Goal: Task Accomplishment & Management: Manage account settings

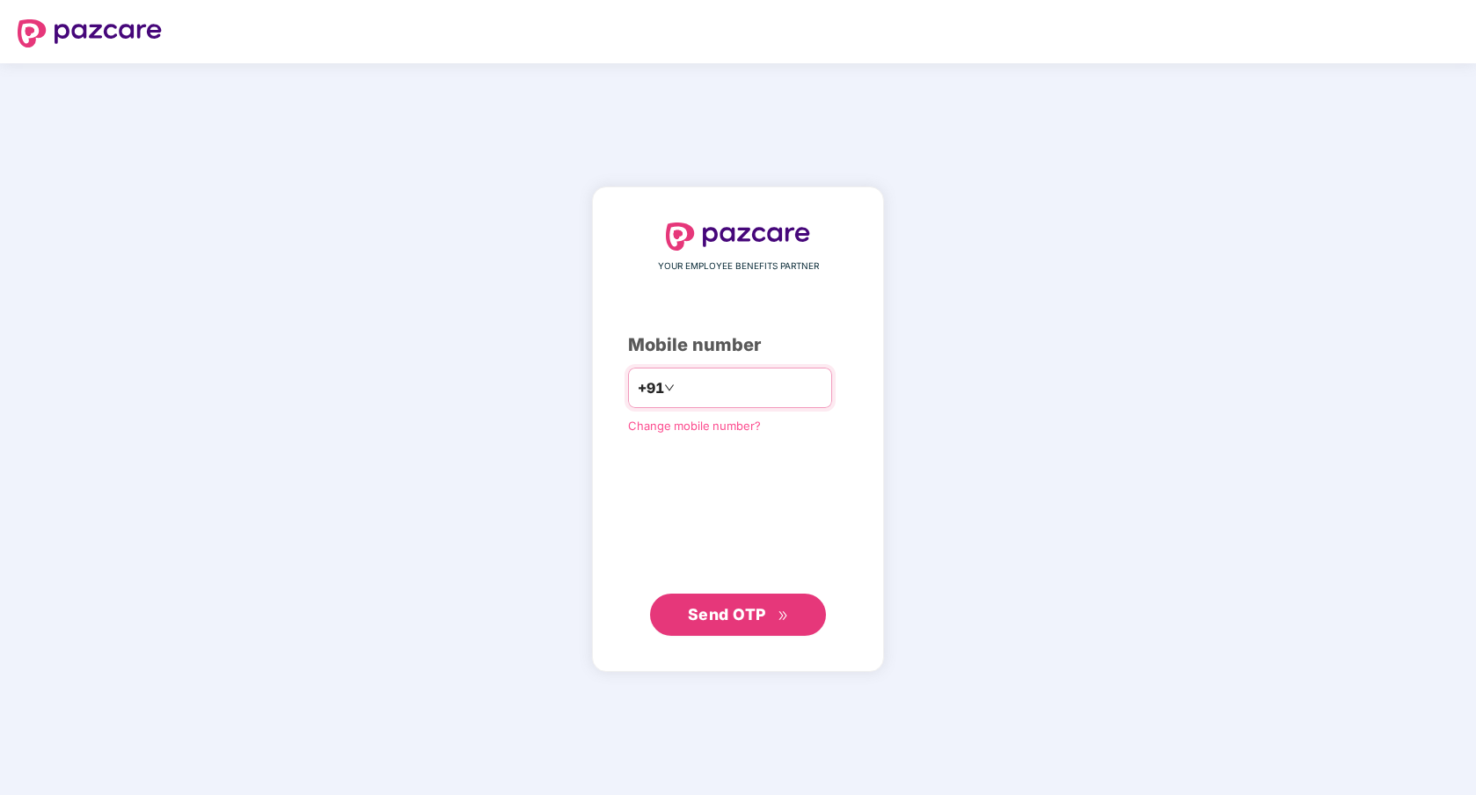
click at [709, 384] on input "number" at bounding box center [750, 388] width 144 height 28
type input "**********"
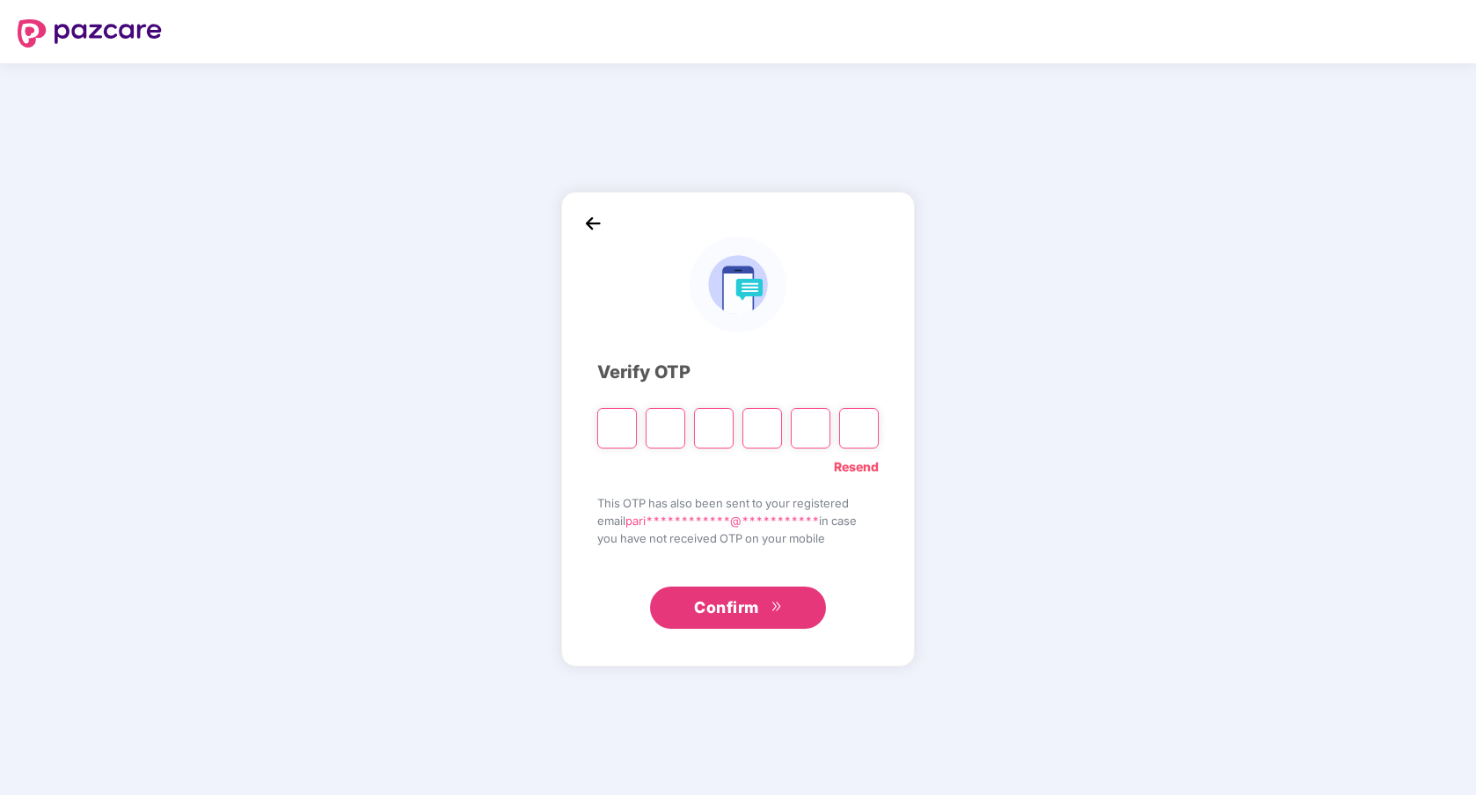
type input "*"
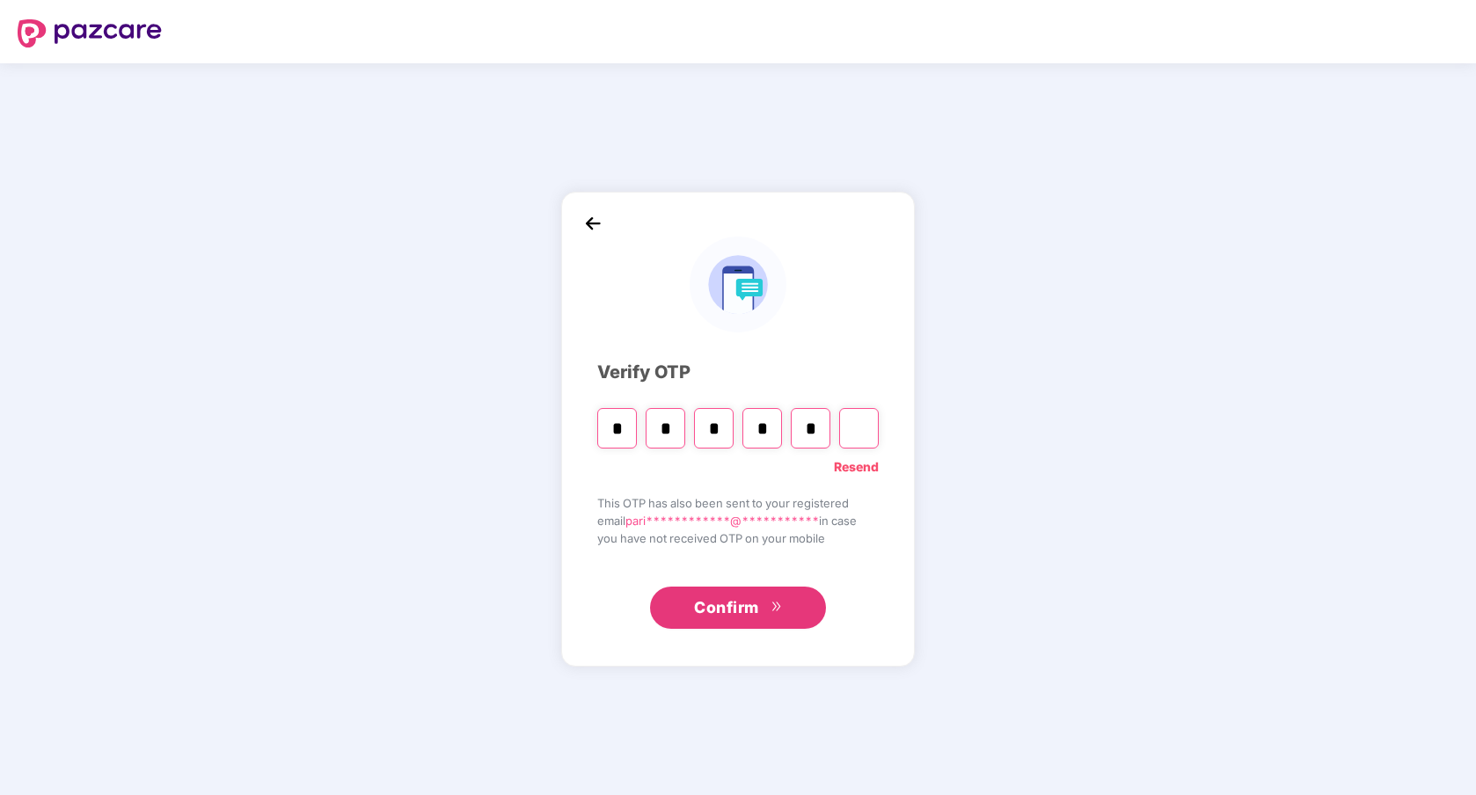
type input "*"
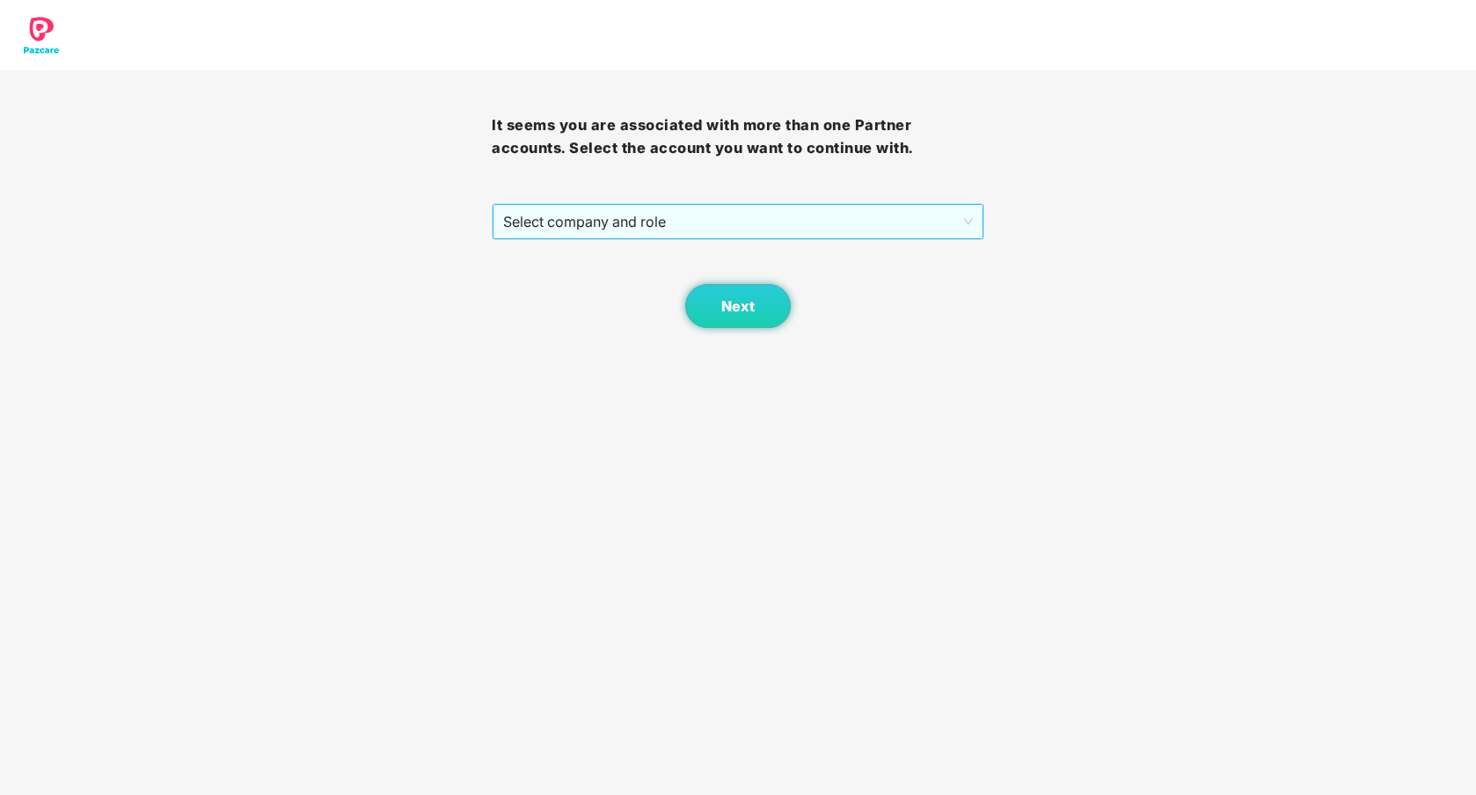
click at [681, 223] on span "Select company and role" at bounding box center [737, 221] width 469 height 33
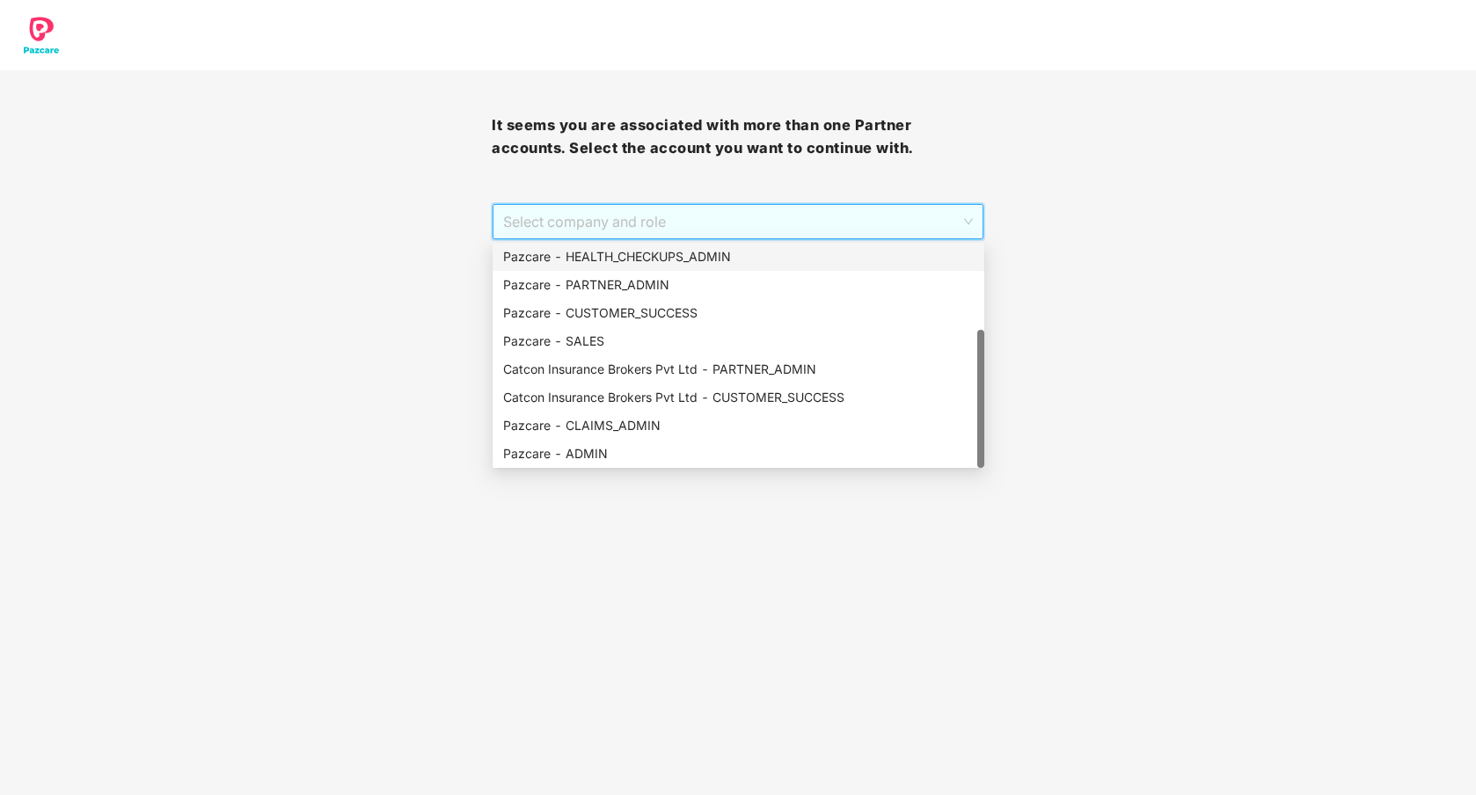
scroll to position [141, 0]
click at [651, 413] on div "Pazcare - CLAIMS_ADMIN" at bounding box center [739, 426] width 492 height 28
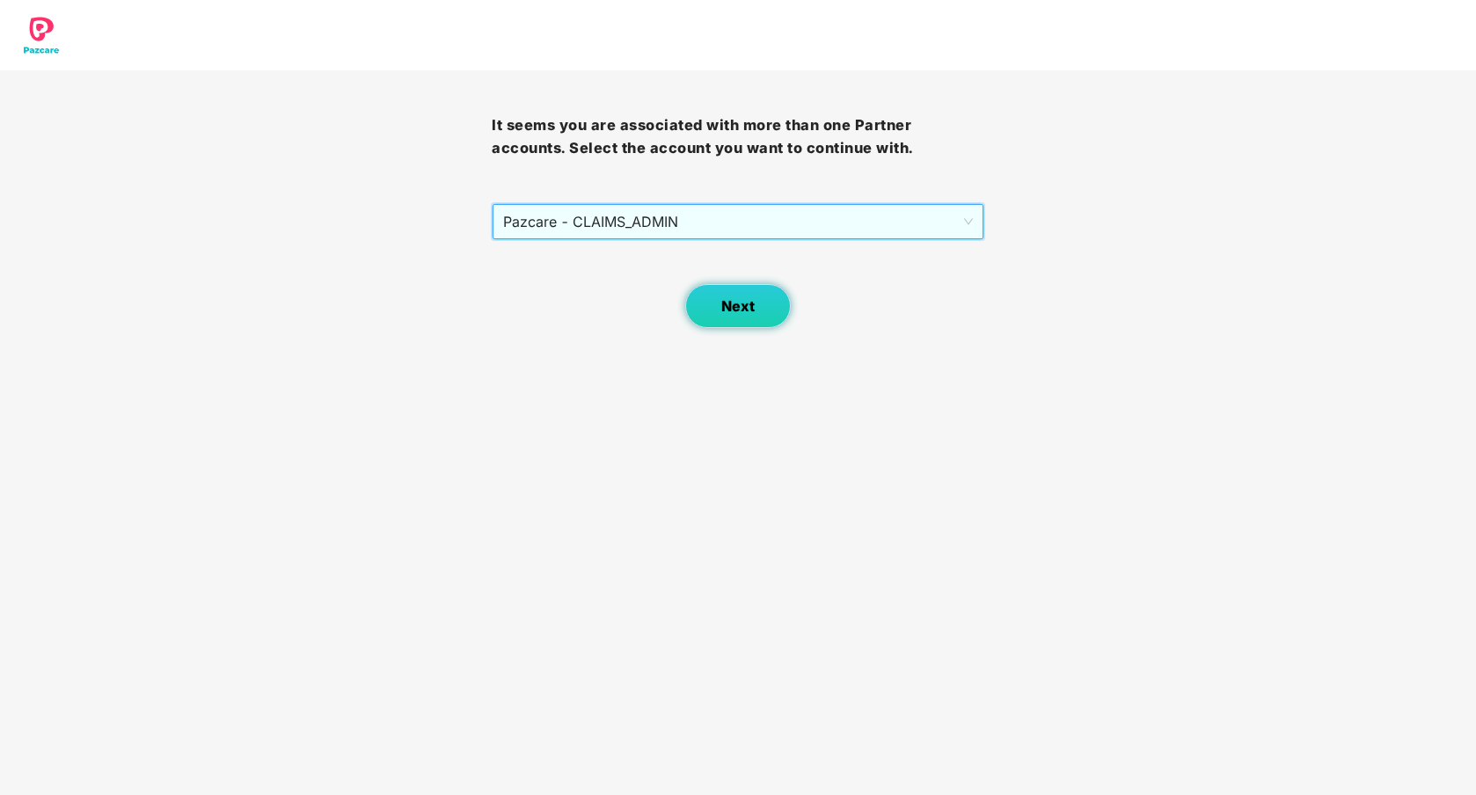
click at [722, 316] on button "Next" at bounding box center [738, 306] width 106 height 44
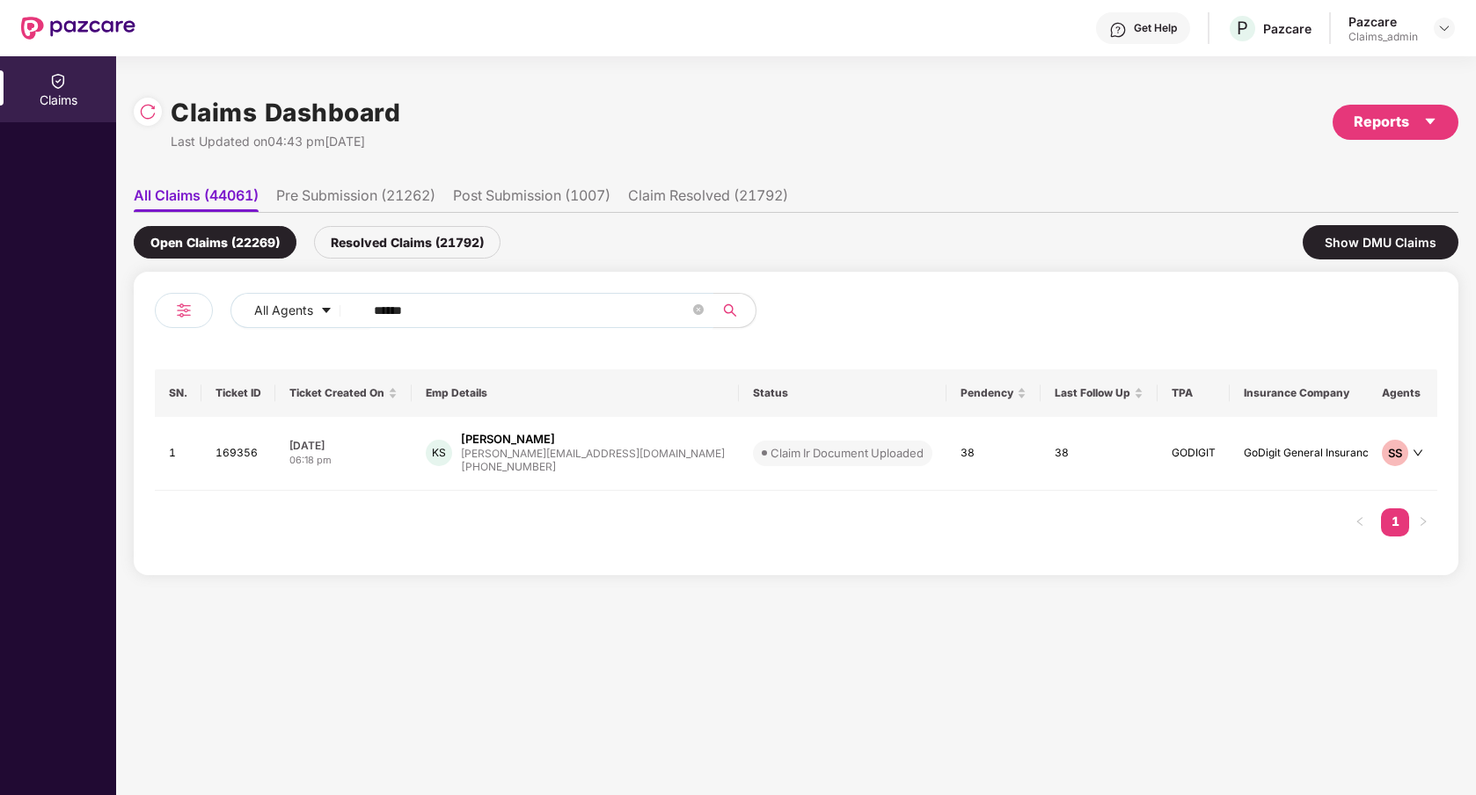
click at [539, 310] on input "******" at bounding box center [532, 310] width 316 height 26
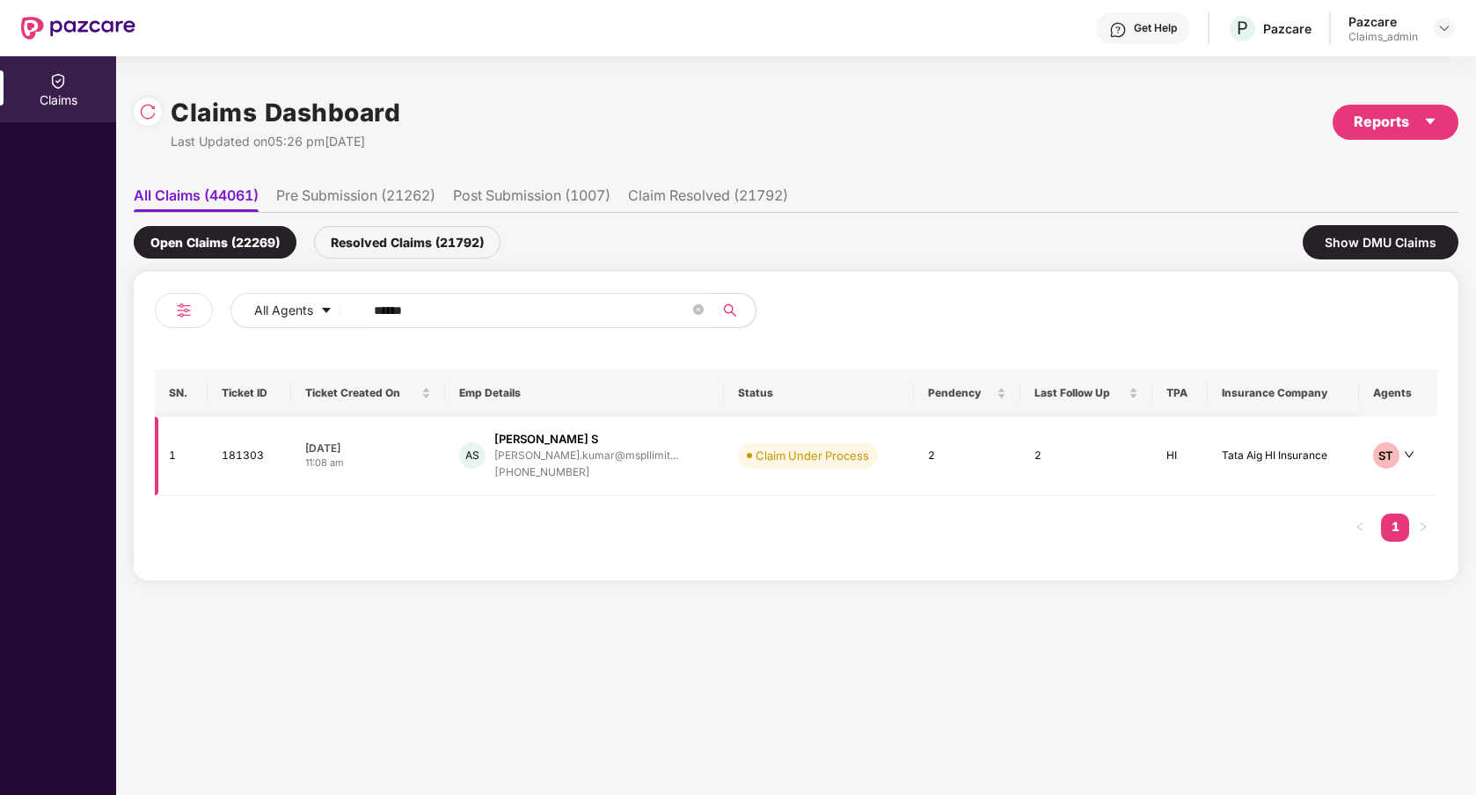
type input "******"
click at [741, 478] on td "Claim Under Process" at bounding box center [819, 456] width 190 height 79
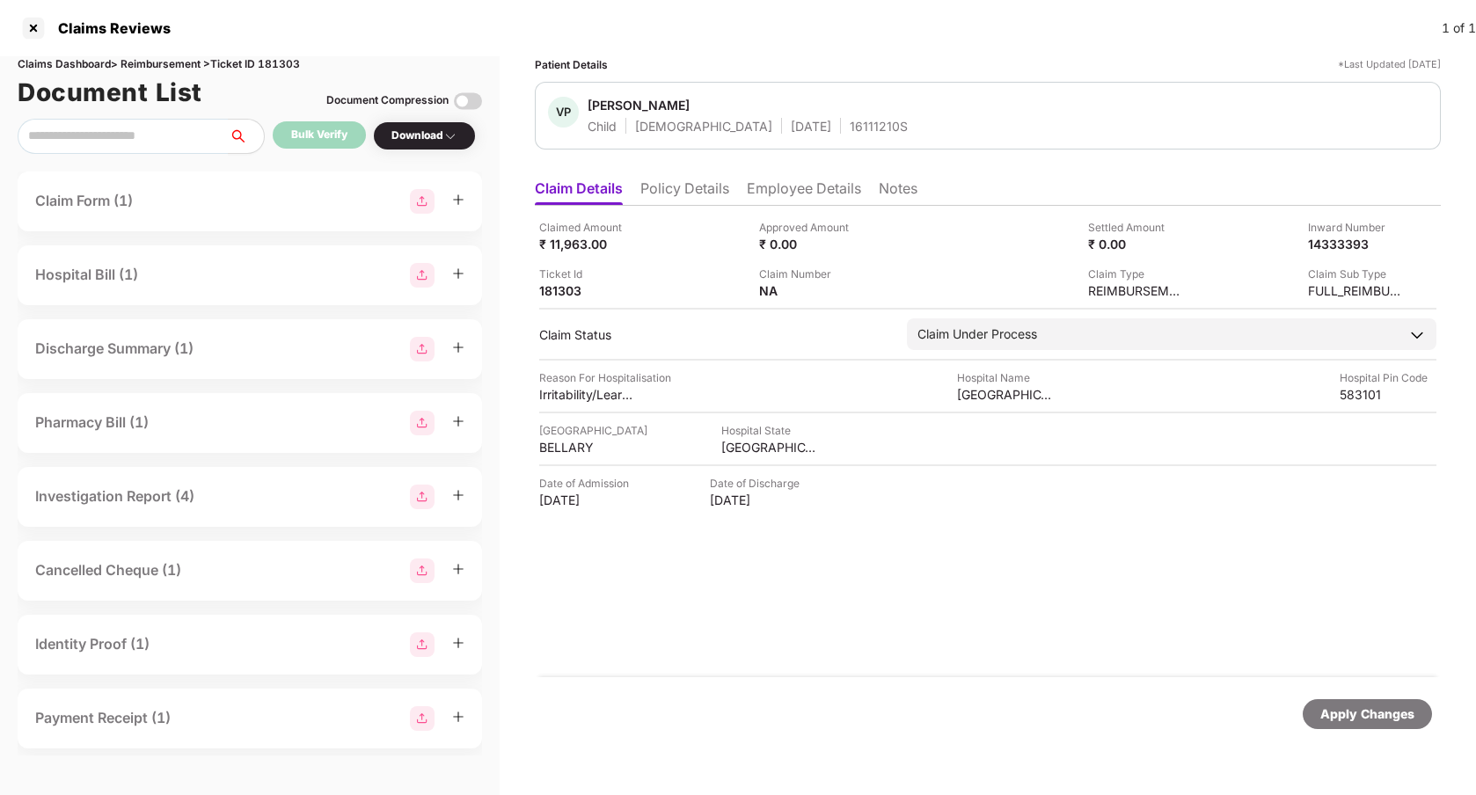
click at [674, 189] on li "Policy Details" at bounding box center [684, 192] width 89 height 26
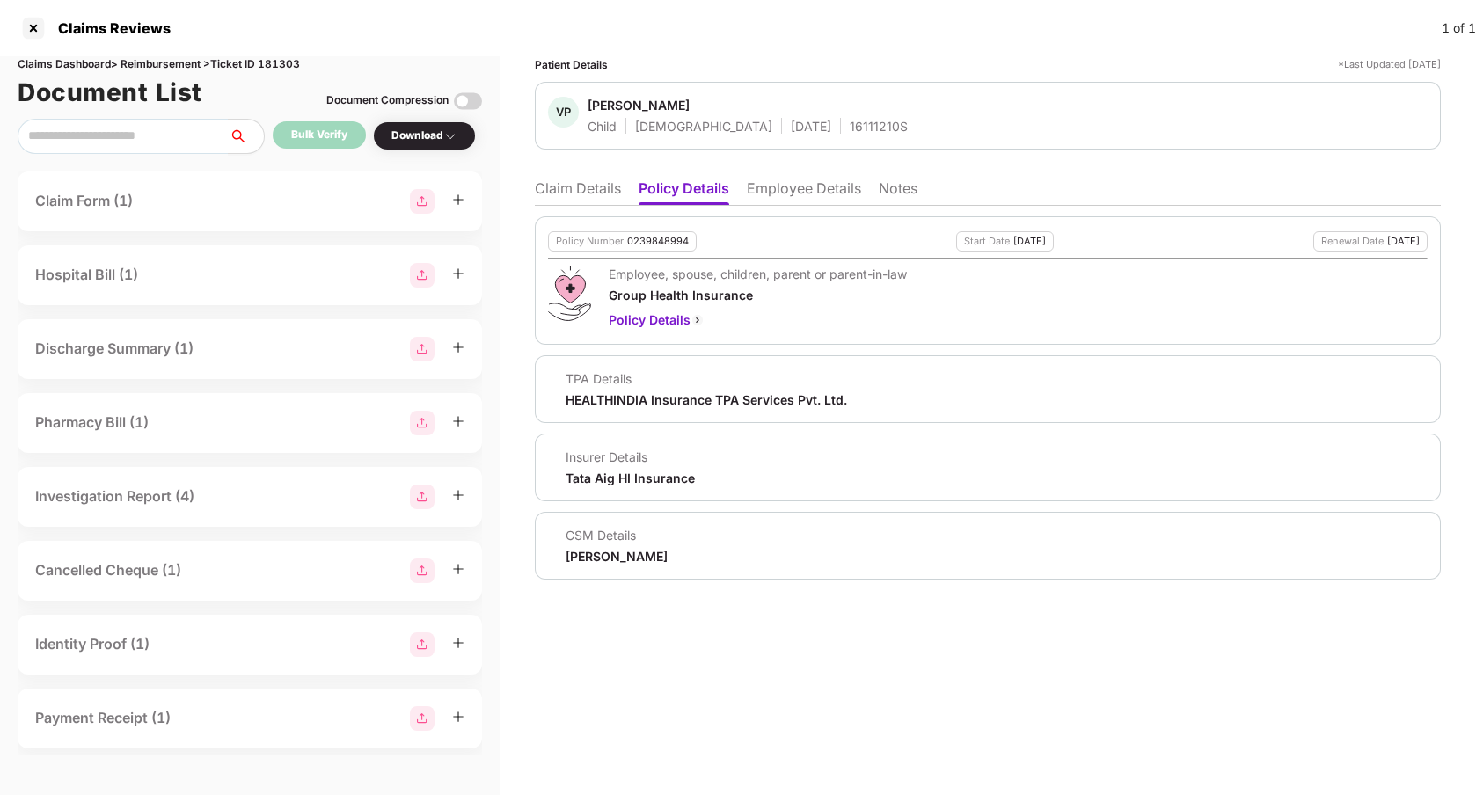
click at [594, 194] on li "Claim Details" at bounding box center [578, 192] width 86 height 26
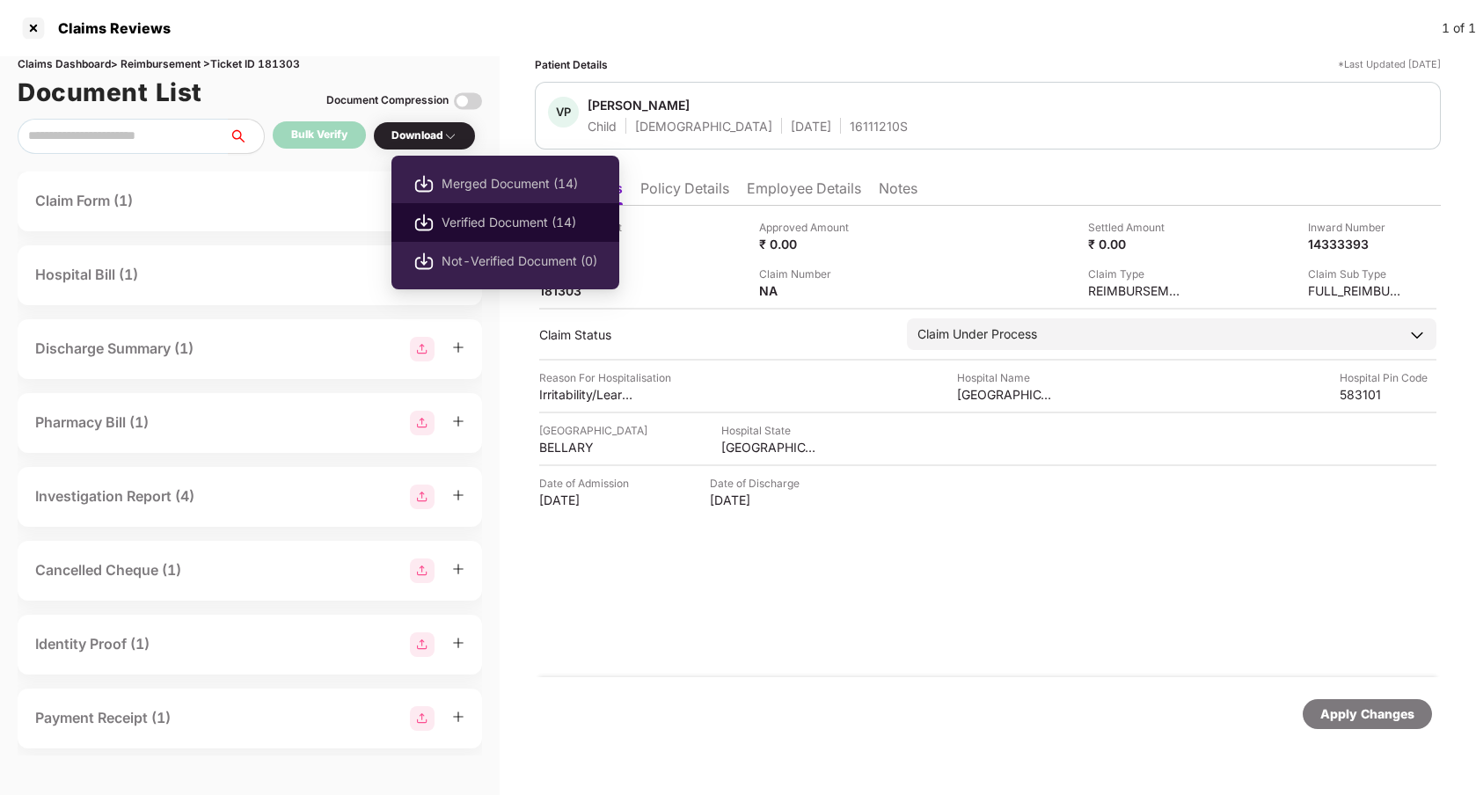
click at [478, 223] on span "Verified Document (14)" at bounding box center [520, 222] width 156 height 19
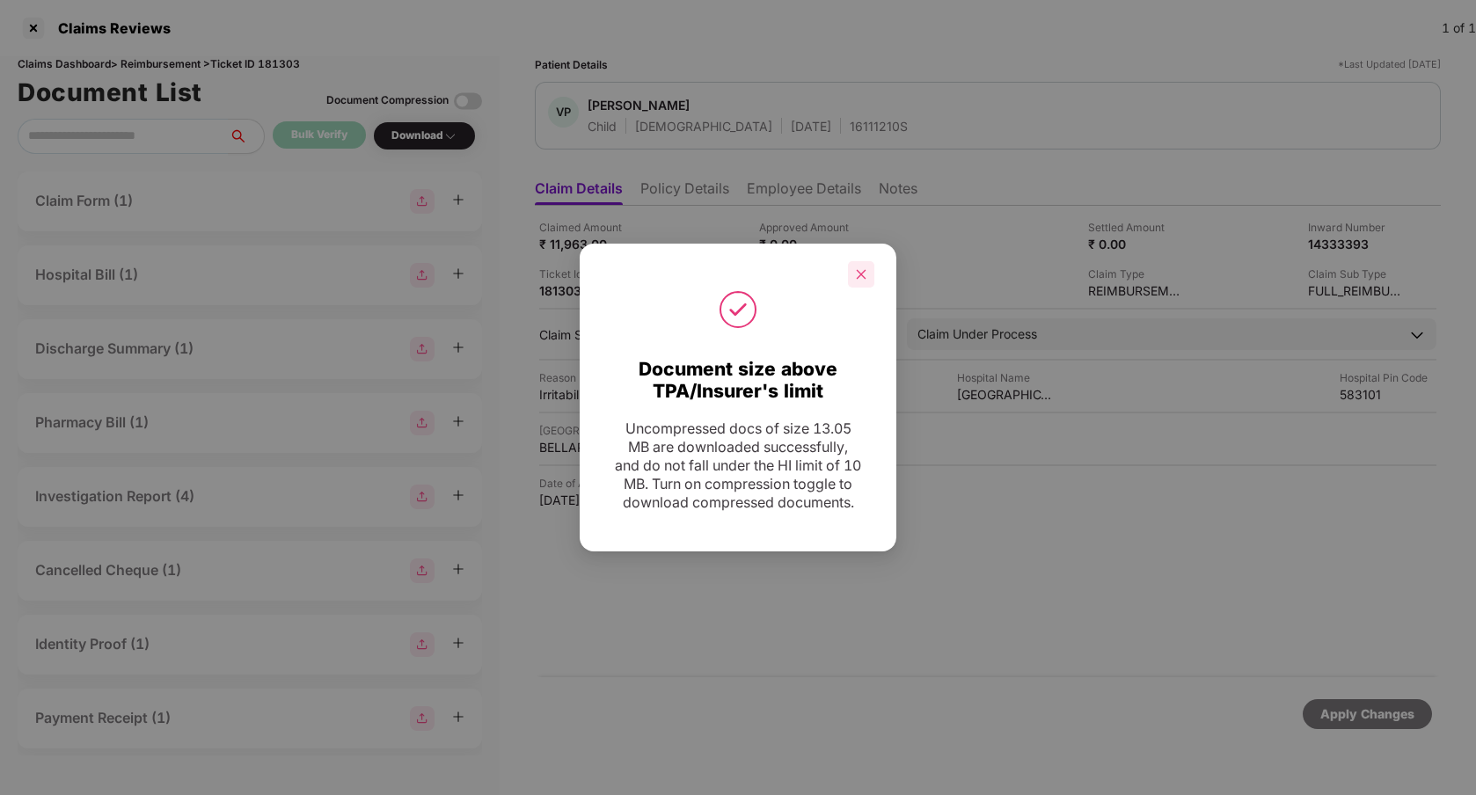
click at [854, 271] on div at bounding box center [861, 274] width 26 height 26
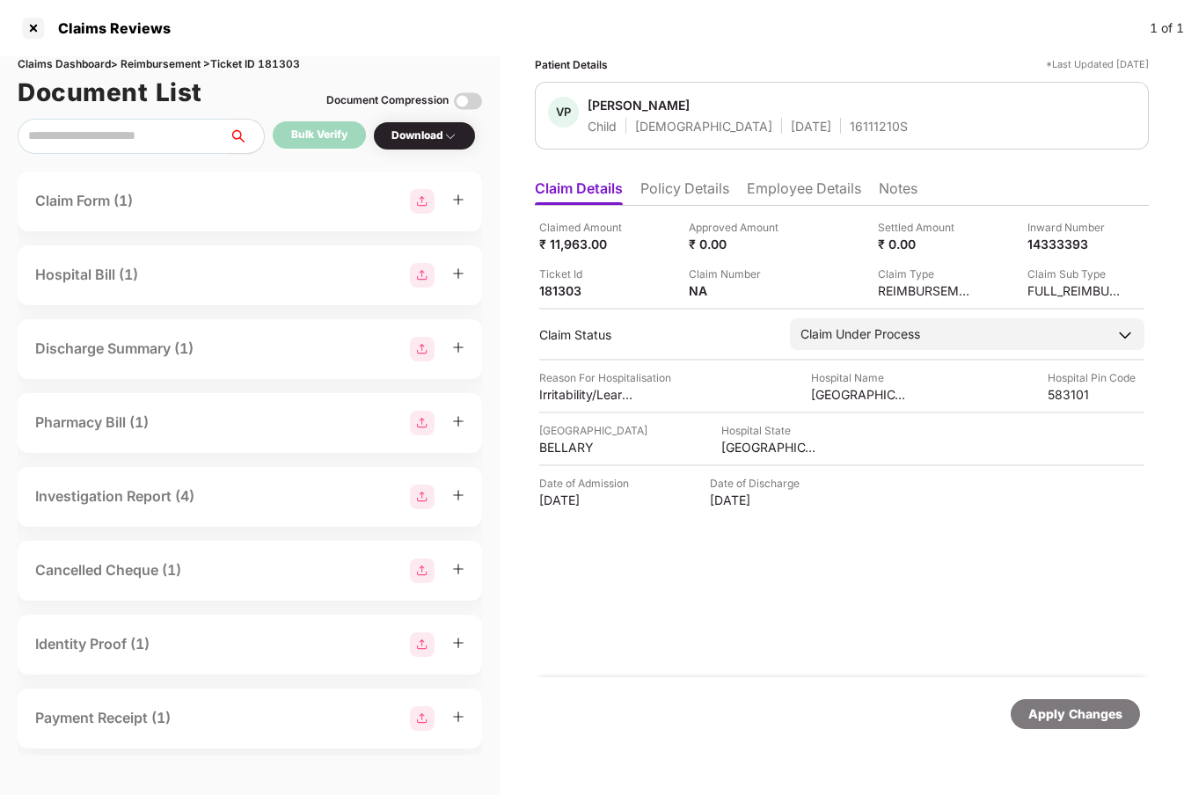
click at [742, 613] on div "Claimed Amount ₹ 11,963.00 Approved Amount ₹ 0.00 Settled Amount ₹ 0.00 Inward …" at bounding box center [842, 441] width 614 height 471
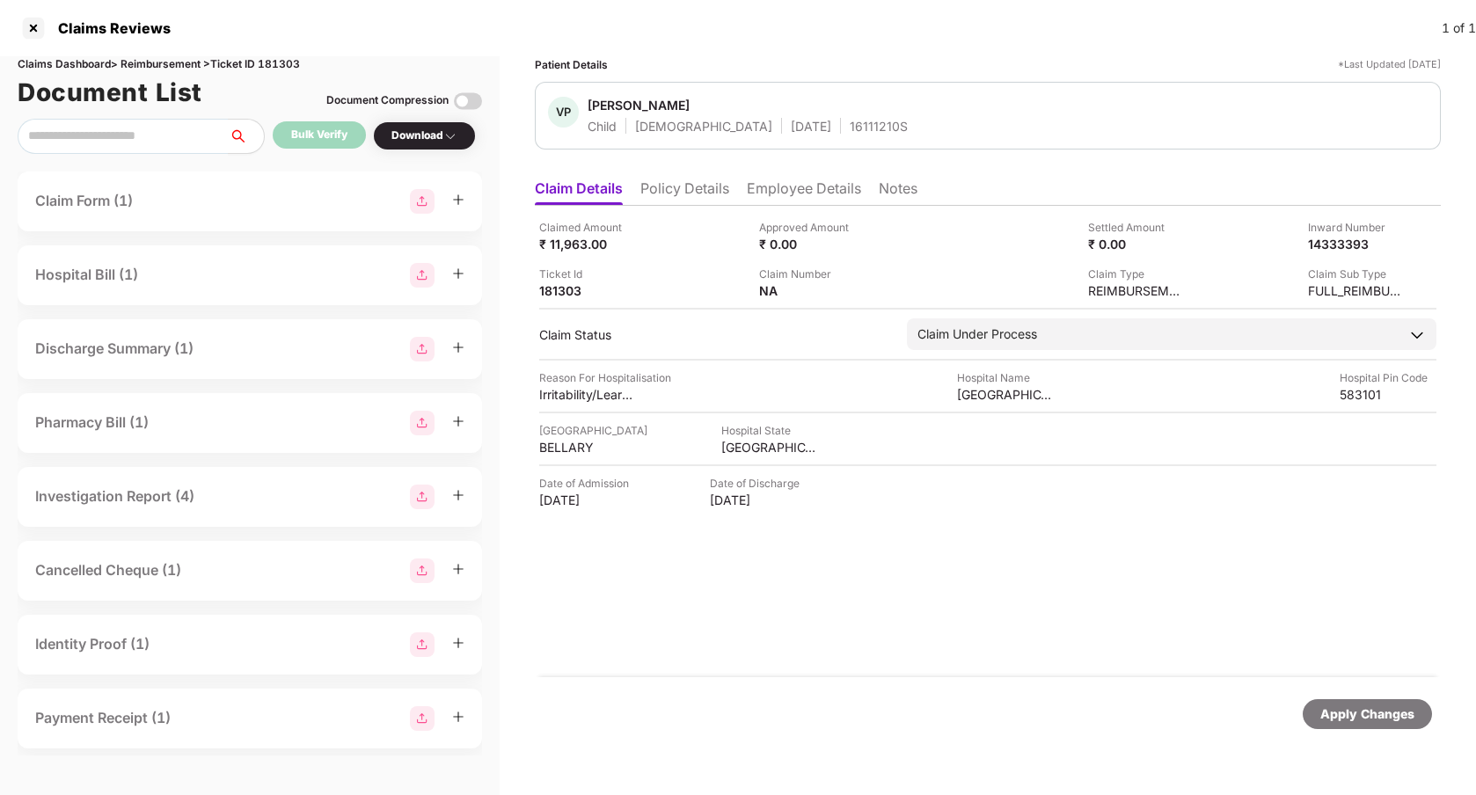
click at [818, 580] on div "Claimed Amount ₹ 11,963.00 Approved Amount ₹ 0.00 Settled Amount ₹ 0.00 Inward …" at bounding box center [988, 441] width 906 height 471
click at [33, 36] on div at bounding box center [33, 28] width 28 height 28
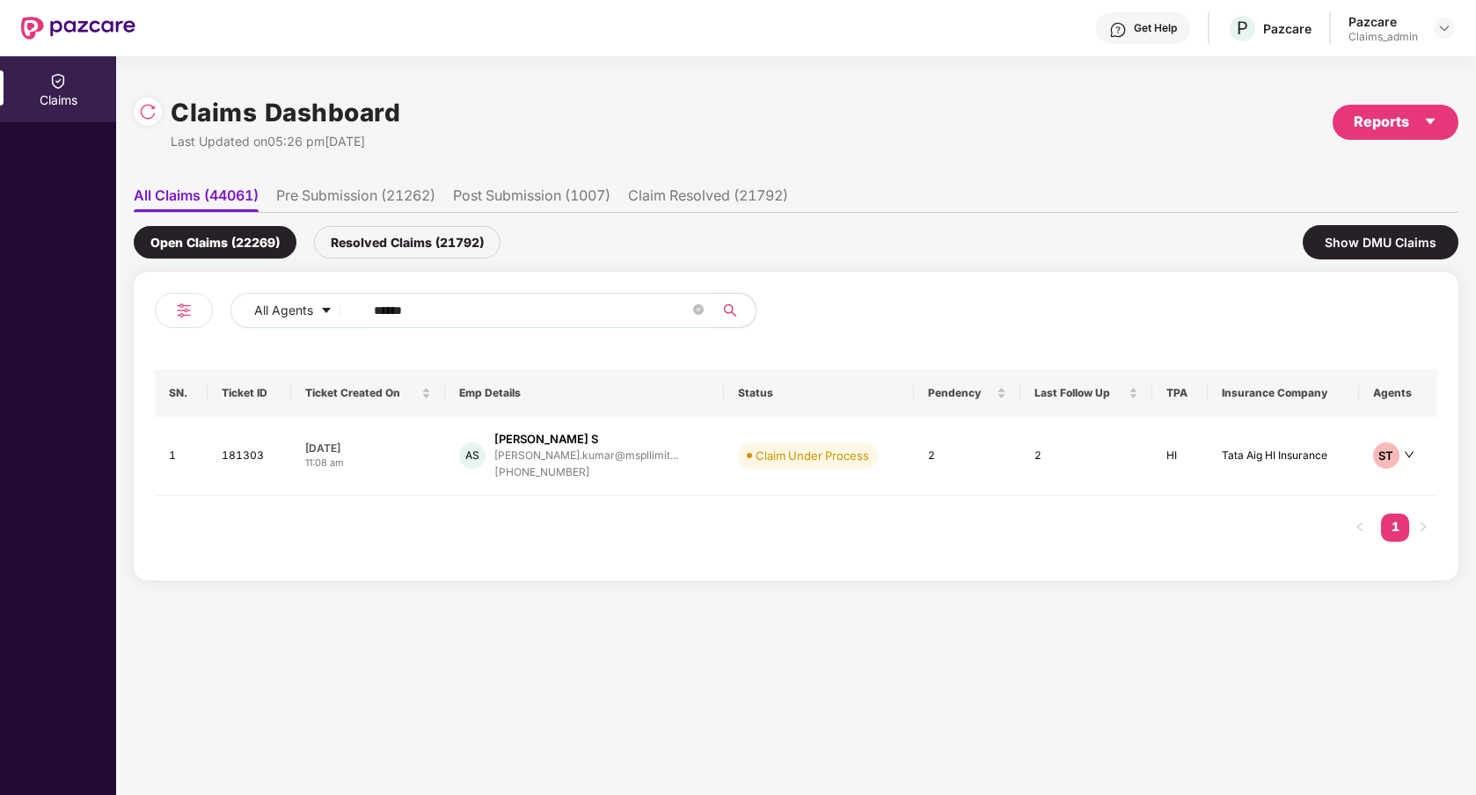
click at [416, 307] on input "******" at bounding box center [532, 310] width 316 height 26
type input "******"
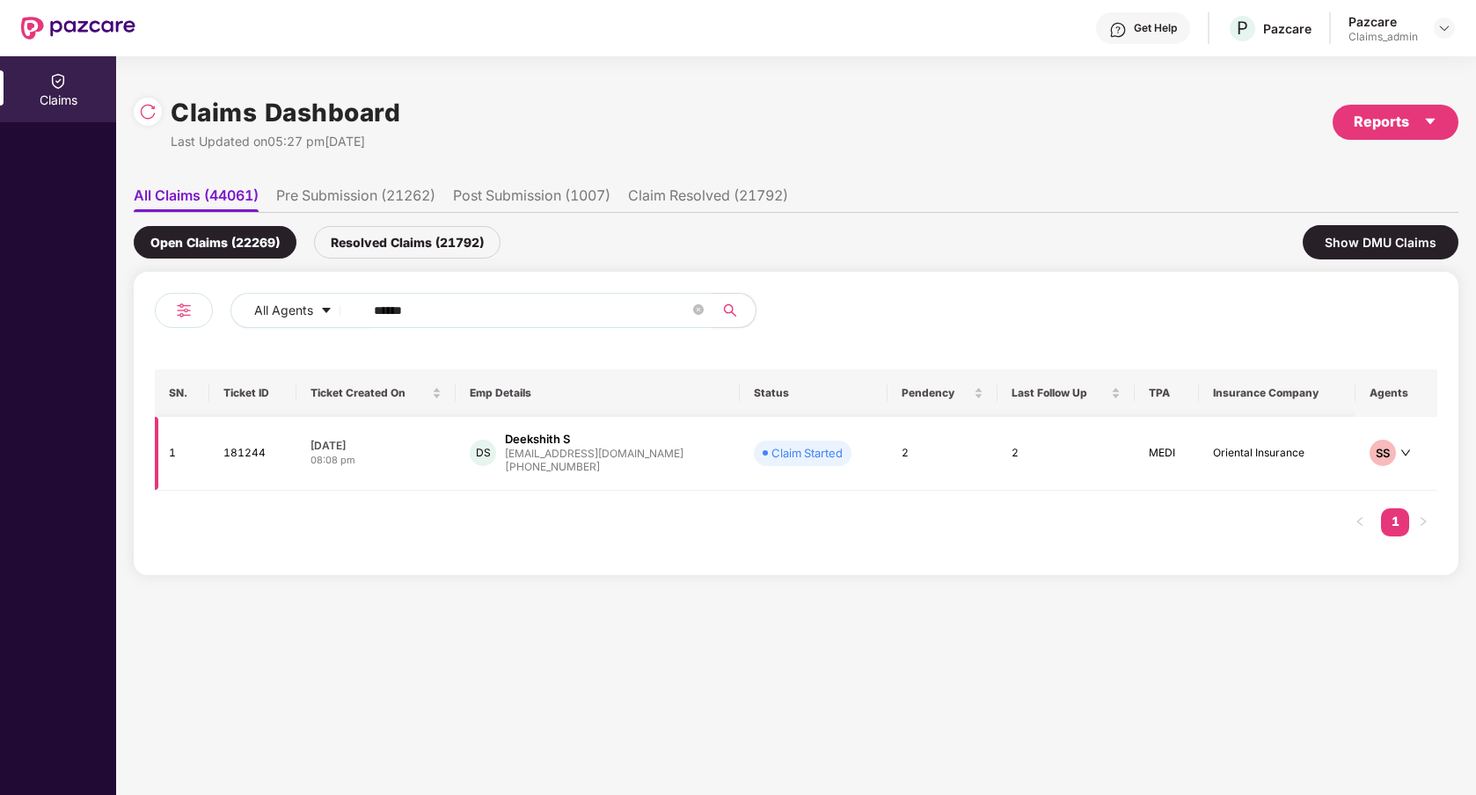
click at [673, 471] on div "DS Deekshith S deekshith@greytip.com +919538082935" at bounding box center [598, 453] width 256 height 45
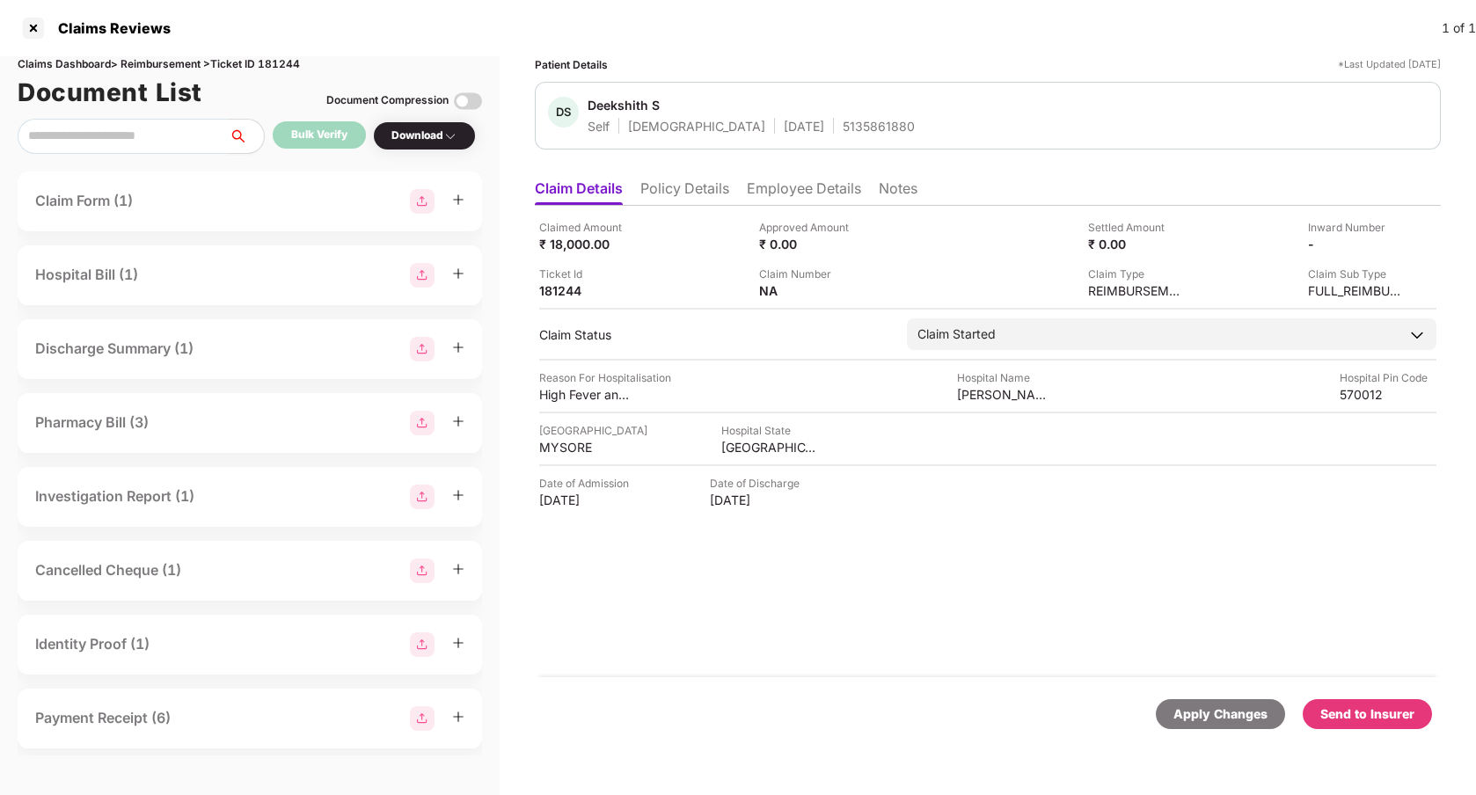
click at [228, 208] on div "Claim Form (1)" at bounding box center [249, 201] width 429 height 25
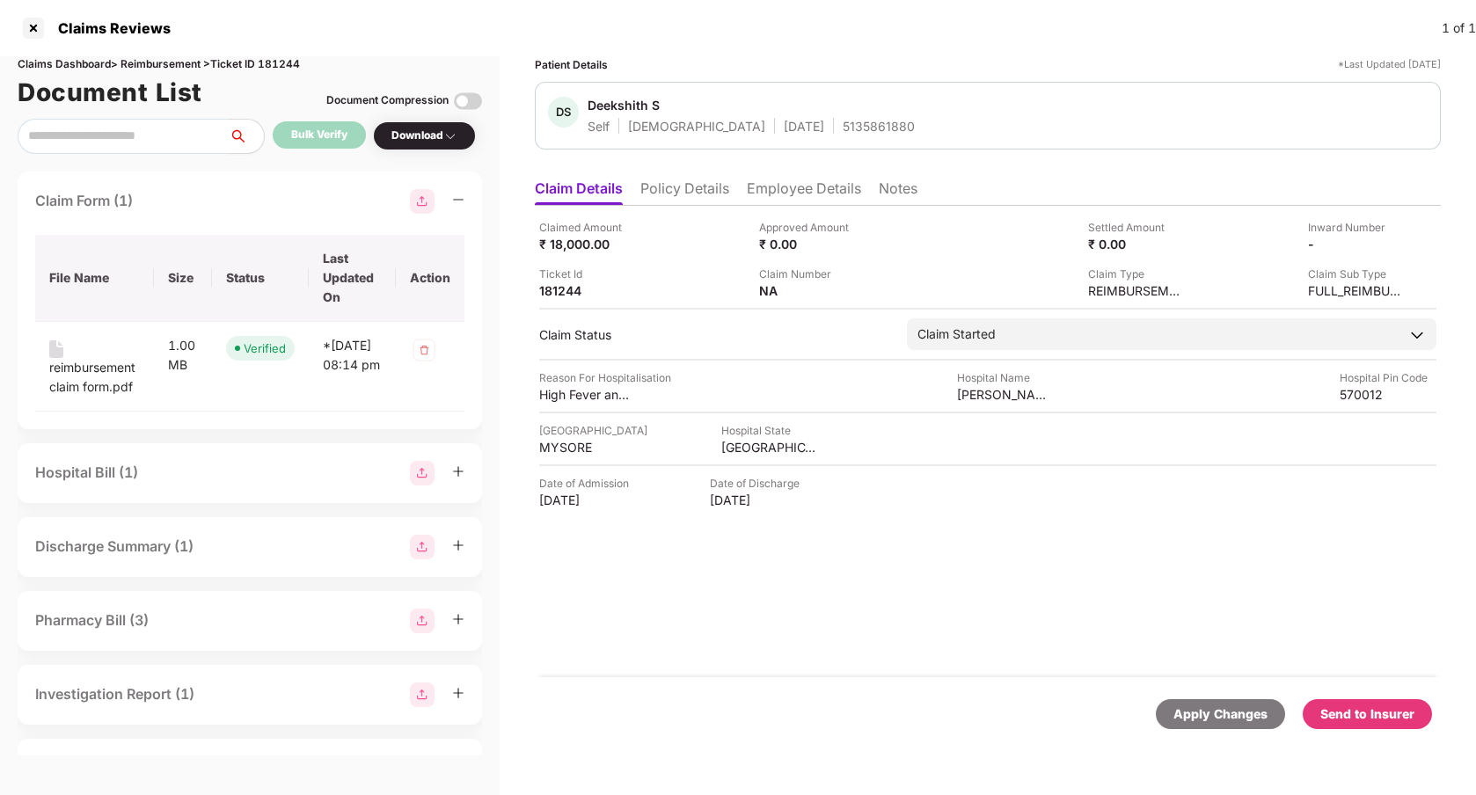
click at [235, 474] on div "Hospital Bill (1)" at bounding box center [249, 473] width 429 height 25
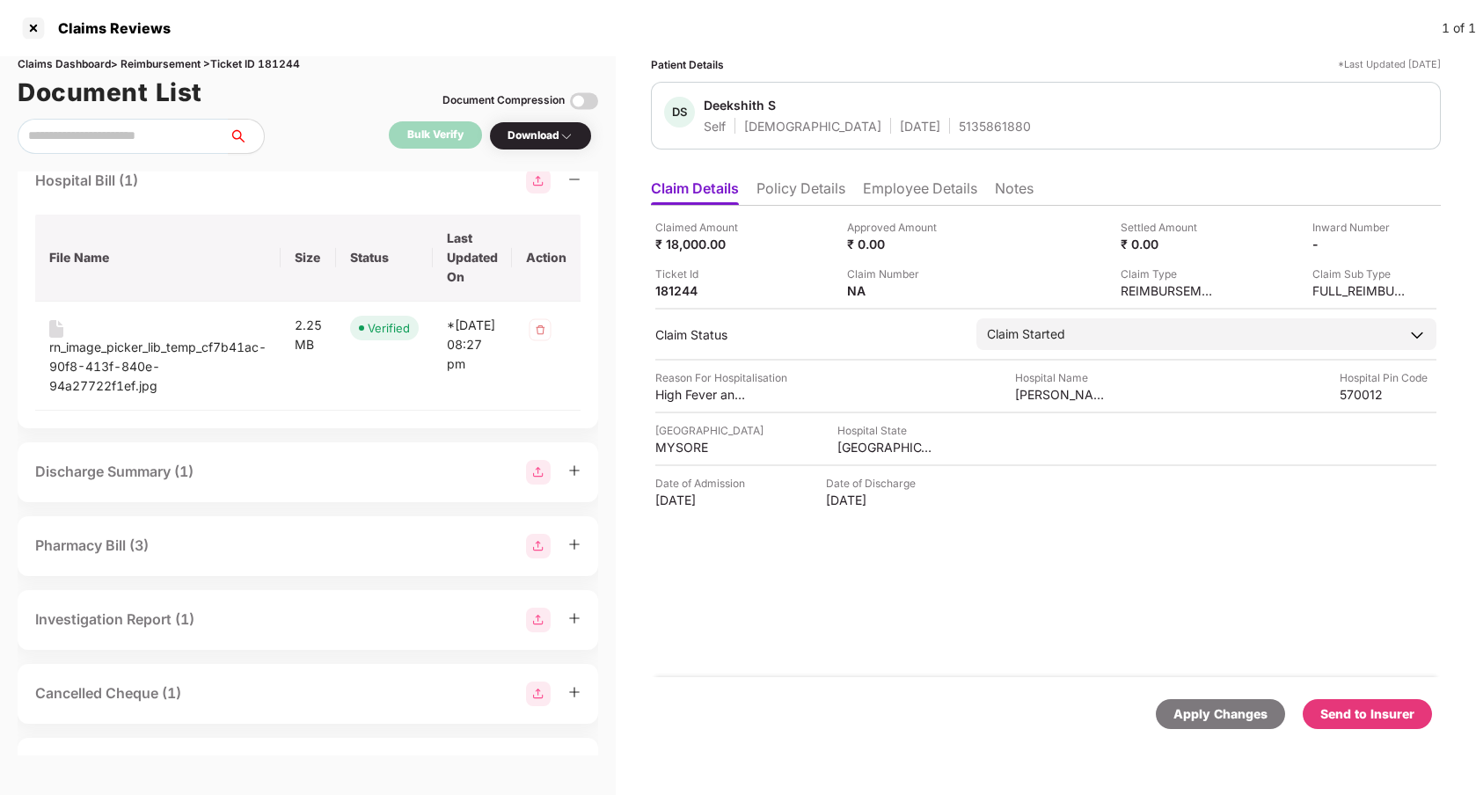
scroll to position [328, 0]
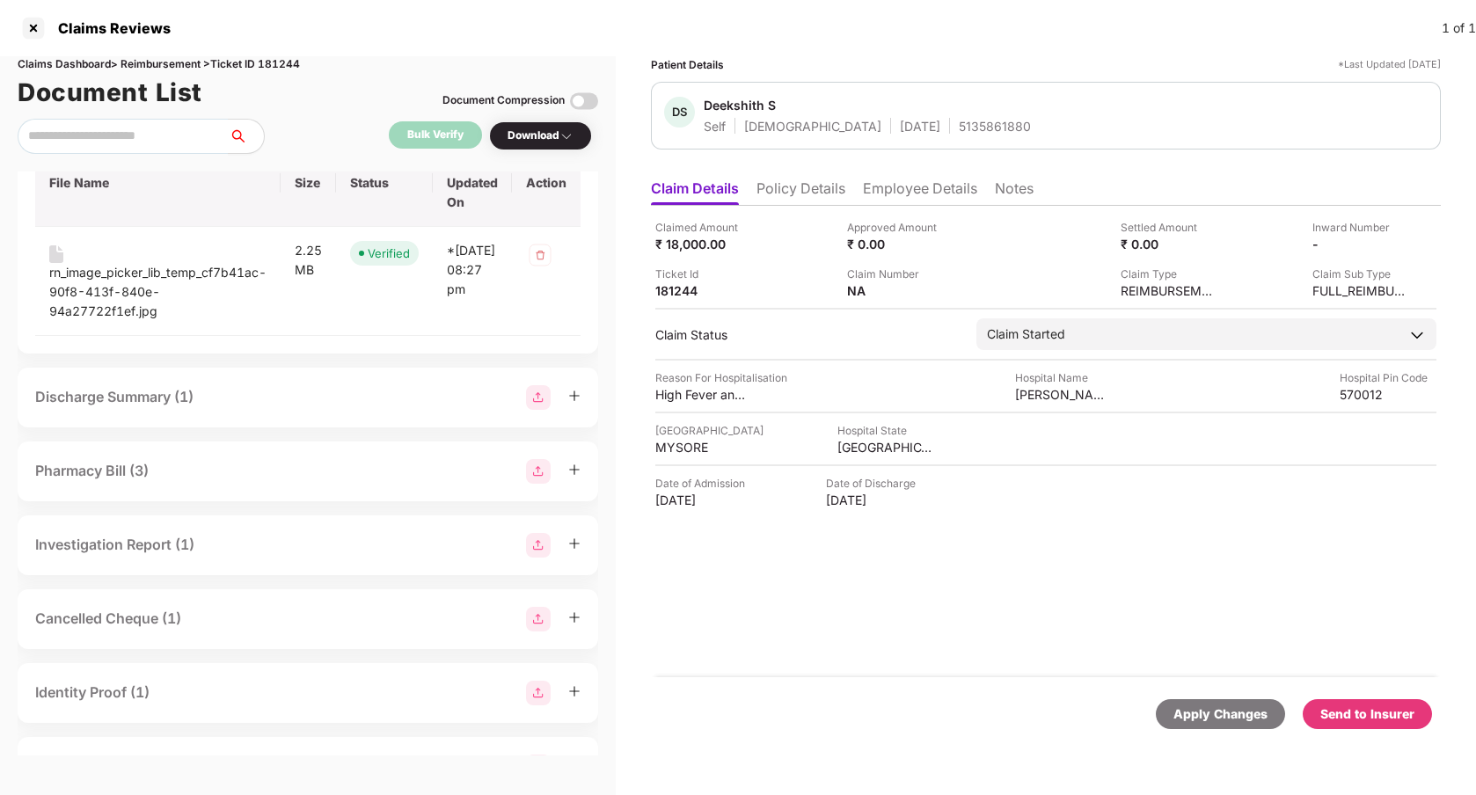
click at [231, 395] on div "Discharge Summary (1)" at bounding box center [307, 397] width 545 height 25
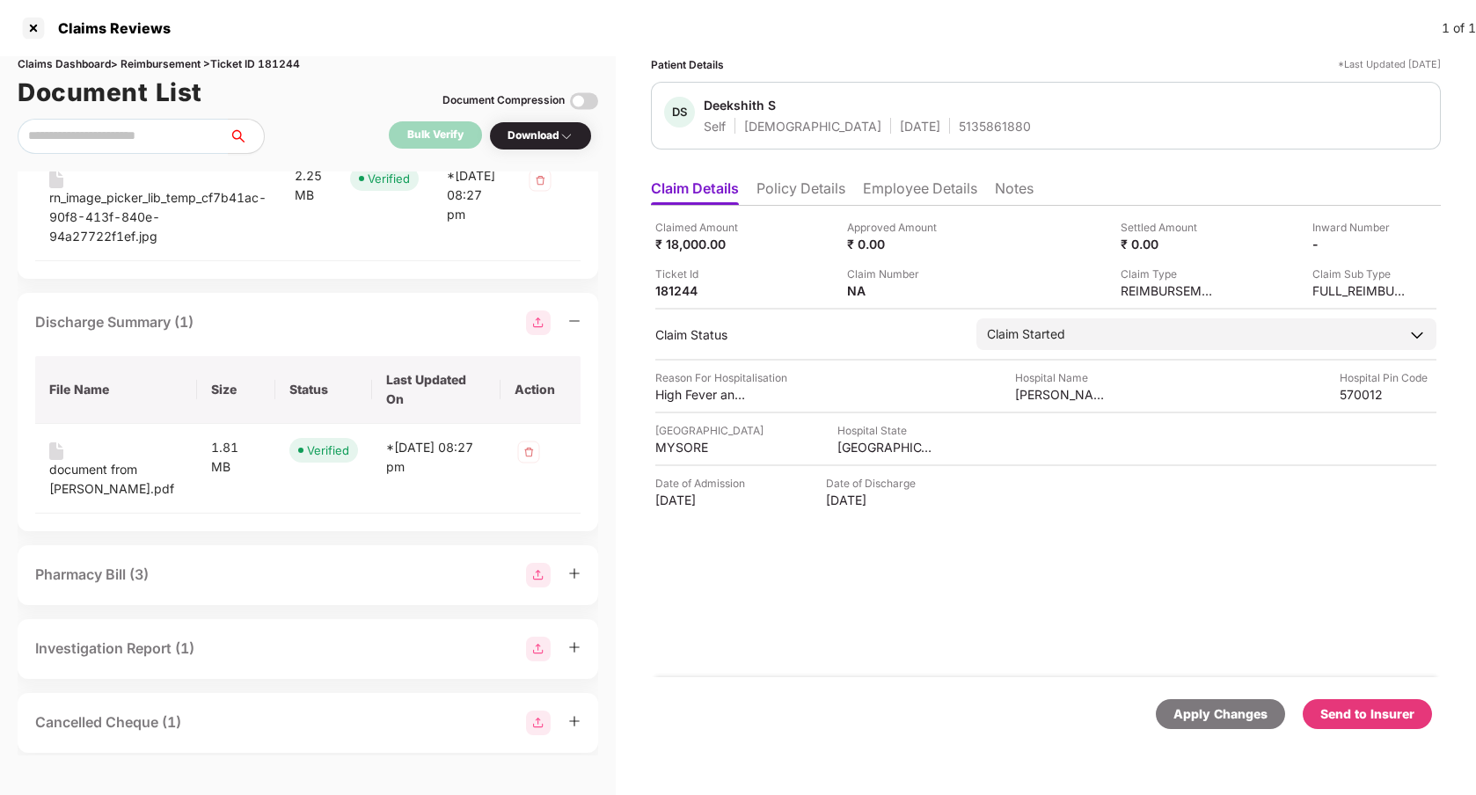
scroll to position [428, 0]
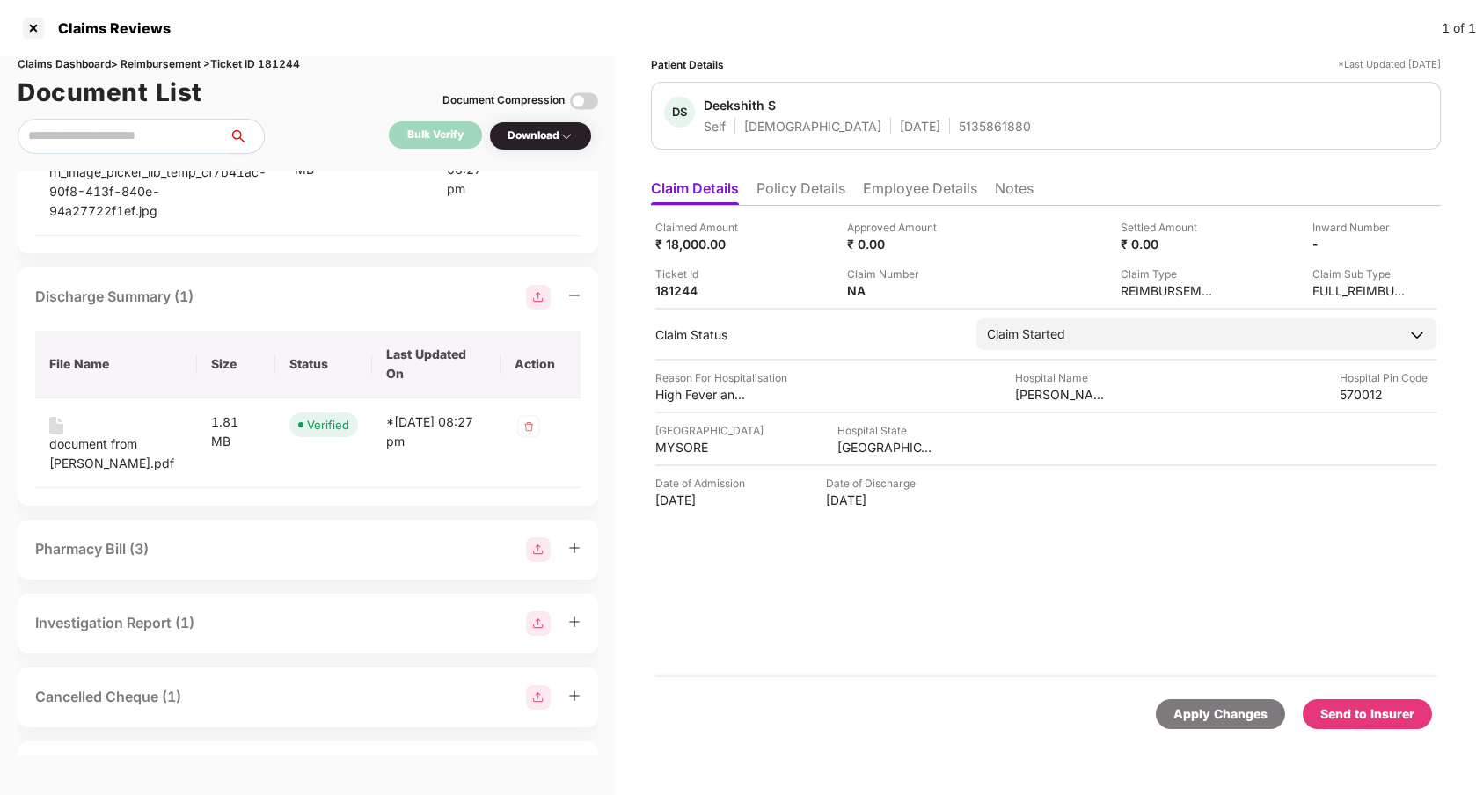
click at [237, 537] on div "Pharmacy Bill (3)" at bounding box center [307, 549] width 545 height 25
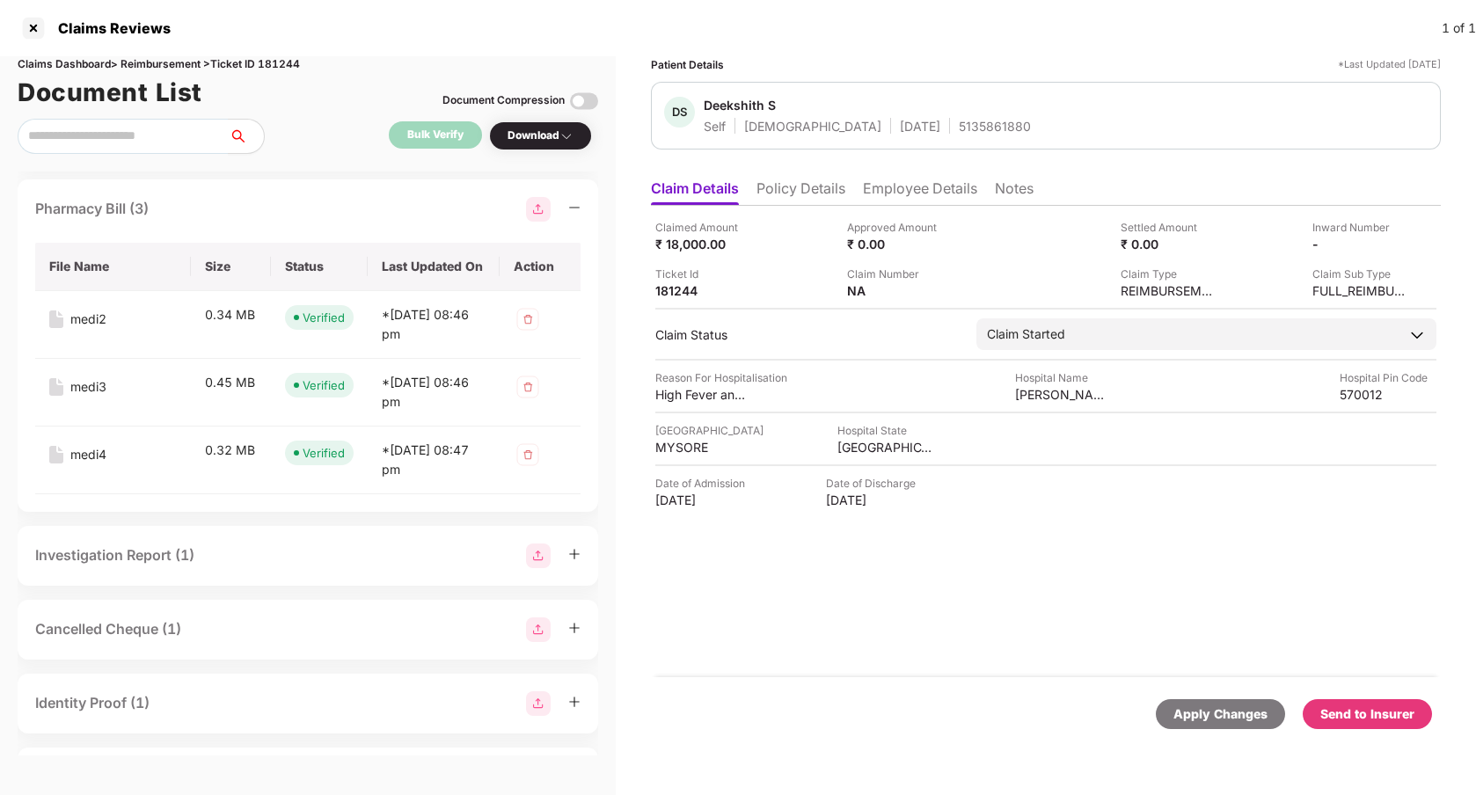
scroll to position [775, 0]
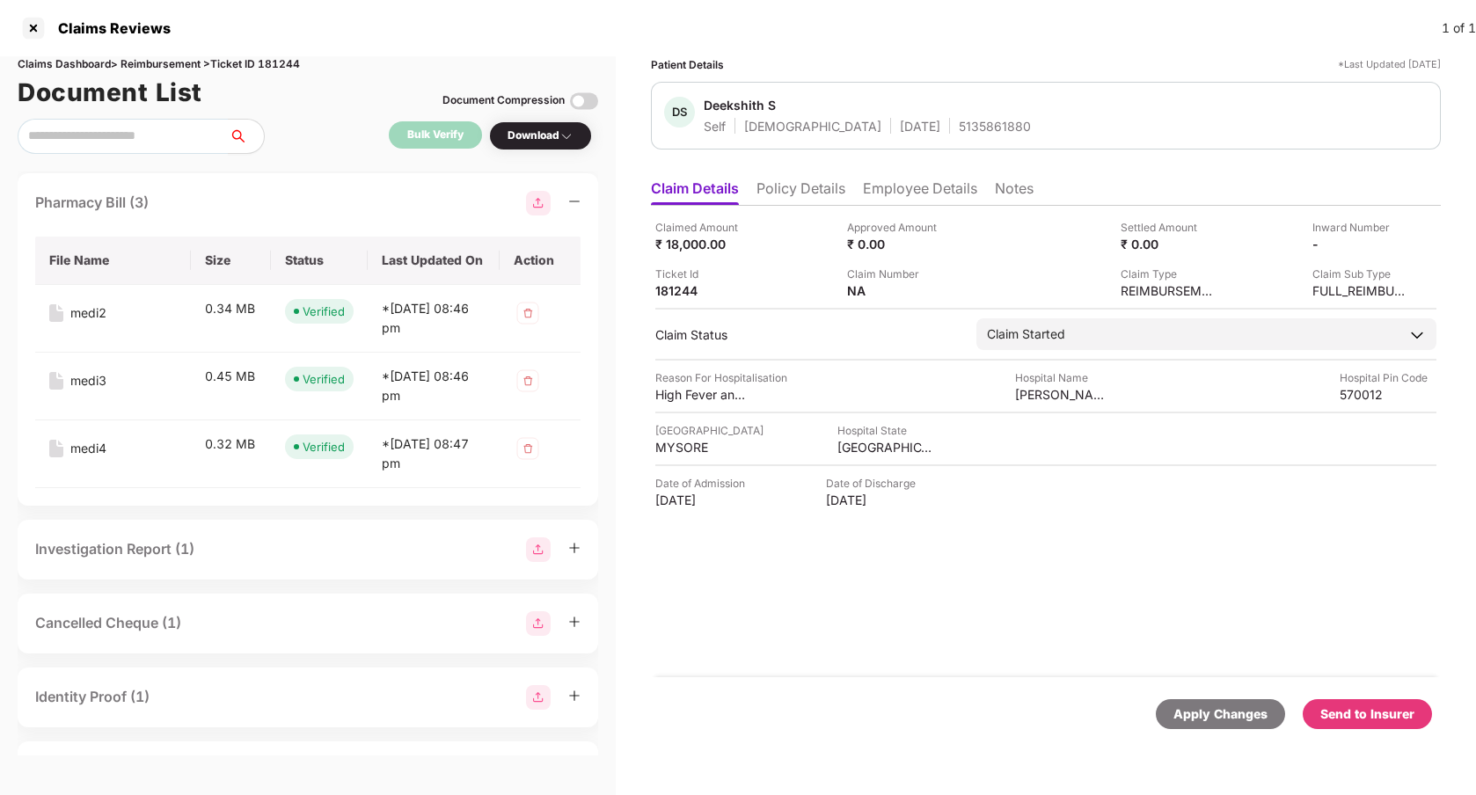
click at [223, 537] on div "Investigation Report (1)" at bounding box center [307, 549] width 545 height 25
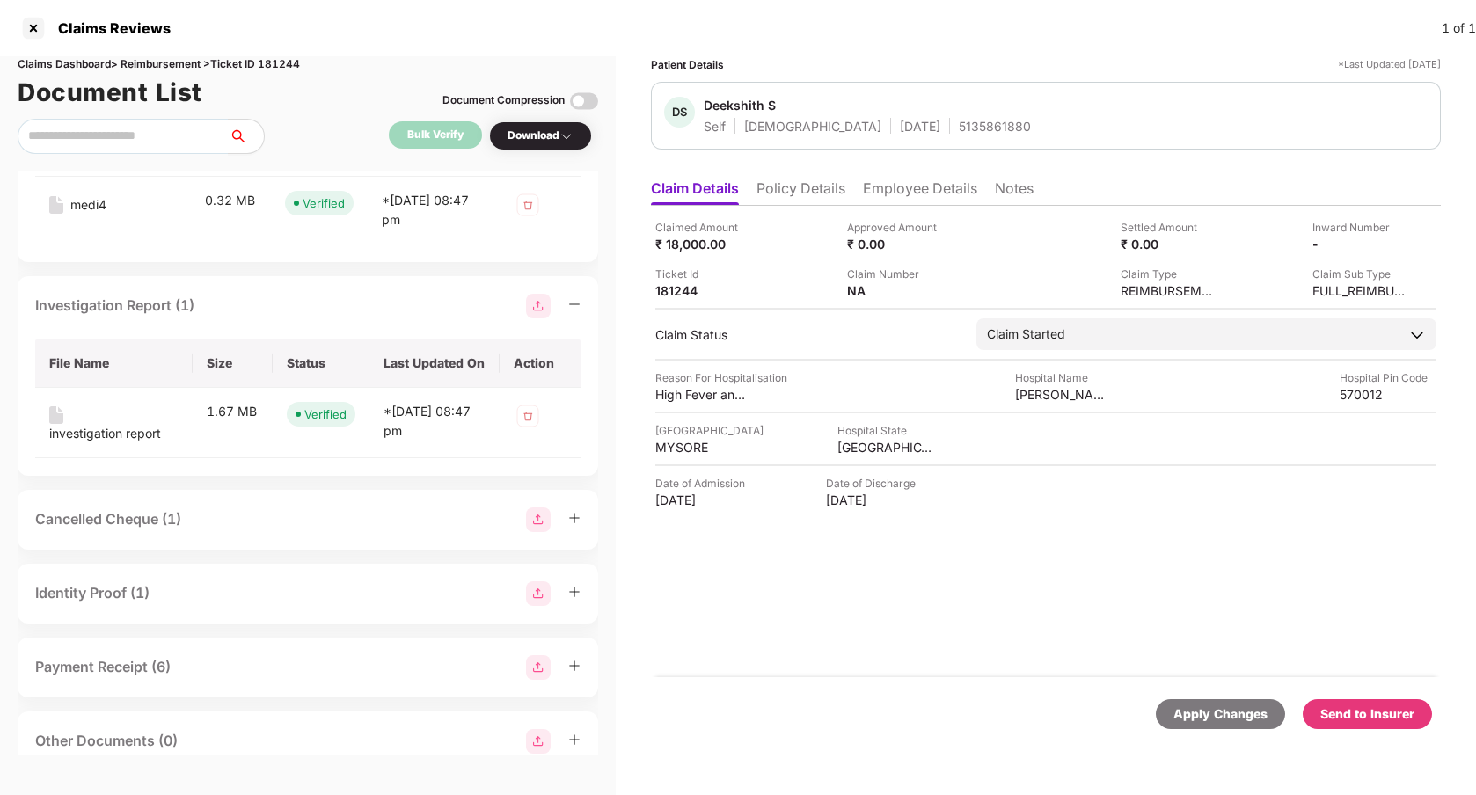
click at [214, 508] on div "Cancelled Cheque (1)" at bounding box center [307, 520] width 545 height 25
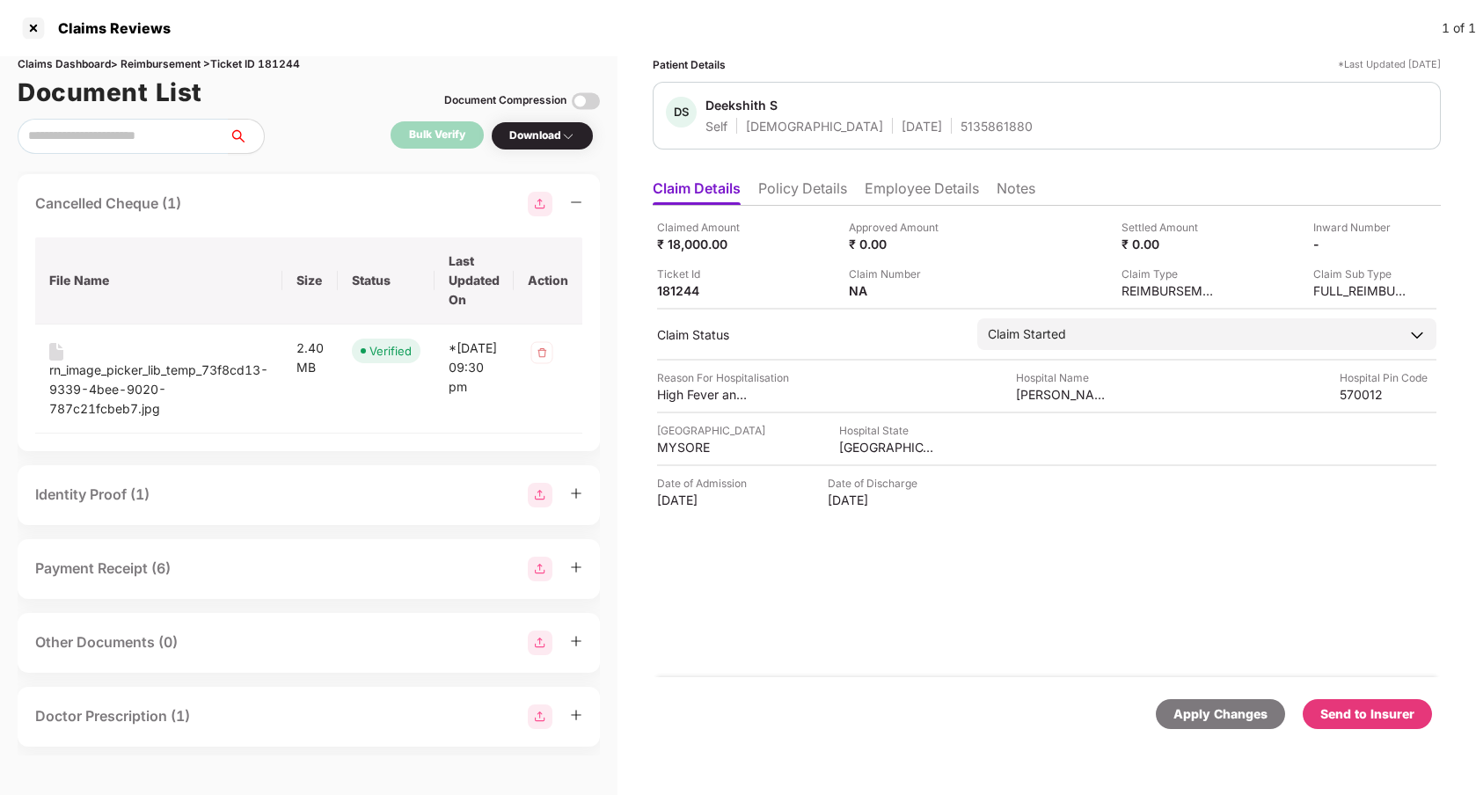
click at [201, 483] on div "Identity Proof (1)" at bounding box center [308, 495] width 547 height 25
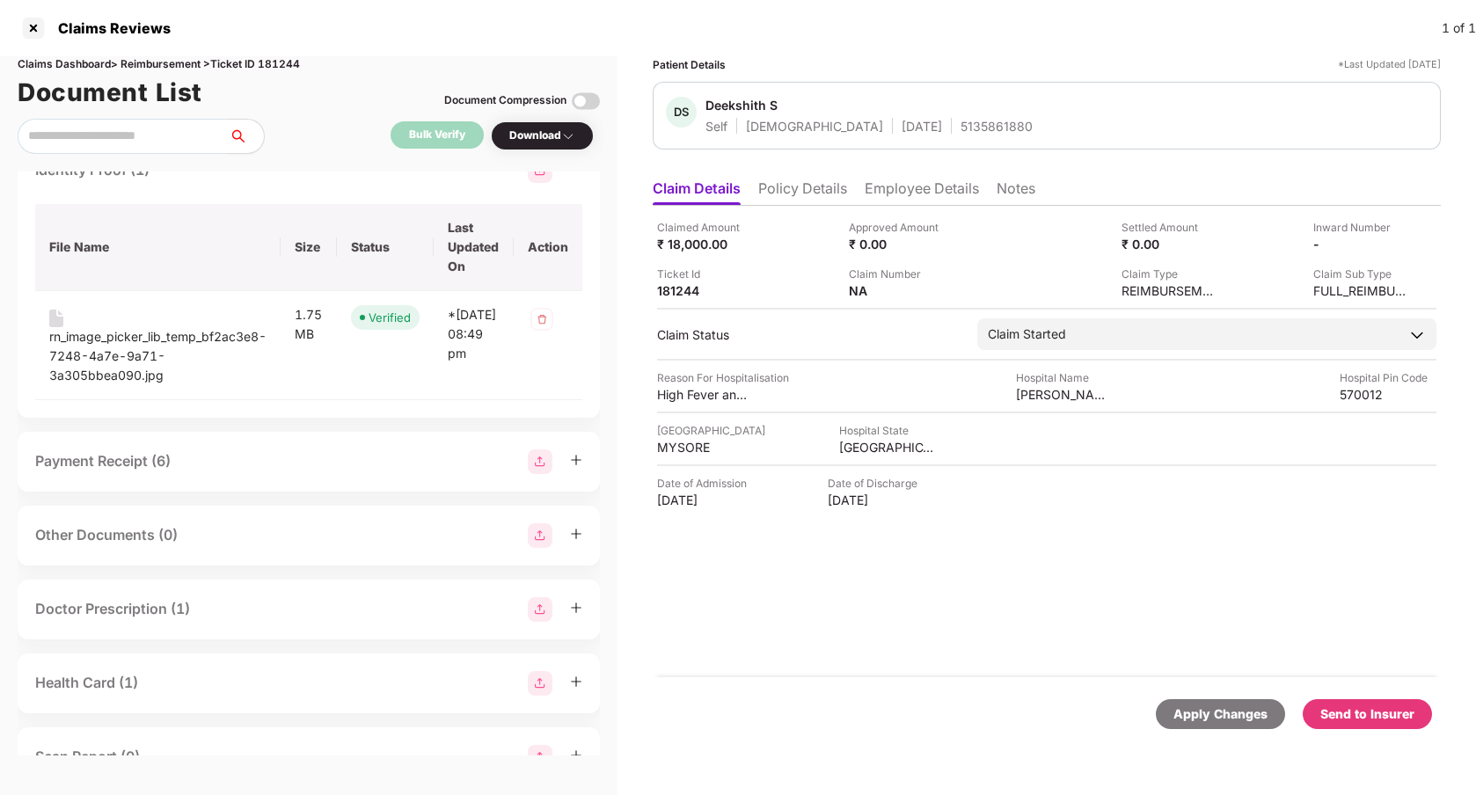
scroll to position [1690, 0]
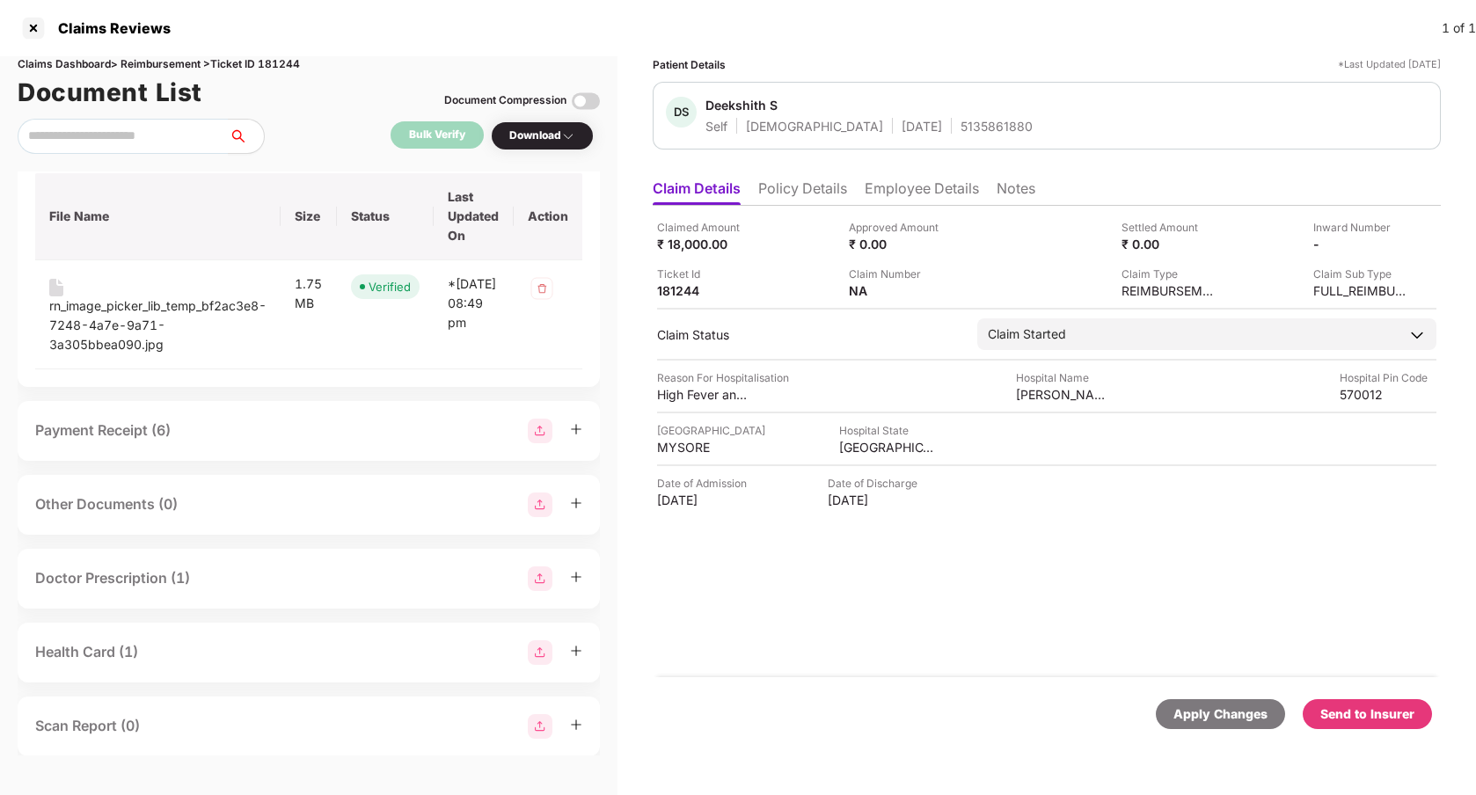
click at [200, 422] on div "Payment Receipt (6)" at bounding box center [309, 431] width 582 height 60
click at [194, 419] on div "Payment Receipt (6)" at bounding box center [308, 431] width 547 height 25
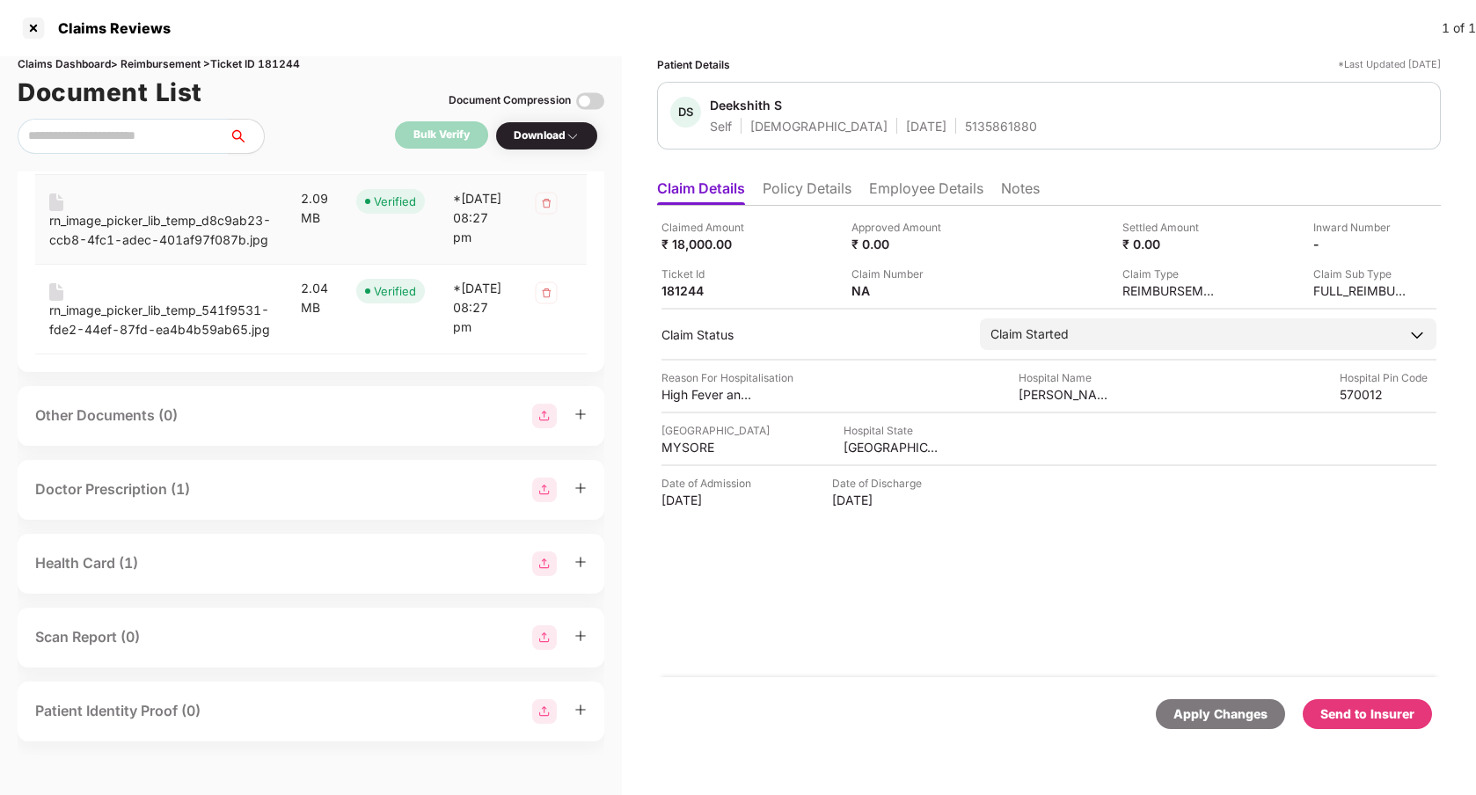
scroll to position [2503, 0]
click at [214, 491] on div "Doctor Prescription (1)" at bounding box center [310, 490] width 551 height 25
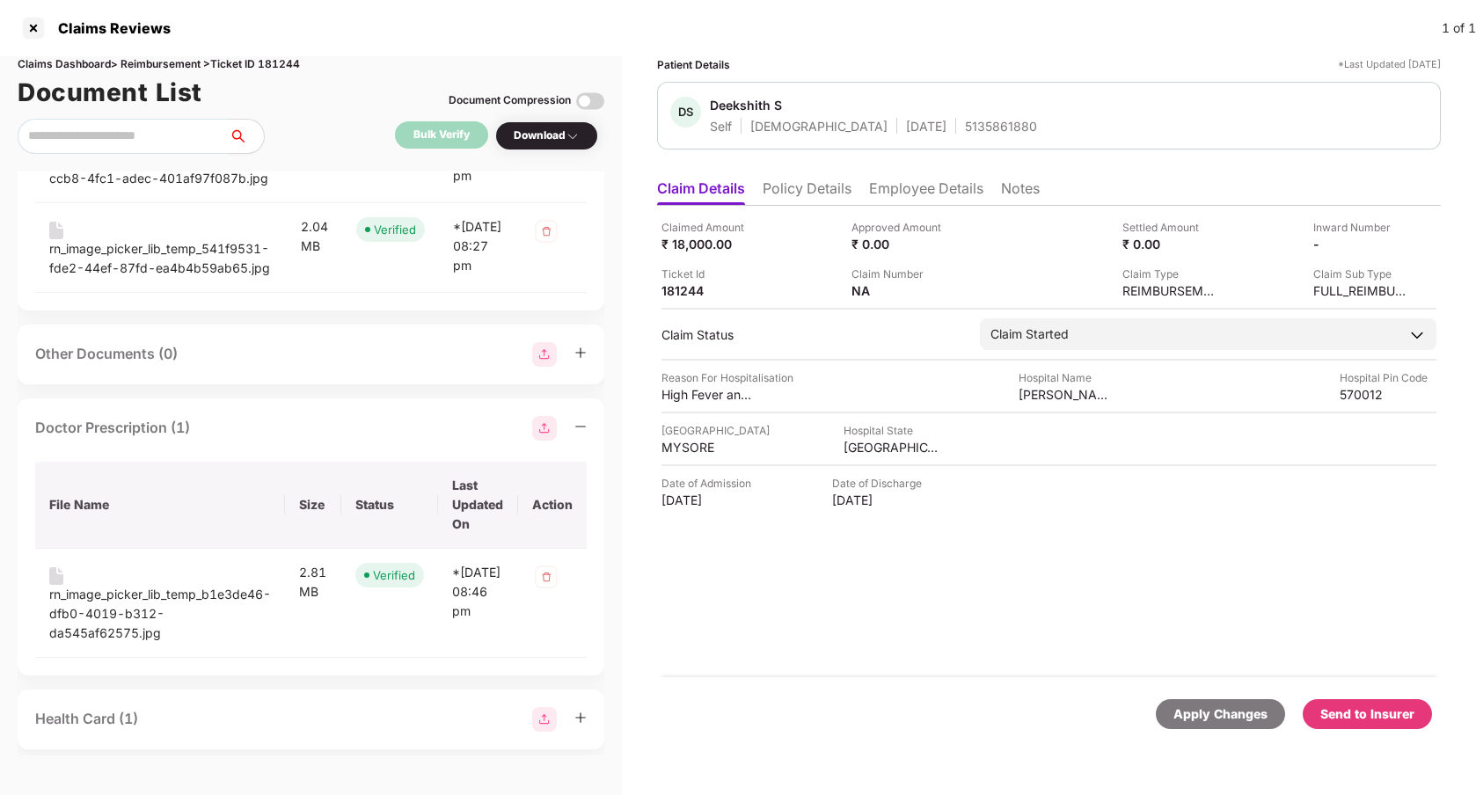
scroll to position [2720, 0]
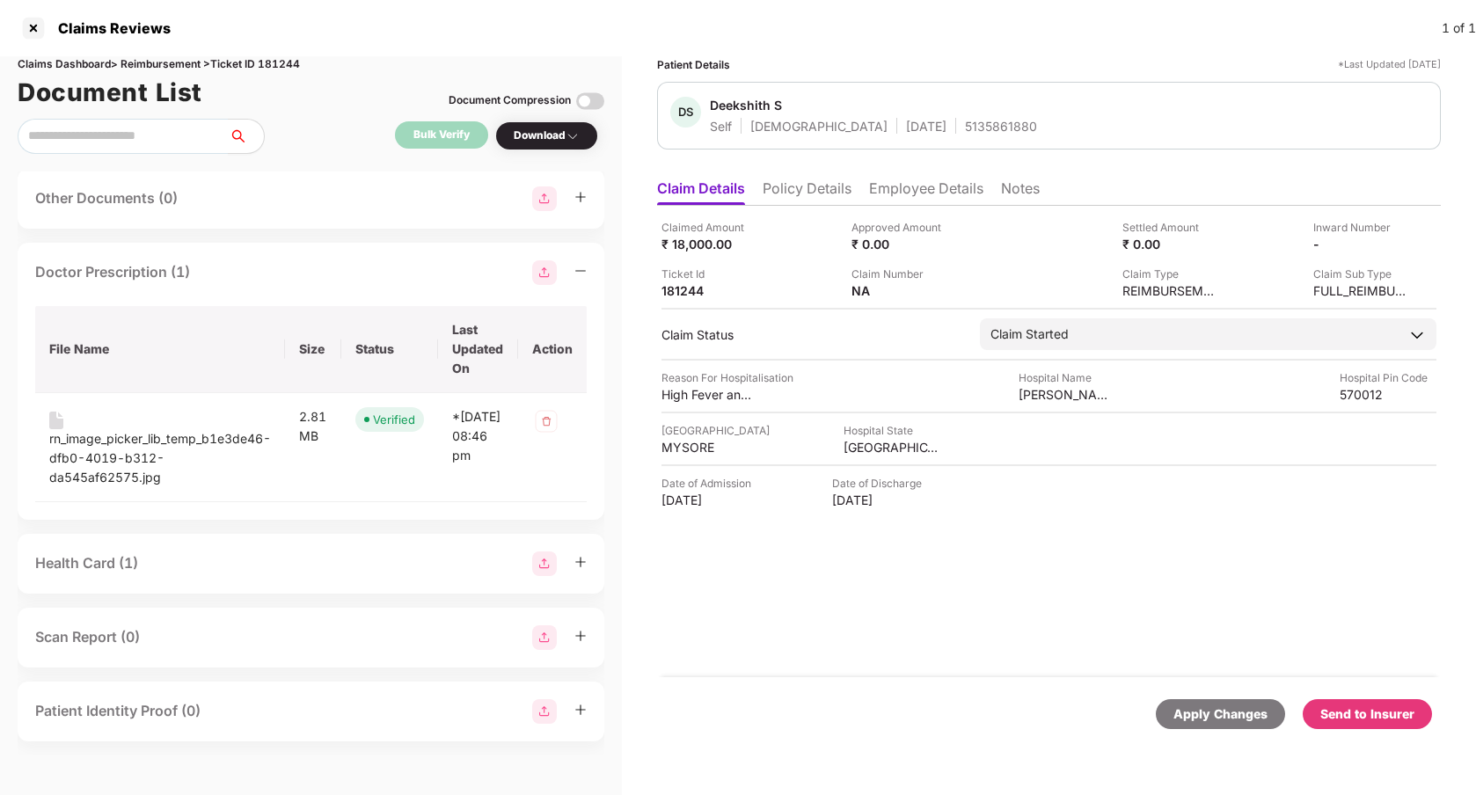
click at [220, 563] on div "Health Card (1)" at bounding box center [310, 563] width 551 height 25
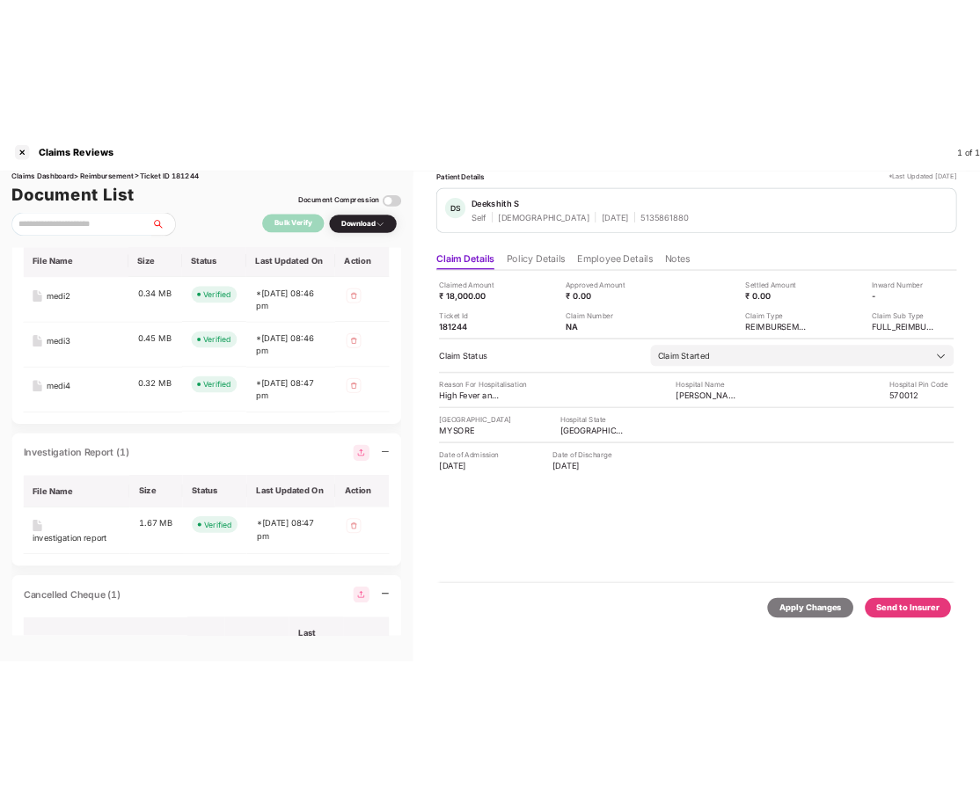
scroll to position [822, 0]
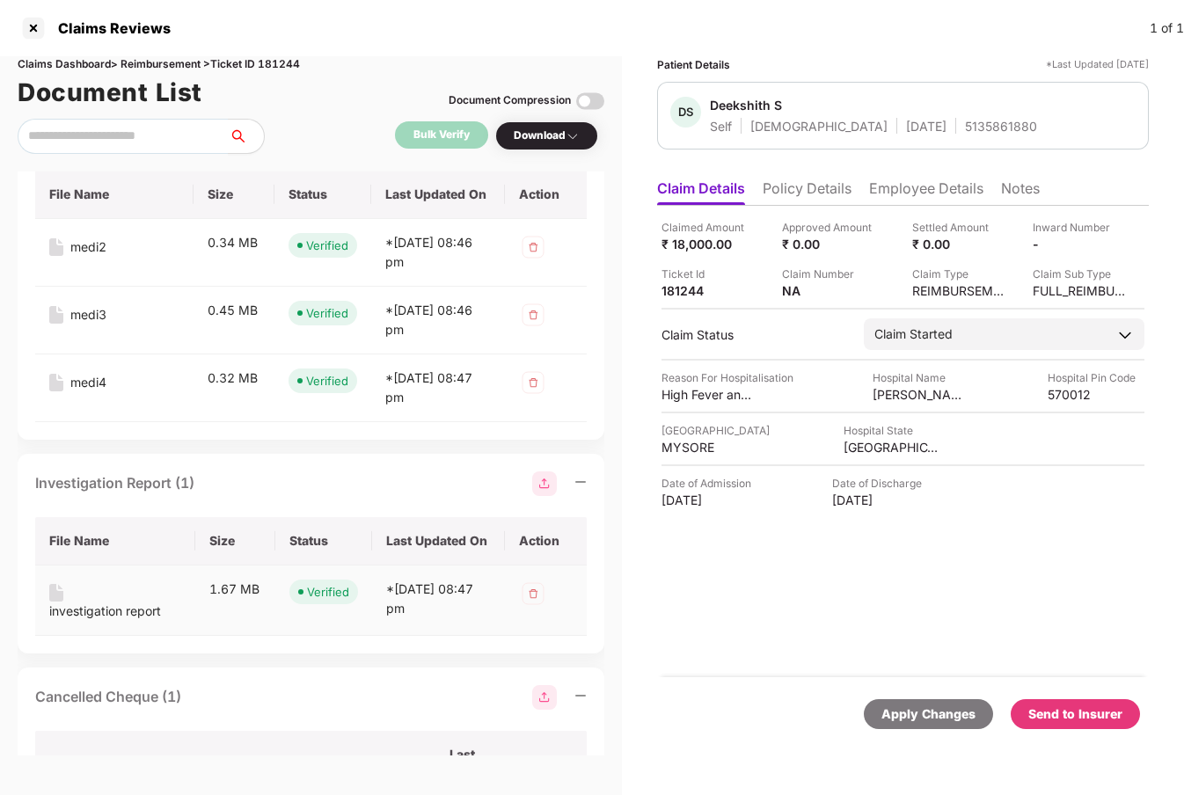
click at [152, 602] on div "investigation report" at bounding box center [105, 611] width 112 height 19
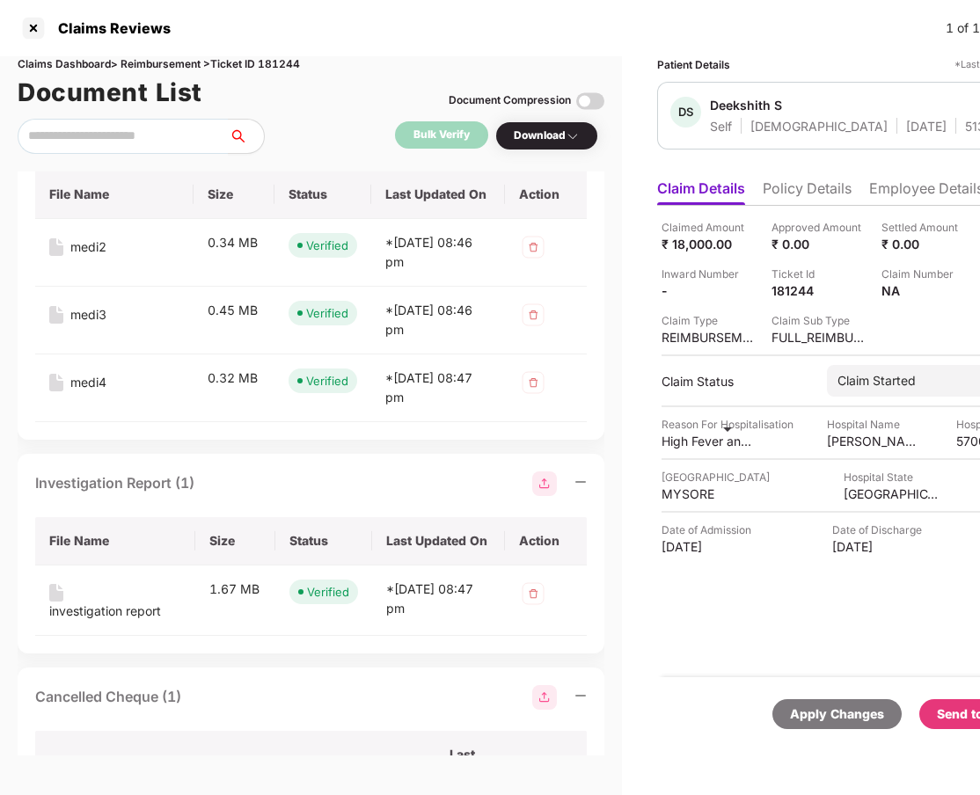
click at [544, 477] on img at bounding box center [544, 483] width 25 height 25
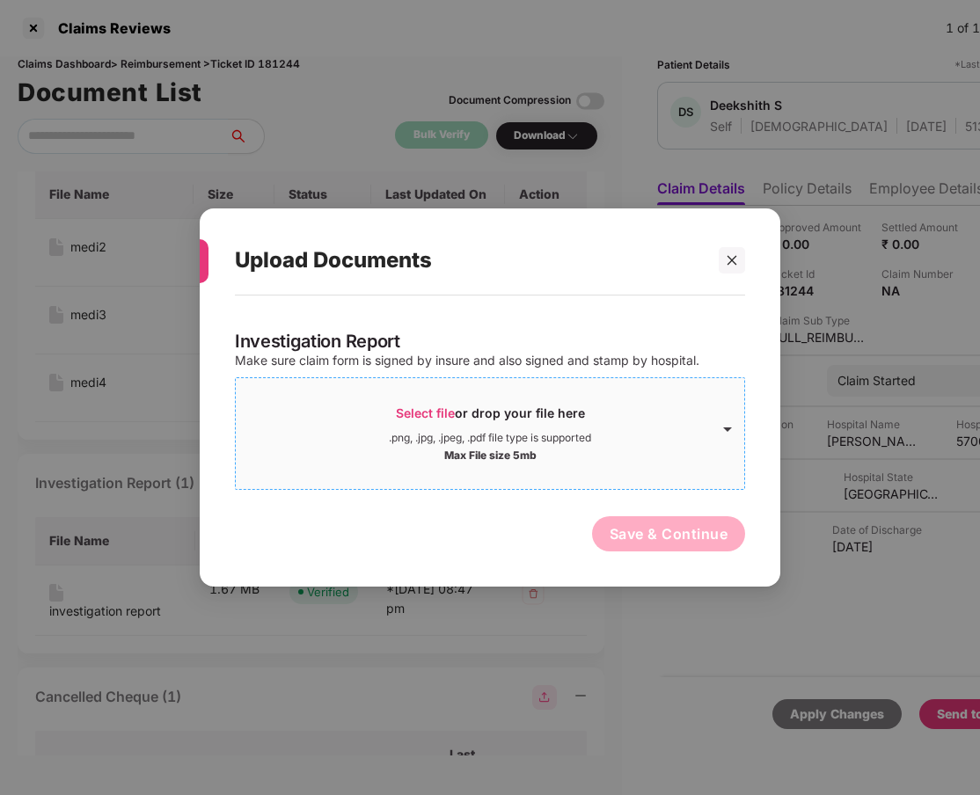
click at [489, 429] on div "Select file or drop your file here" at bounding box center [490, 418] width 189 height 26
click at [731, 252] on div at bounding box center [732, 260] width 26 height 26
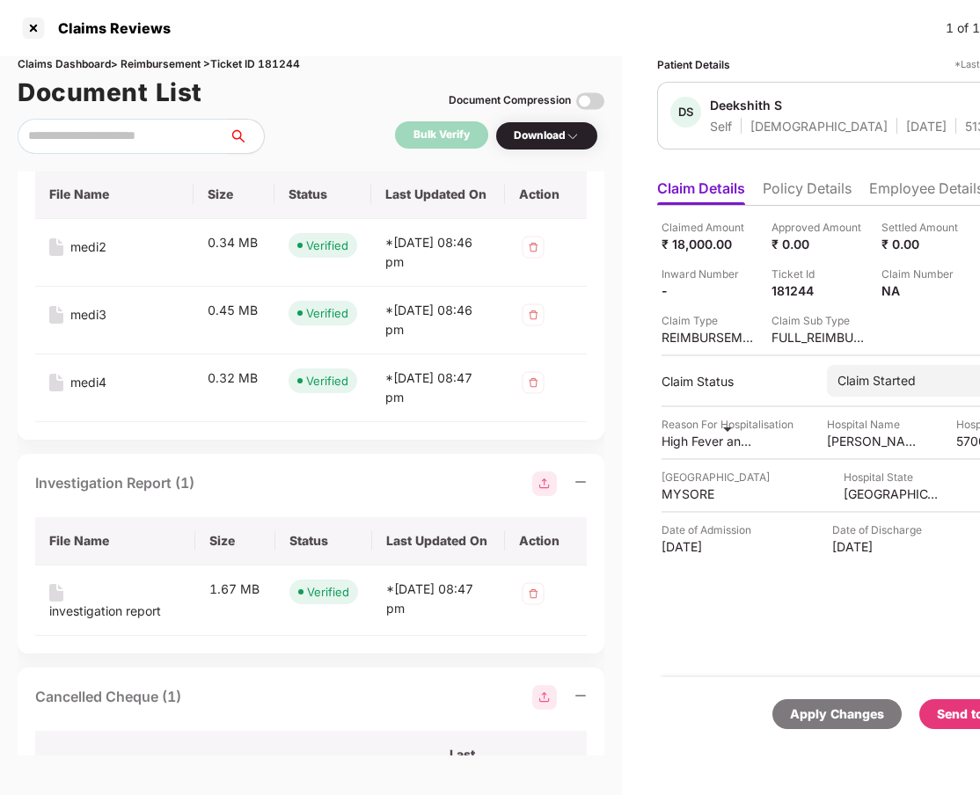
click at [545, 483] on img at bounding box center [544, 483] width 25 height 25
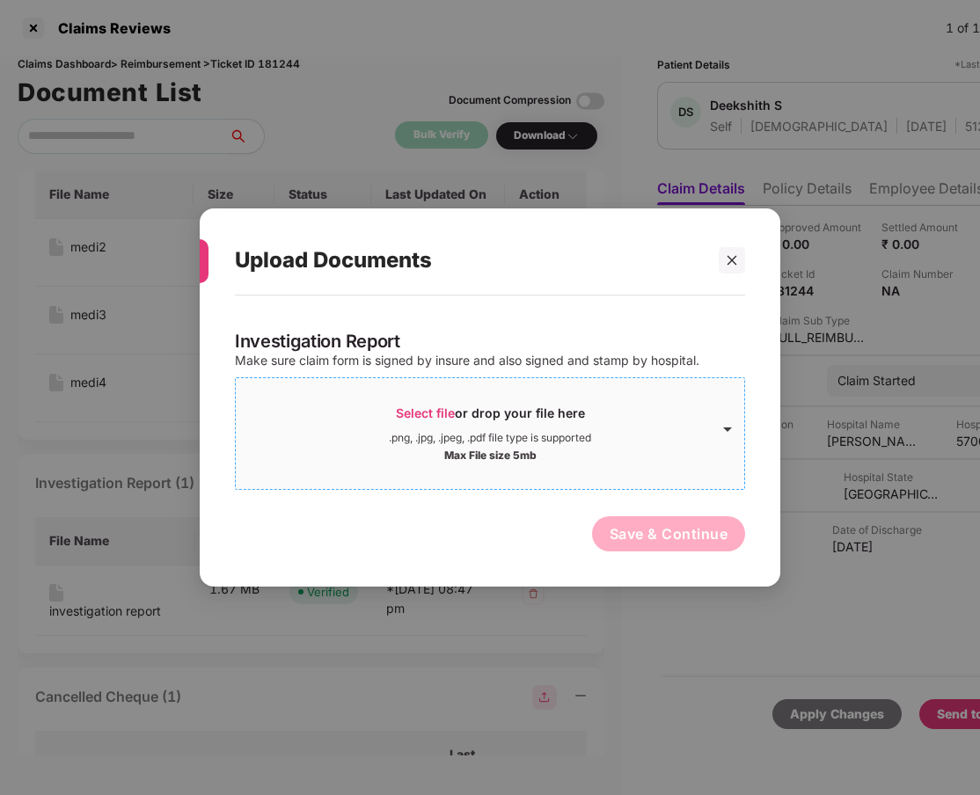
click at [474, 427] on div "Select file or drop your file here" at bounding box center [490, 418] width 189 height 26
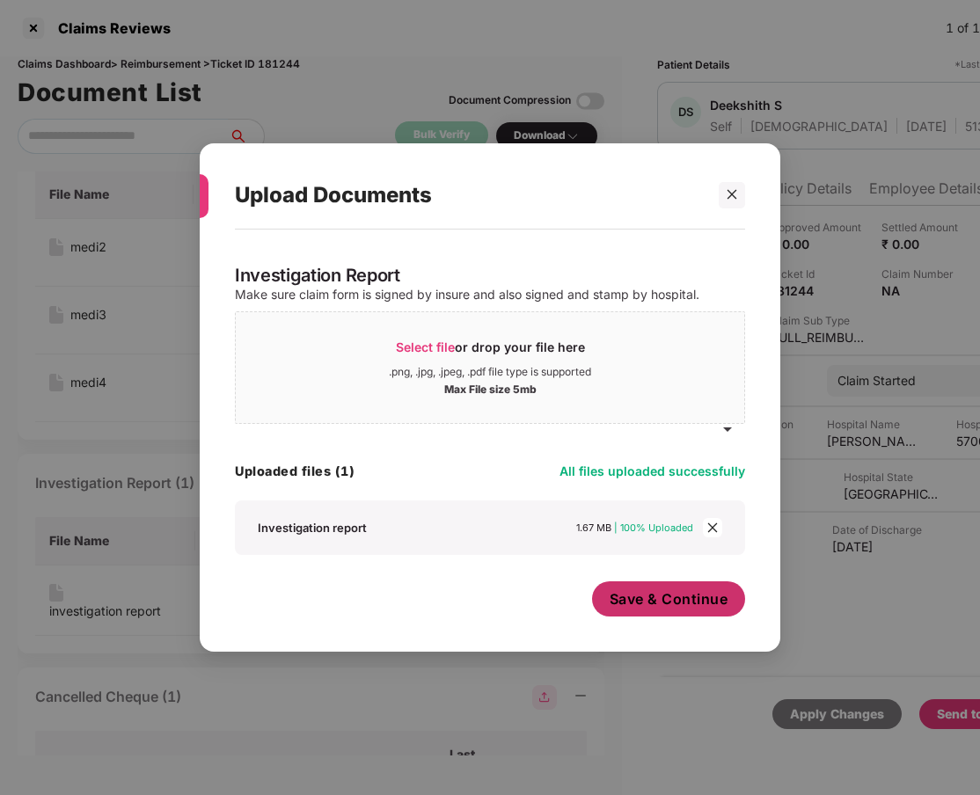
click at [619, 601] on span "Save & Continue" at bounding box center [669, 598] width 119 height 19
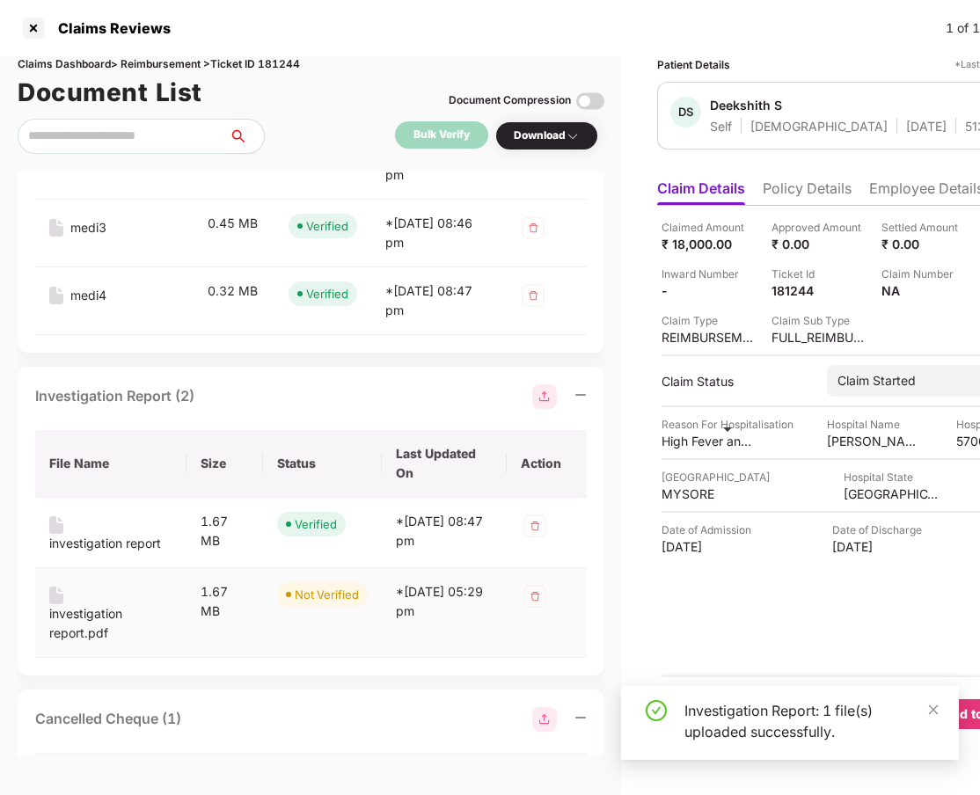
scroll to position [909, 0]
click at [532, 522] on img at bounding box center [535, 525] width 28 height 28
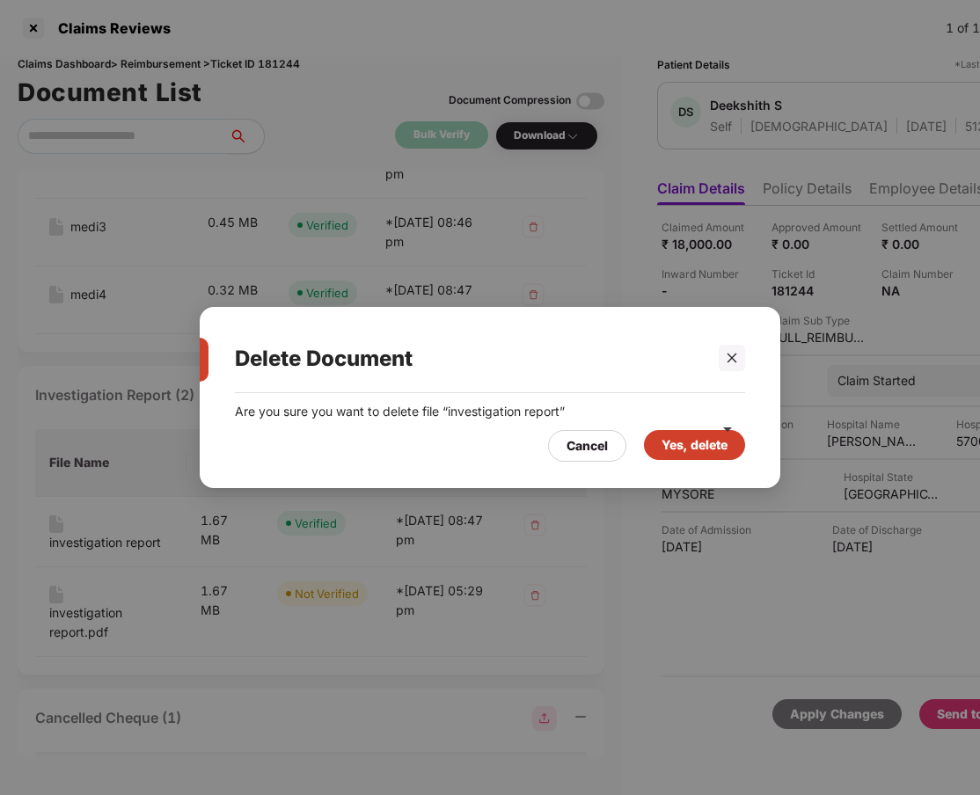
click at [669, 444] on div "Yes, delete" at bounding box center [694, 444] width 66 height 19
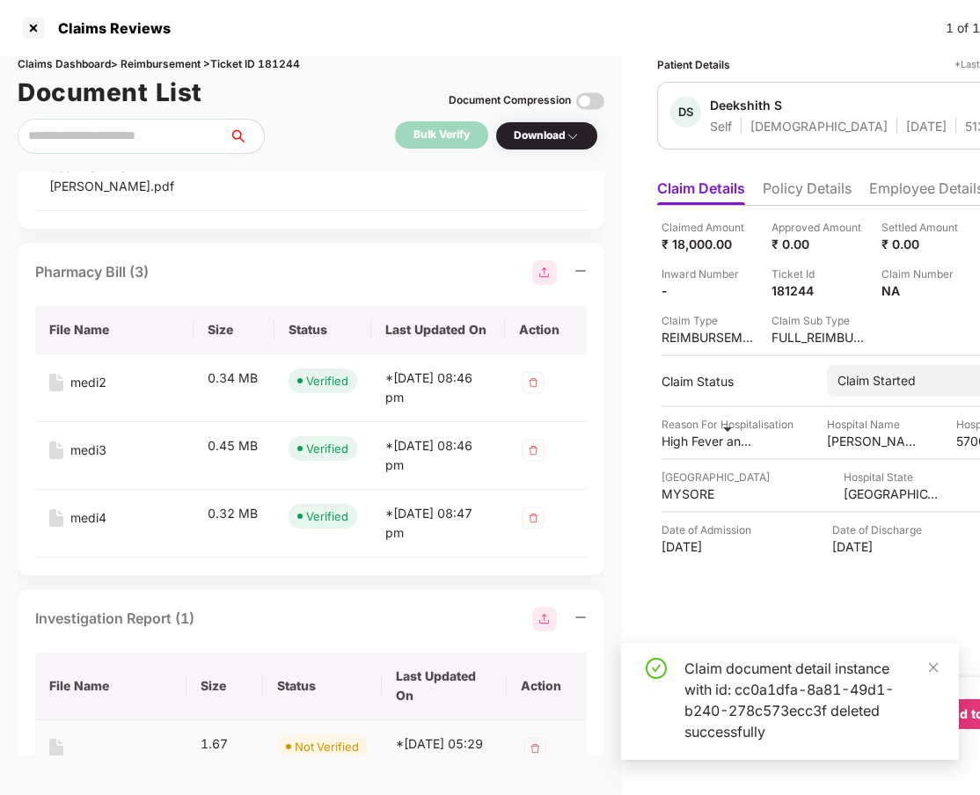
scroll to position [683, 0]
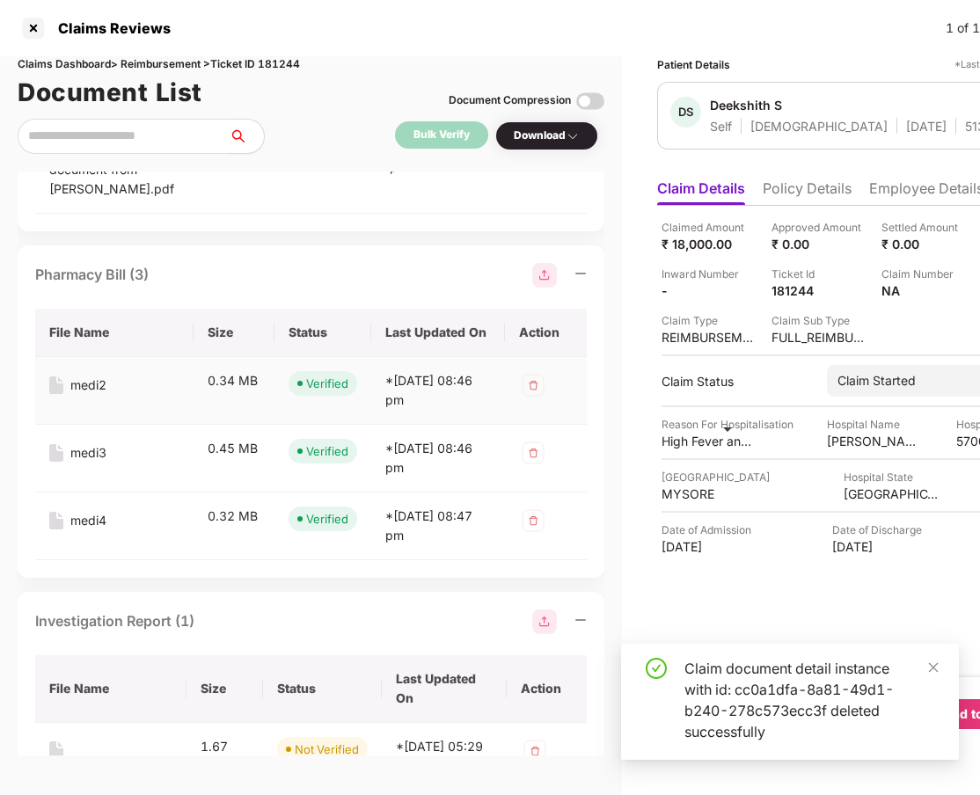
click at [99, 385] on div "medi2" at bounding box center [88, 385] width 36 height 19
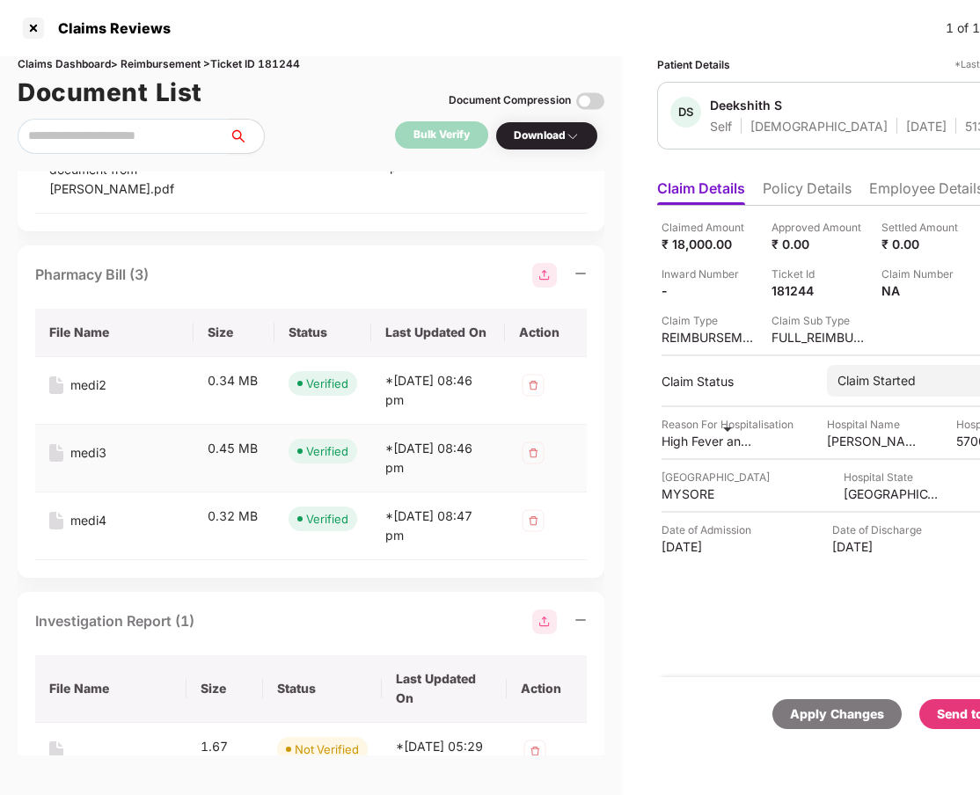
click at [82, 448] on div "medi3" at bounding box center [88, 452] width 36 height 19
click at [91, 520] on div "medi4" at bounding box center [88, 520] width 36 height 19
click at [549, 273] on img at bounding box center [544, 275] width 25 height 25
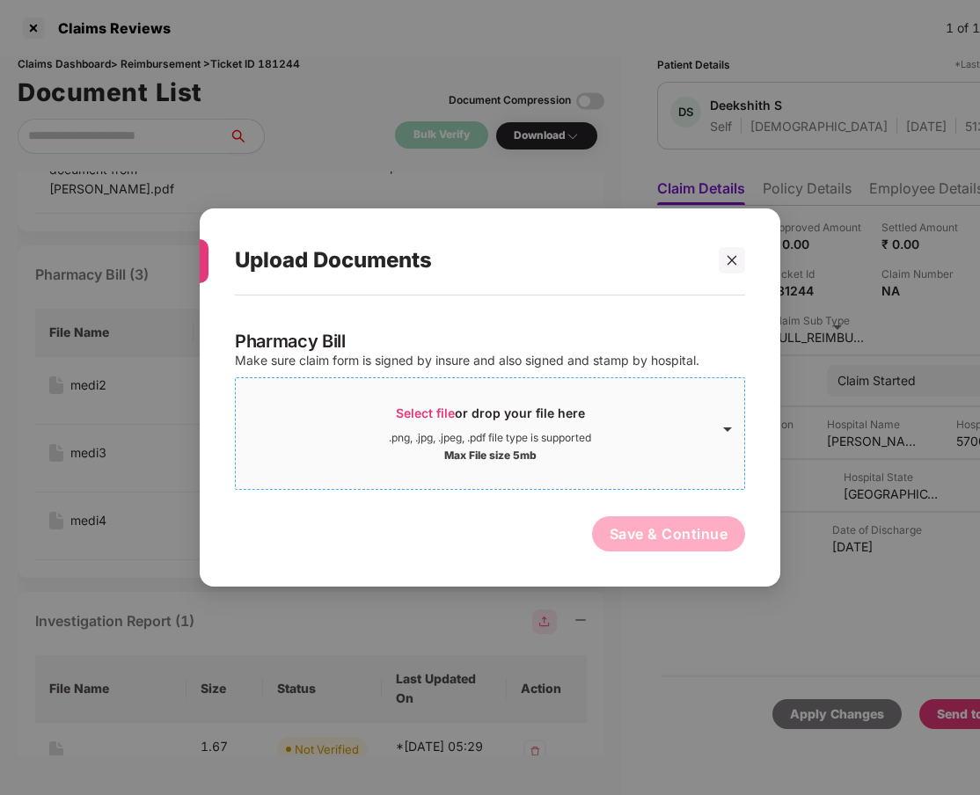
click at [482, 409] on div "Select file or drop your file here" at bounding box center [490, 418] width 189 height 26
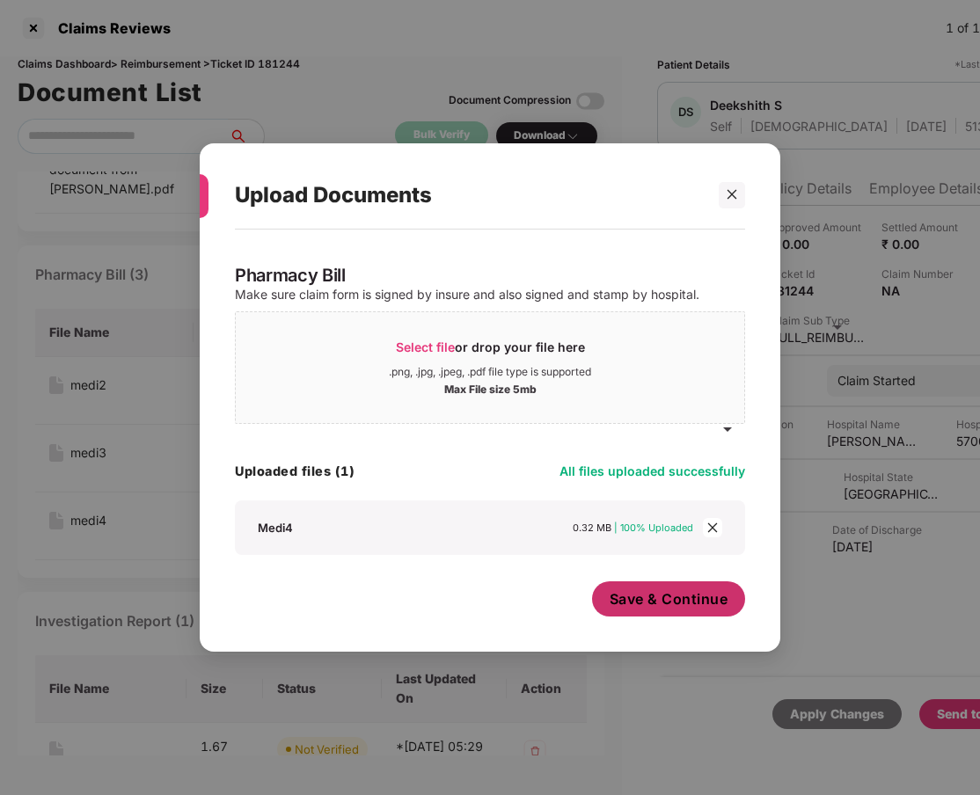
click at [677, 604] on span "Save & Continue" at bounding box center [669, 598] width 119 height 19
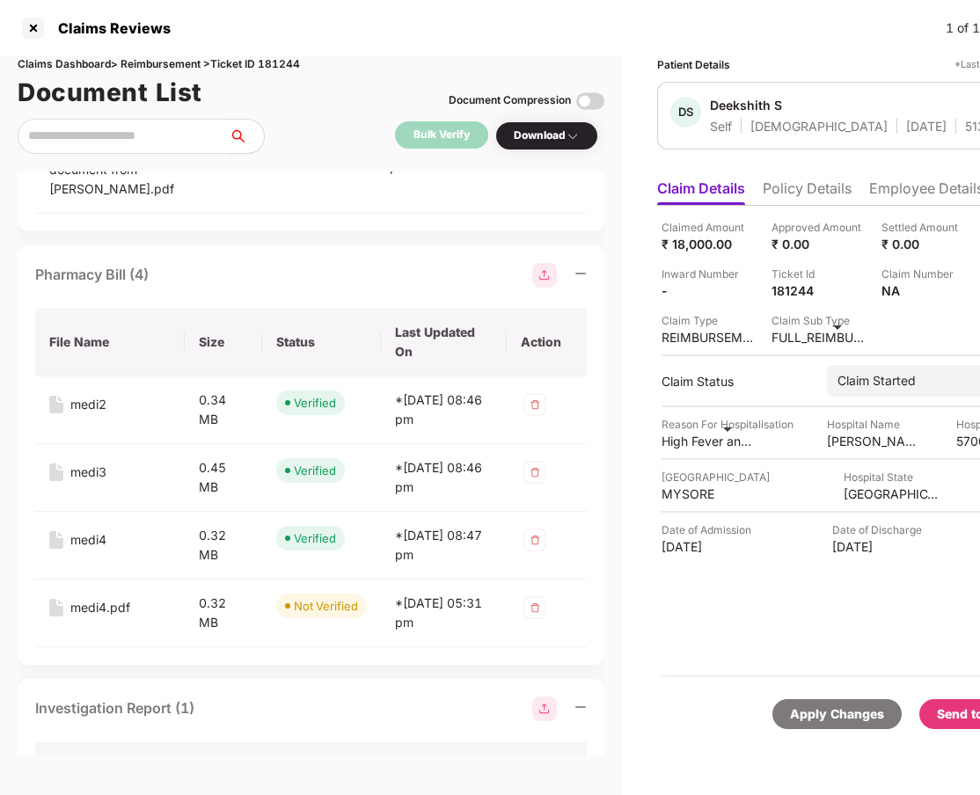
click at [543, 272] on img at bounding box center [544, 275] width 25 height 25
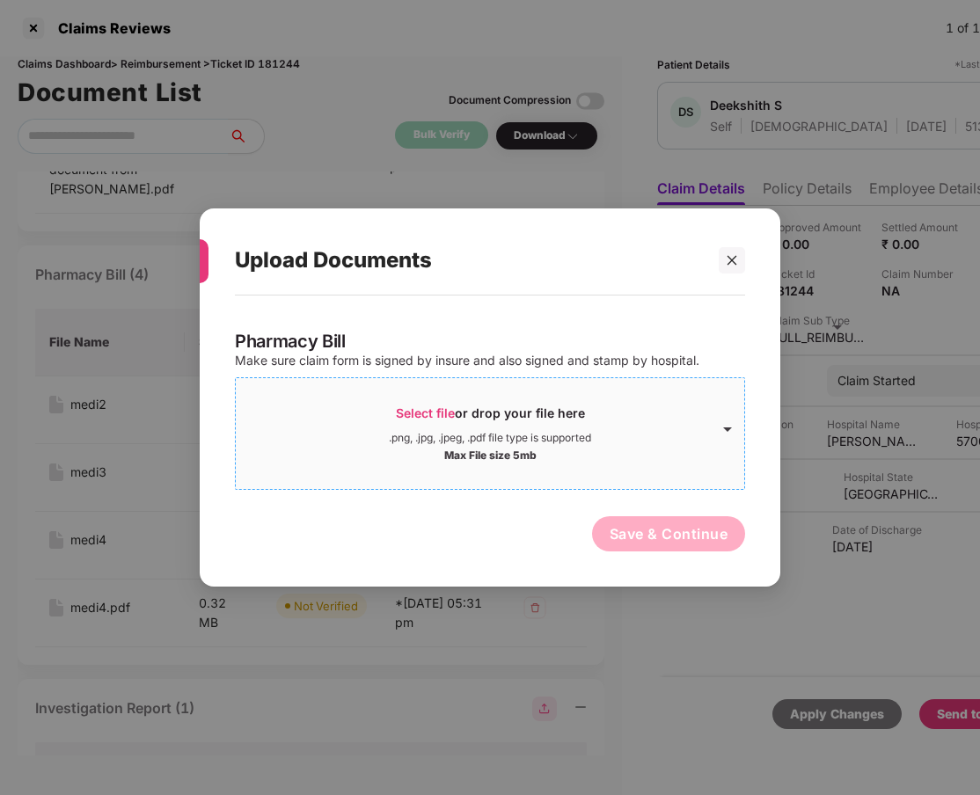
click at [454, 434] on div ".png, .jpg, .jpeg, .pdf file type is supported" at bounding box center [490, 438] width 202 height 14
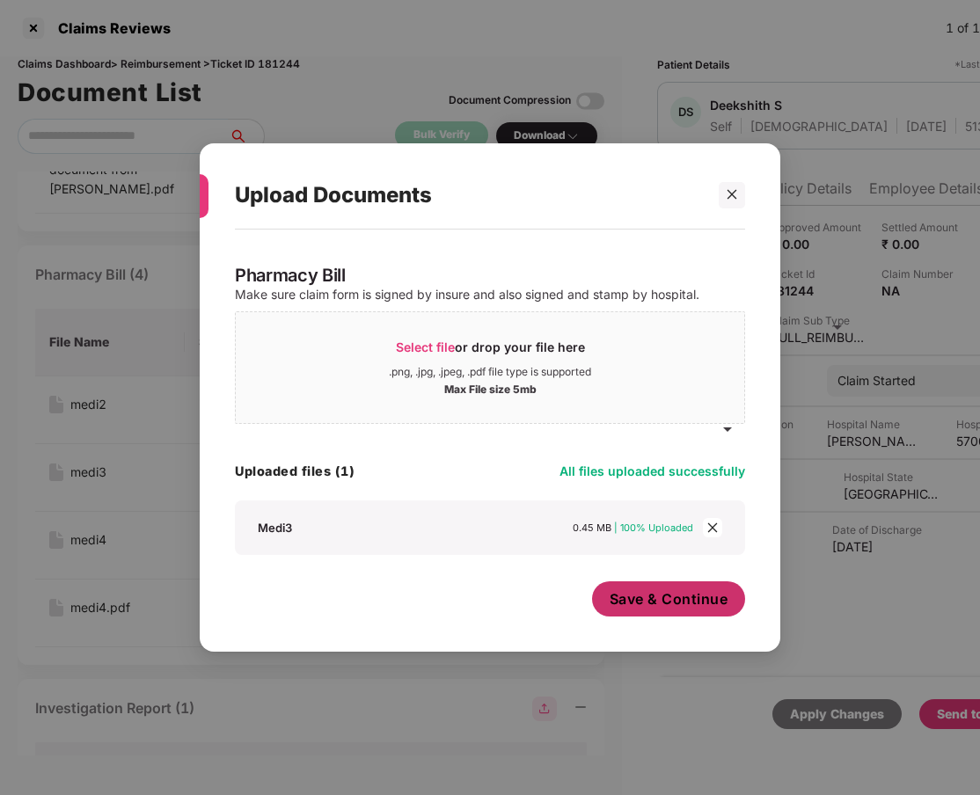
click at [625, 592] on span "Save & Continue" at bounding box center [669, 598] width 119 height 19
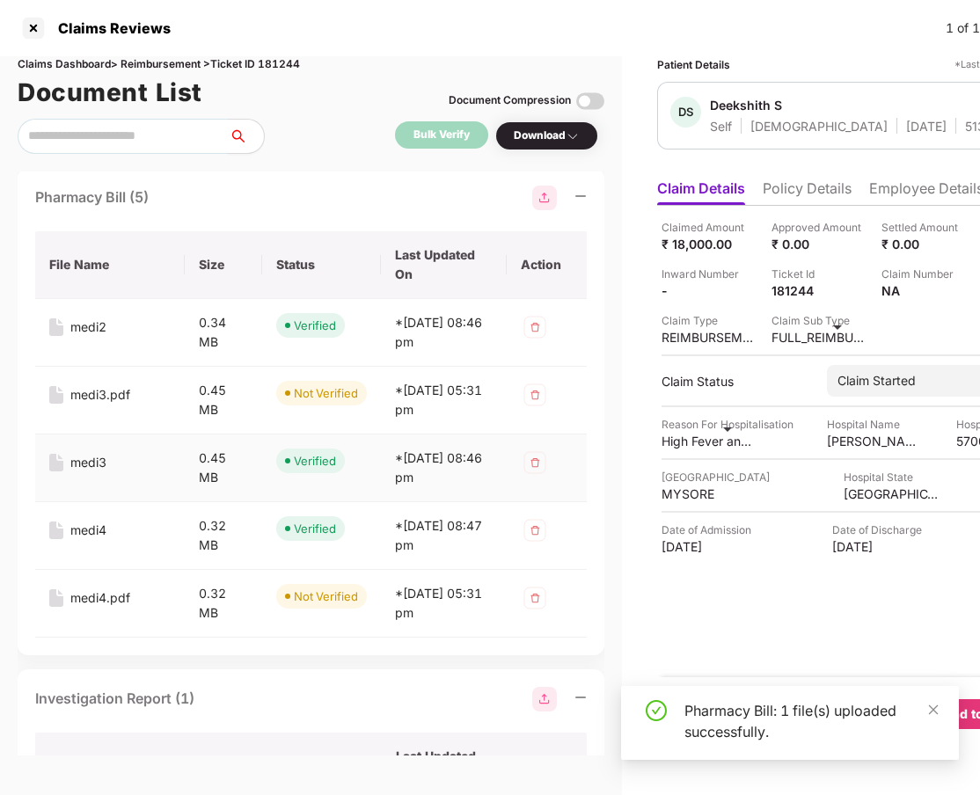
scroll to position [763, 0]
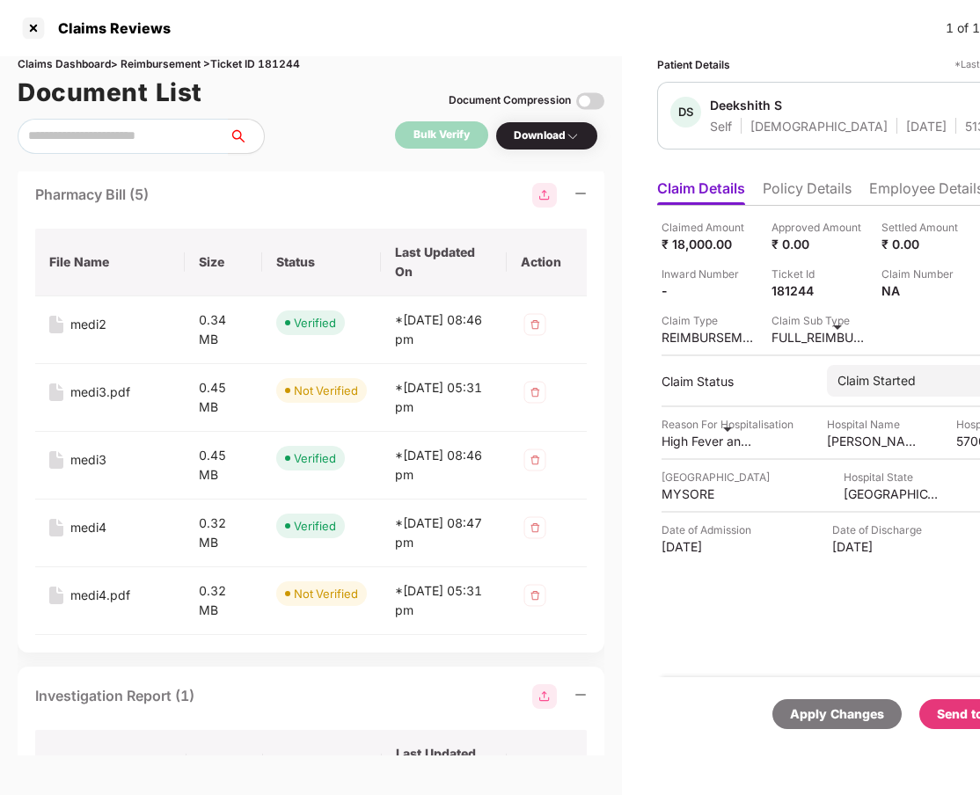
click at [552, 194] on img at bounding box center [544, 195] width 25 height 25
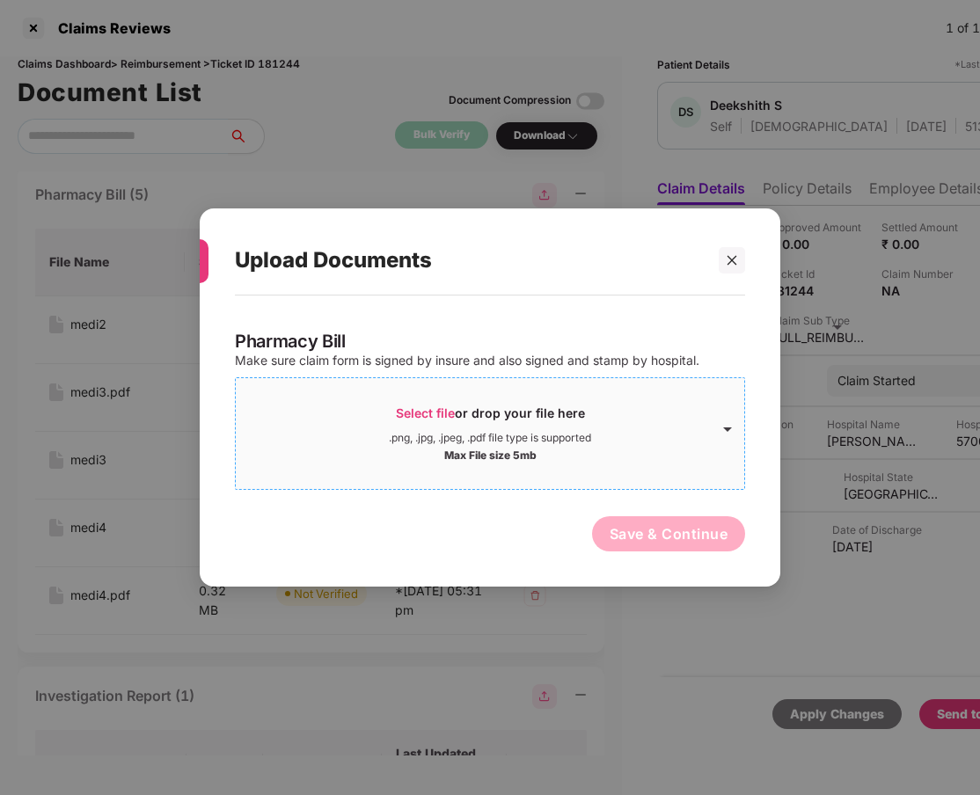
click at [503, 413] on div "Select file or drop your file here" at bounding box center [490, 418] width 189 height 26
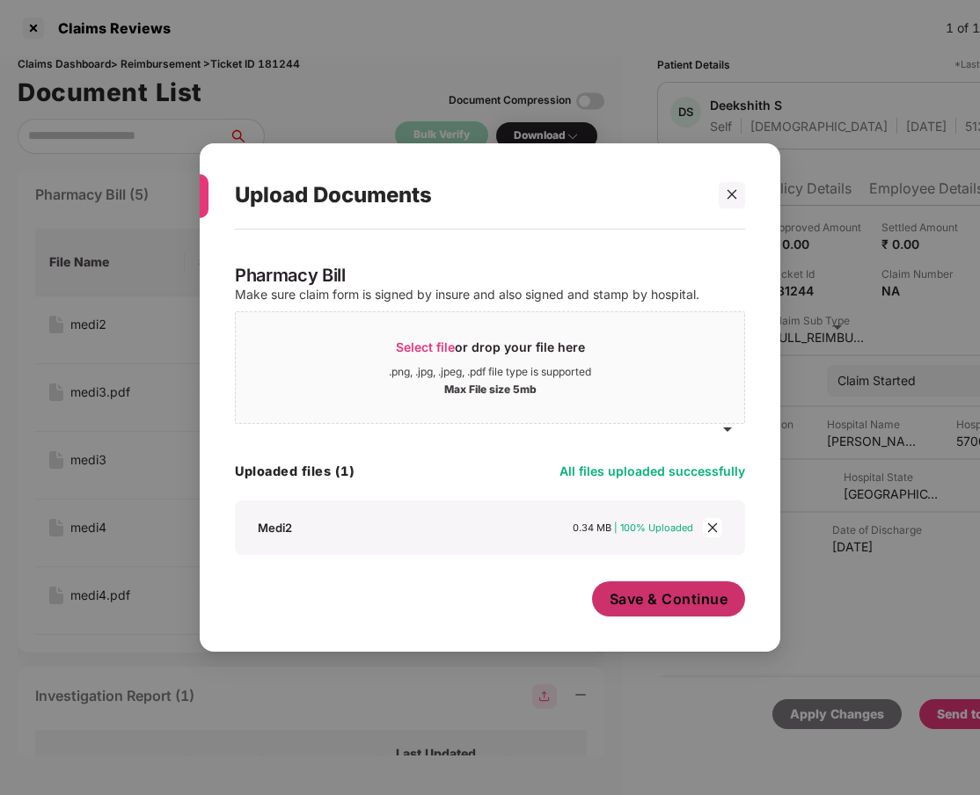
click at [642, 595] on span "Save & Continue" at bounding box center [669, 598] width 119 height 19
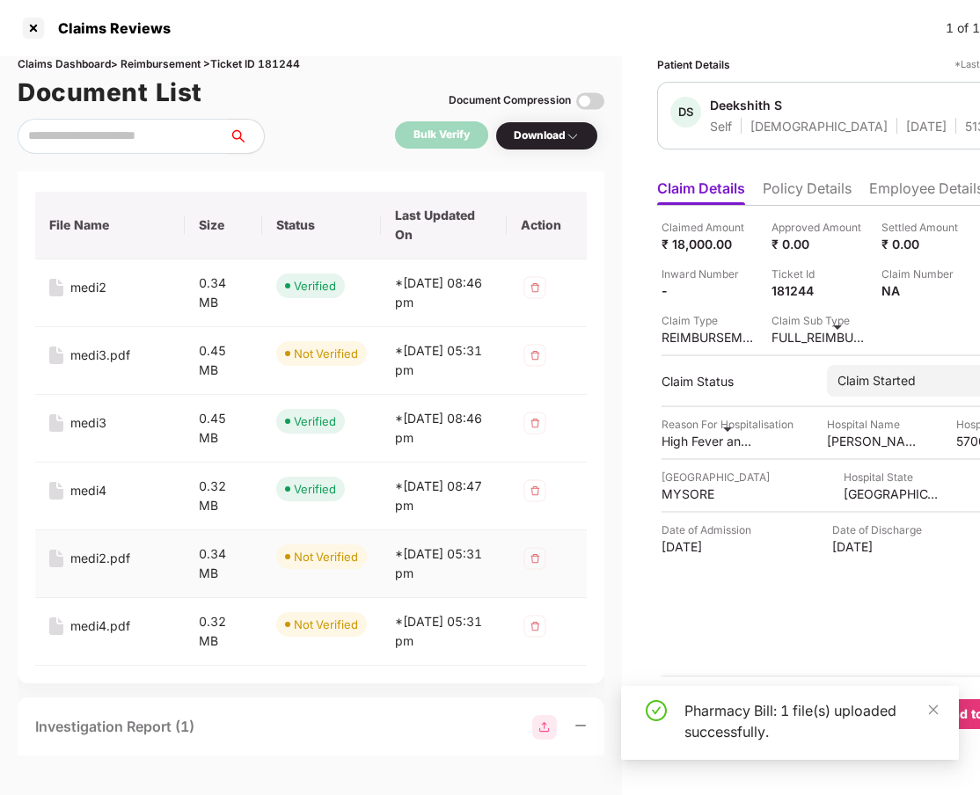
scroll to position [805, 0]
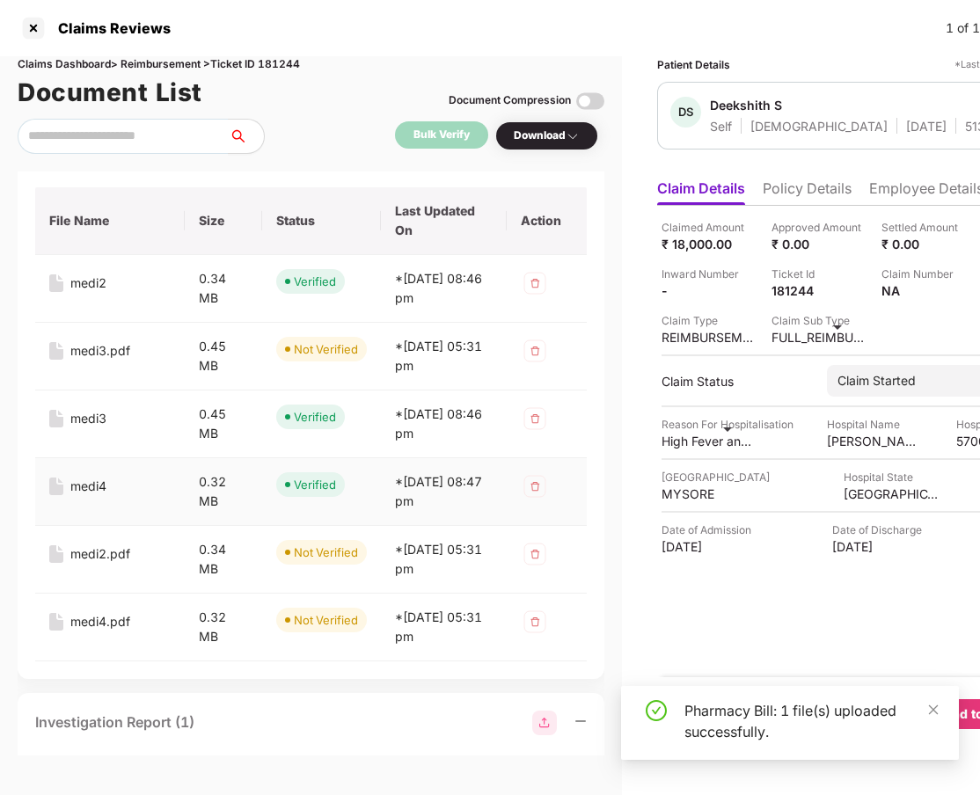
click at [537, 481] on img at bounding box center [535, 486] width 28 height 28
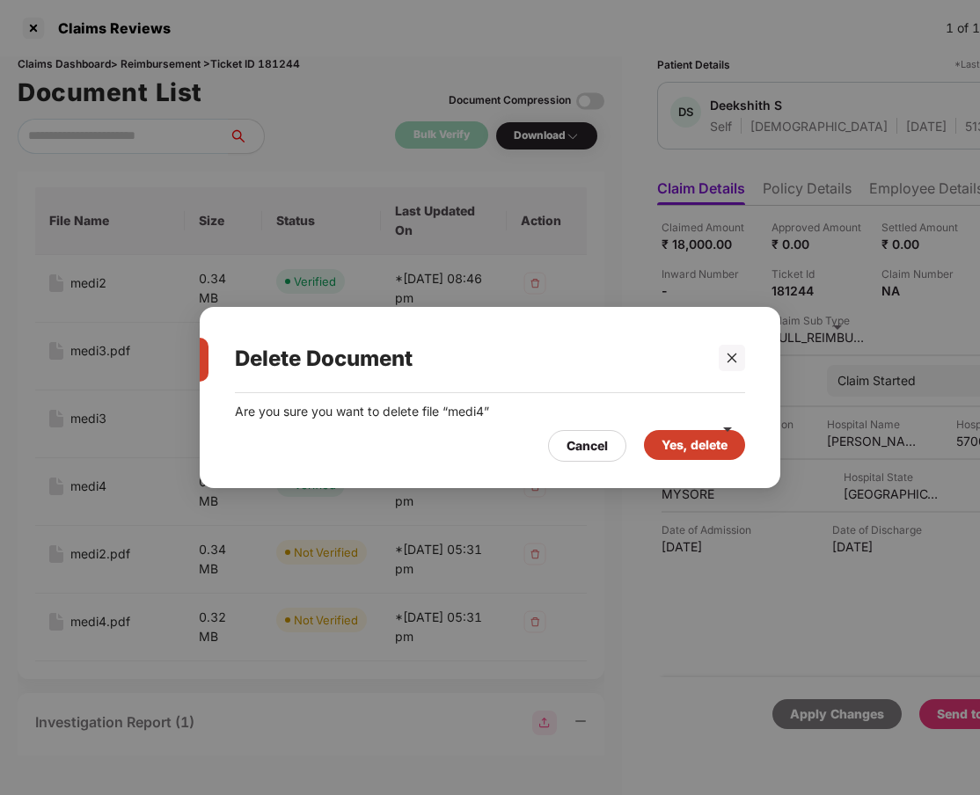
click at [678, 448] on div "Yes, delete" at bounding box center [694, 444] width 66 height 19
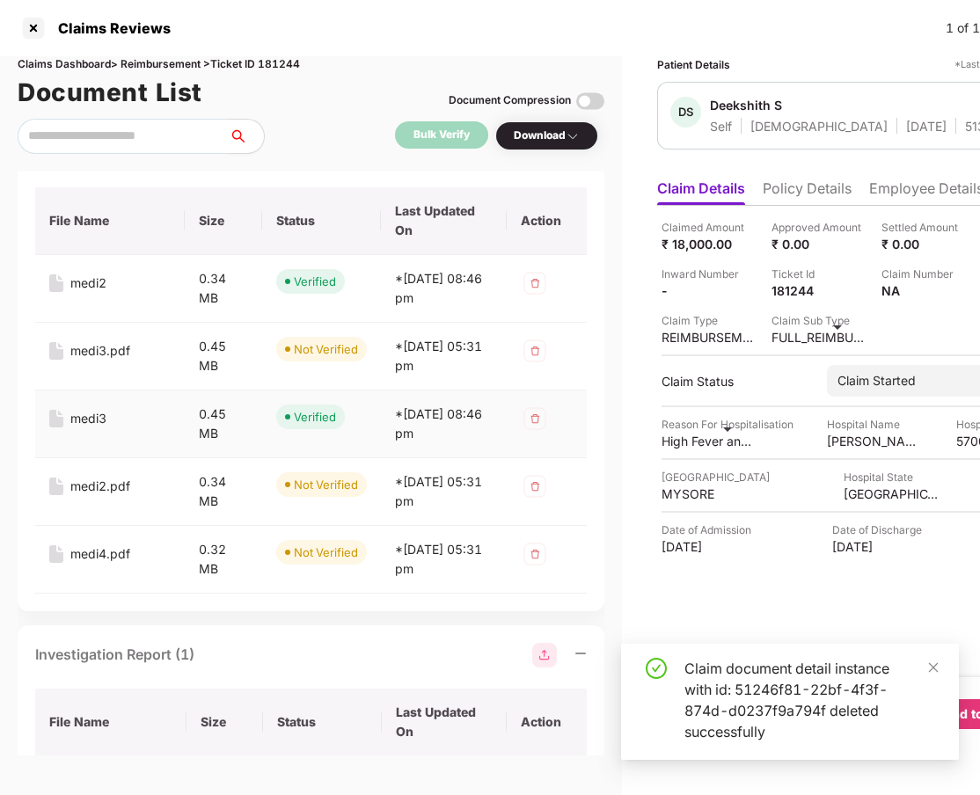
click at [536, 417] on img at bounding box center [535, 419] width 28 height 28
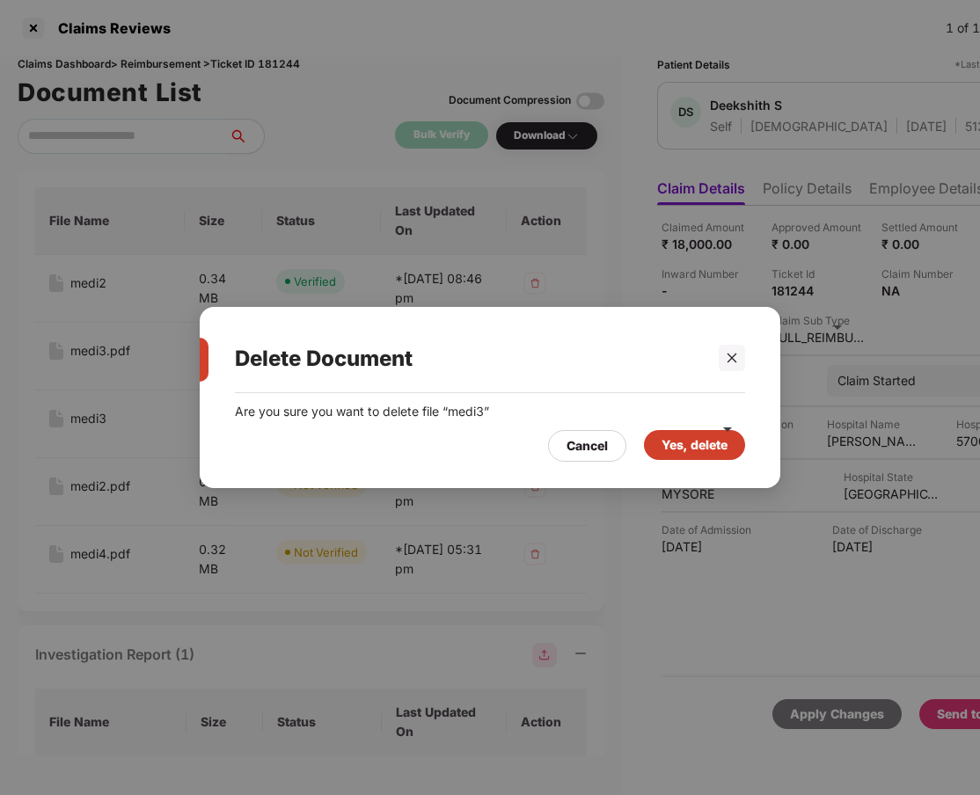
click at [719, 440] on div "Yes, delete" at bounding box center [694, 444] width 66 height 19
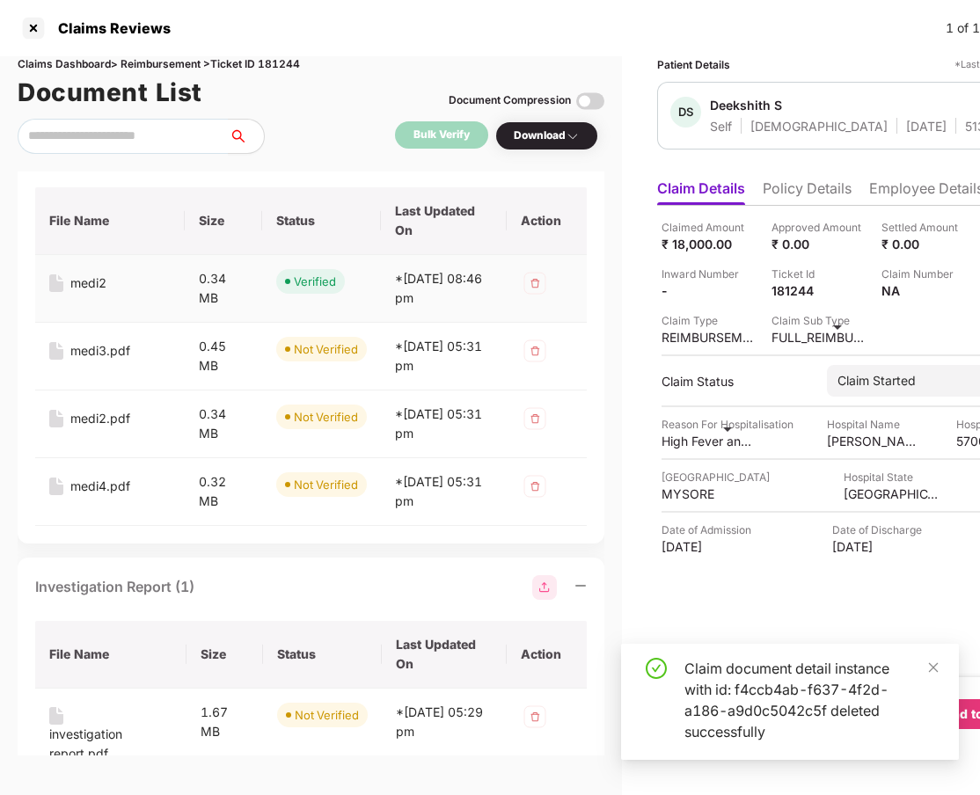
click at [540, 283] on img at bounding box center [535, 283] width 28 height 28
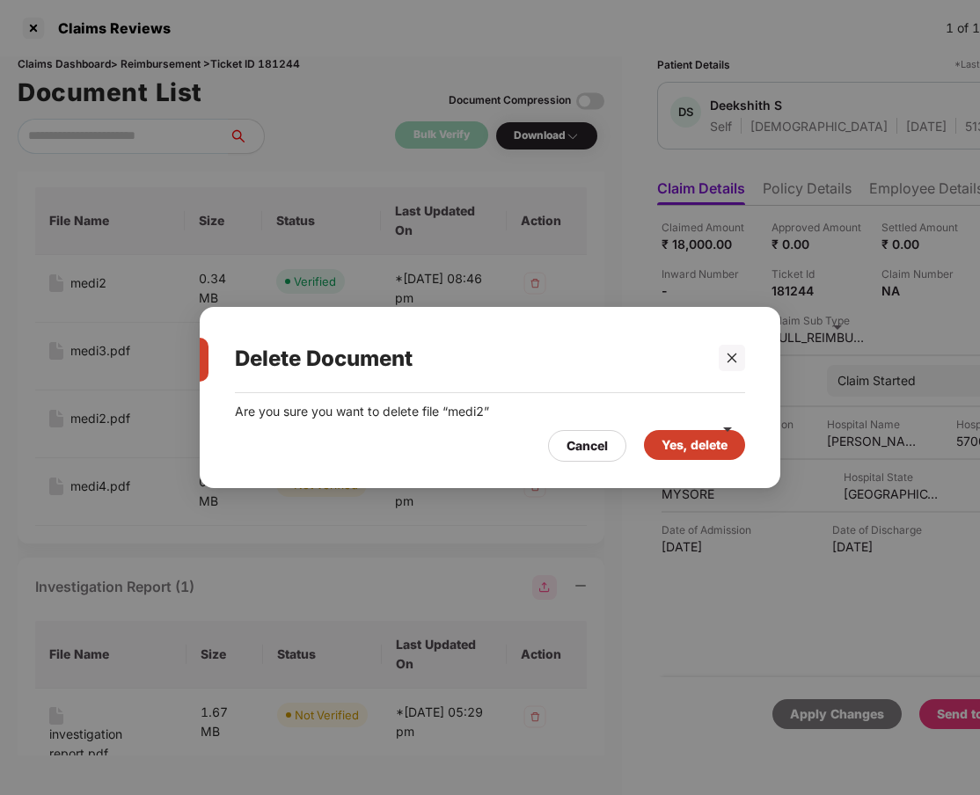
click at [675, 442] on div "Yes, delete" at bounding box center [694, 444] width 66 height 19
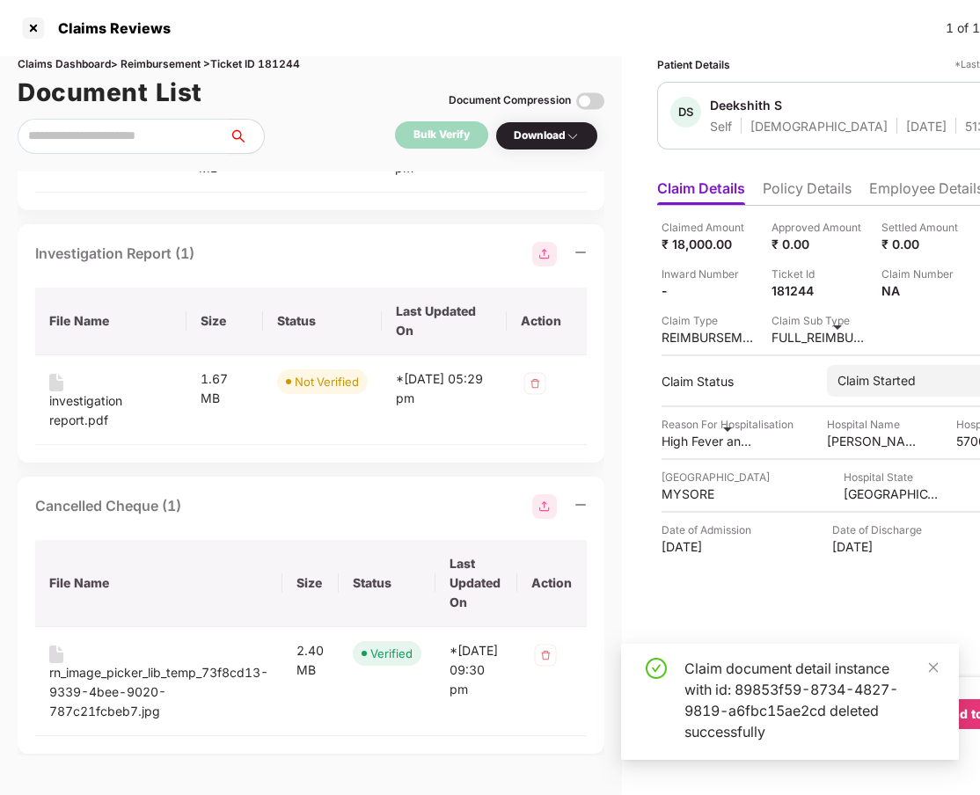
scroll to position [0, 0]
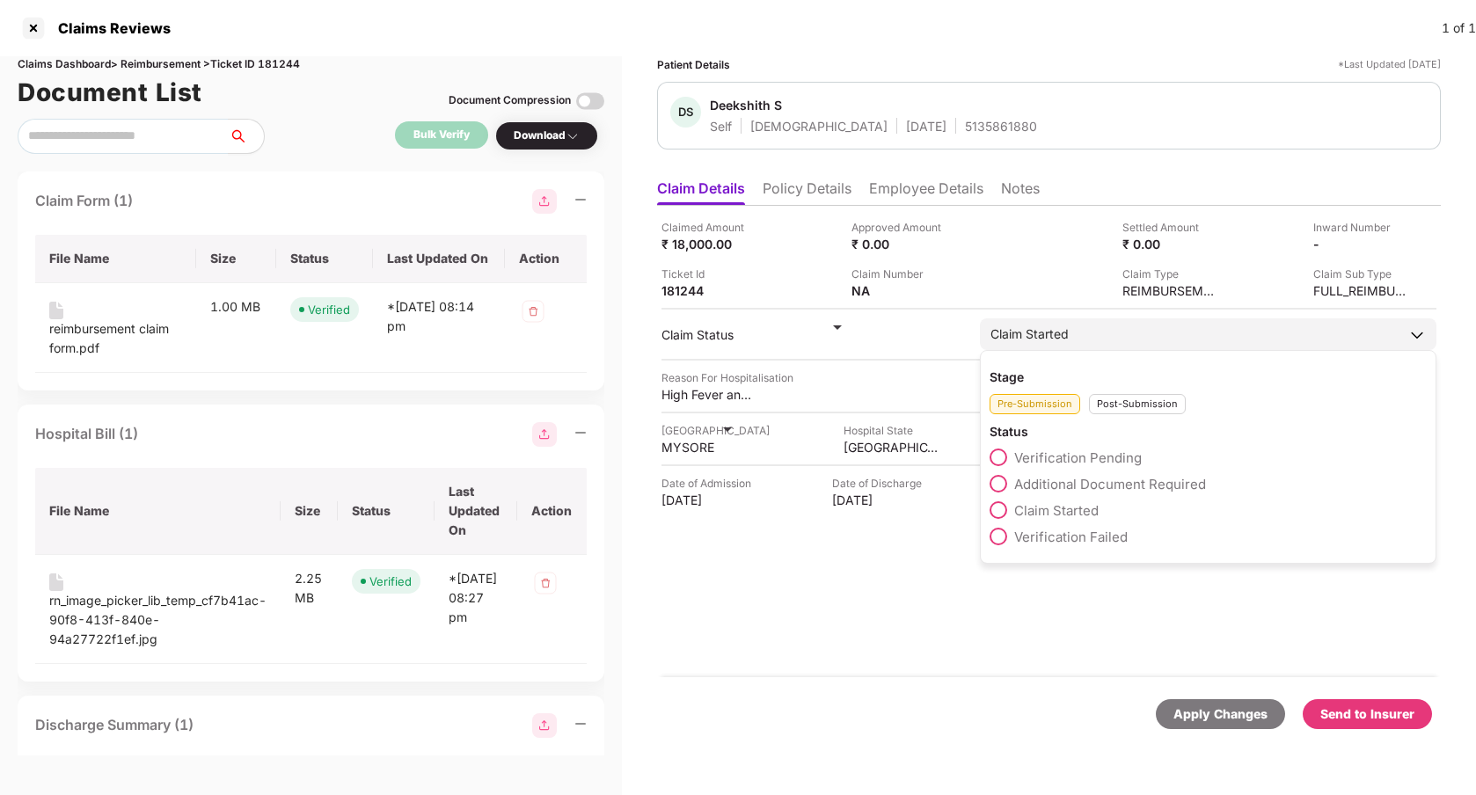
click at [1179, 323] on div "Claim Started" at bounding box center [1208, 334] width 456 height 32
click at [1001, 456] on span at bounding box center [999, 458] width 18 height 18
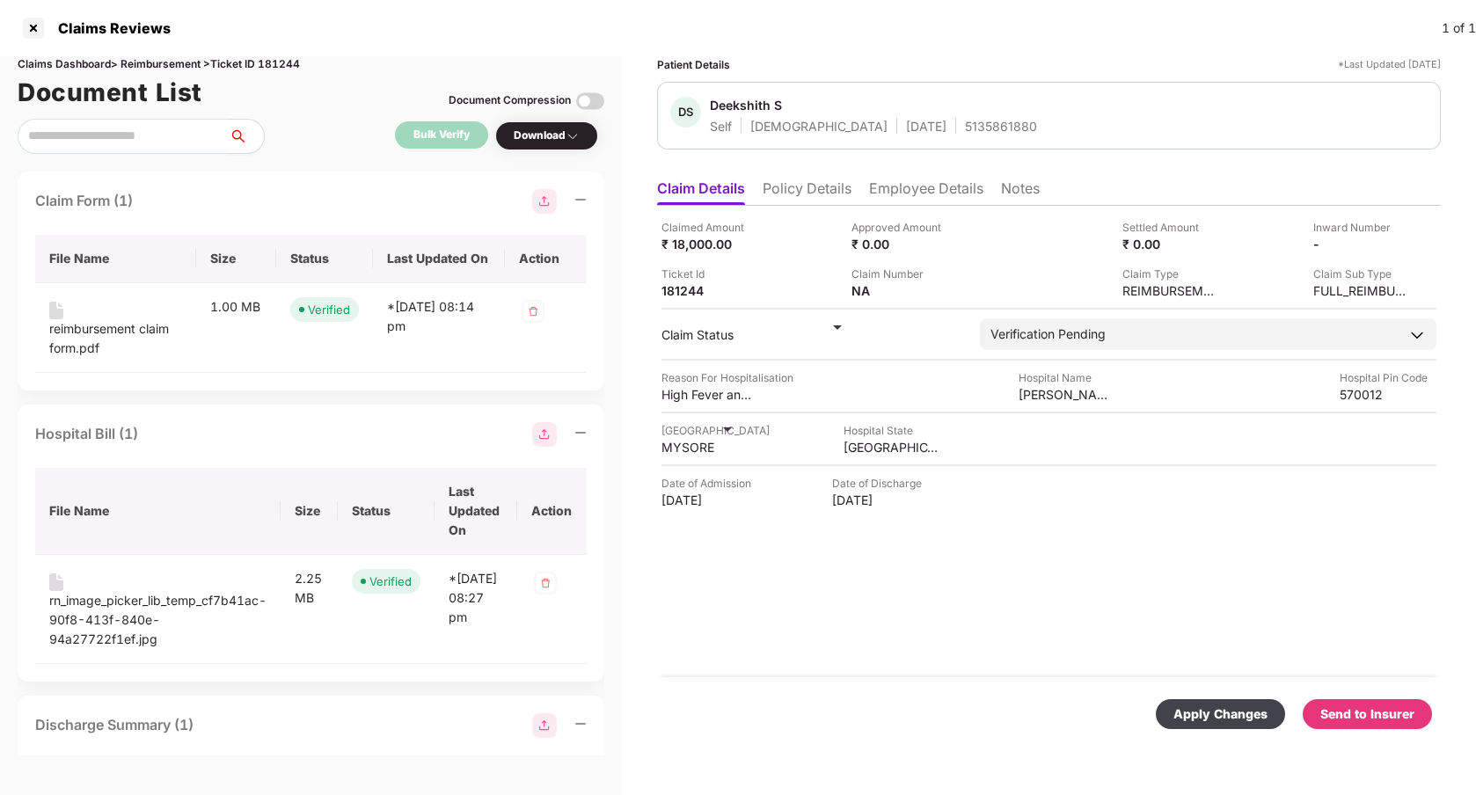
click at [1222, 715] on div "Apply Changes" at bounding box center [1220, 714] width 94 height 19
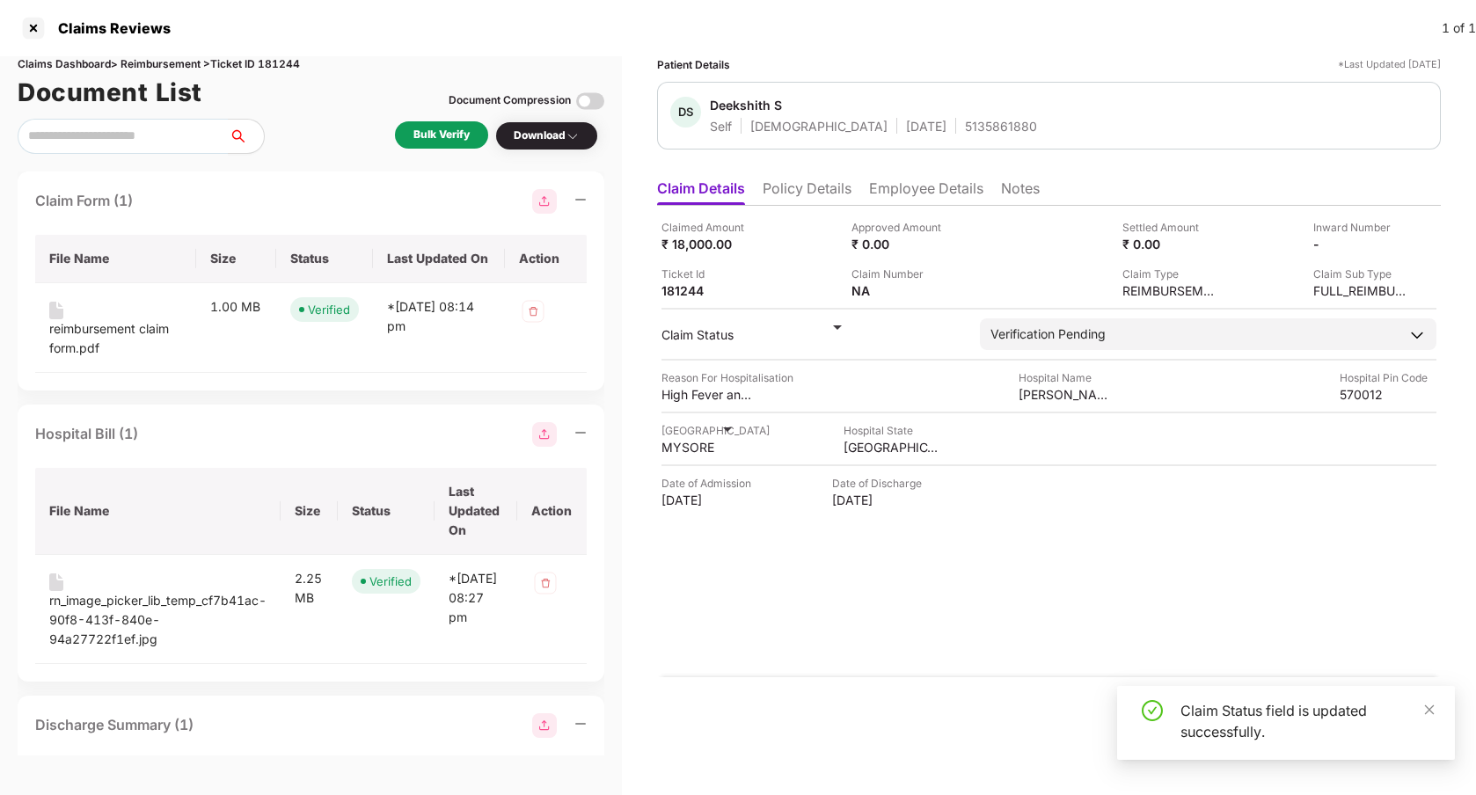
click at [455, 128] on div "Bulk Verify" at bounding box center [441, 135] width 56 height 17
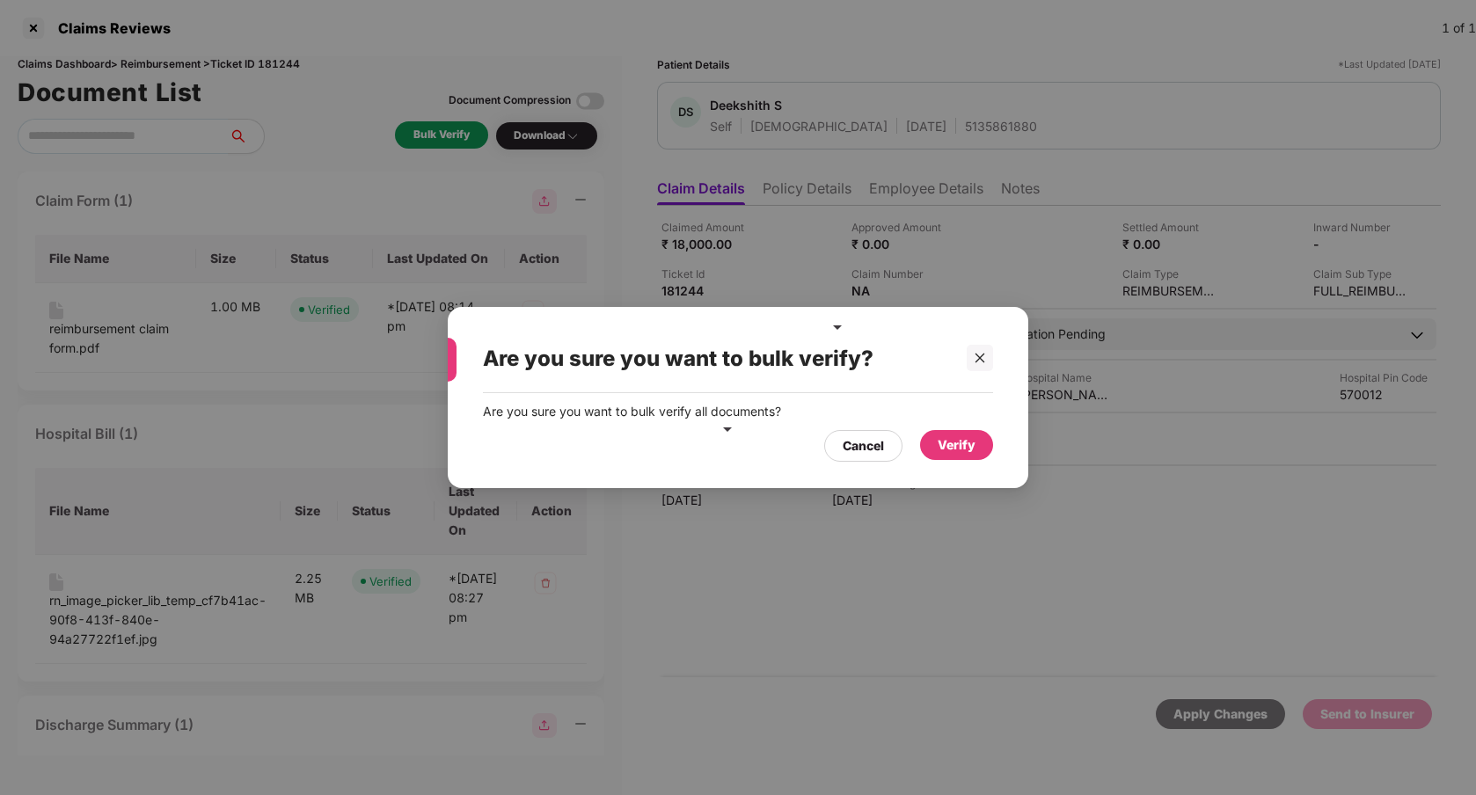
click at [951, 440] on div "Verify" at bounding box center [957, 444] width 38 height 19
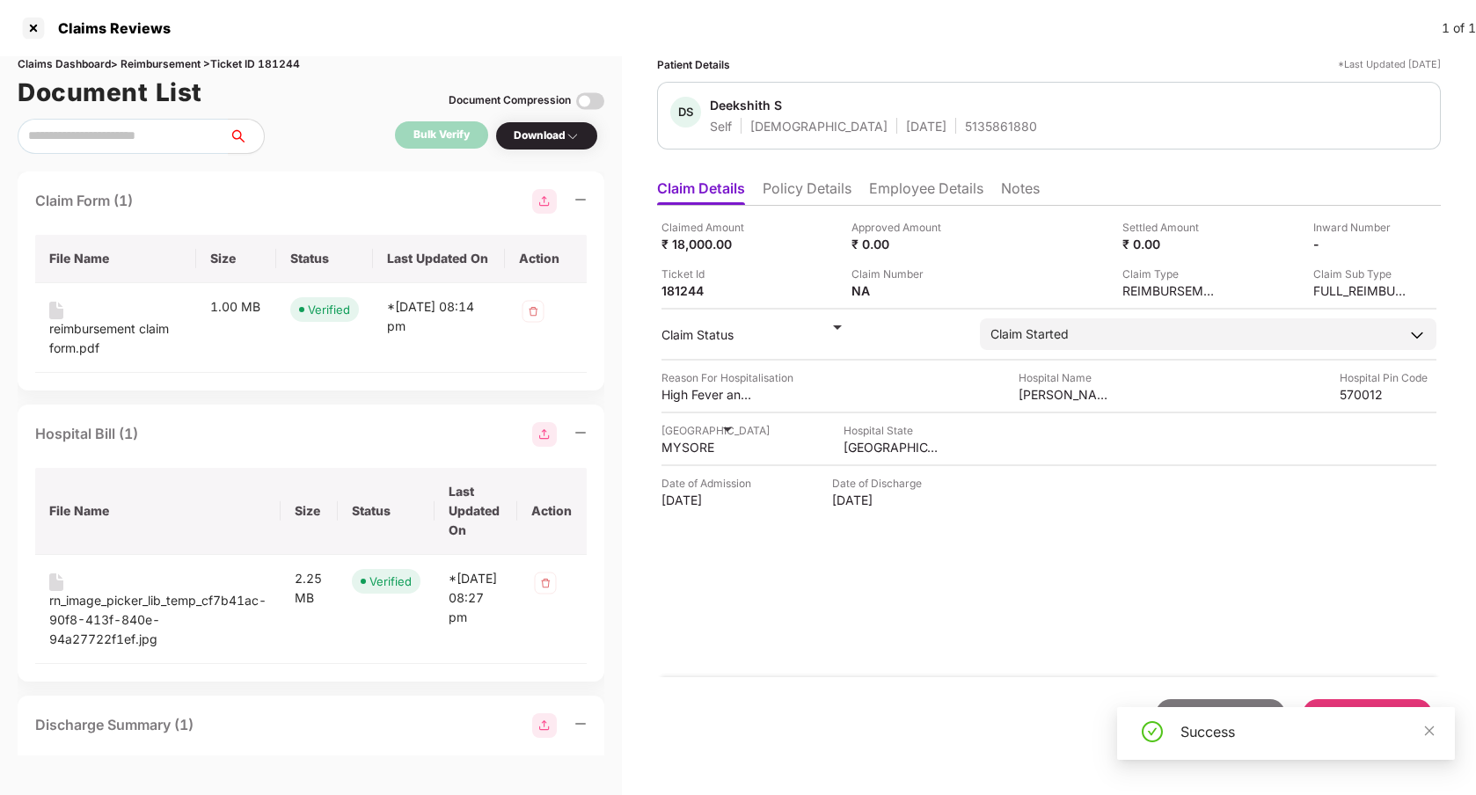
click at [1365, 572] on div "Claimed Amount ₹ 18,000.00 Approved Amount ₹ 0.00 Settled Amount ₹ 0.00 Inward …" at bounding box center [1049, 441] width 784 height 471
click at [1430, 732] on icon "close" at bounding box center [1430, 731] width 10 height 10
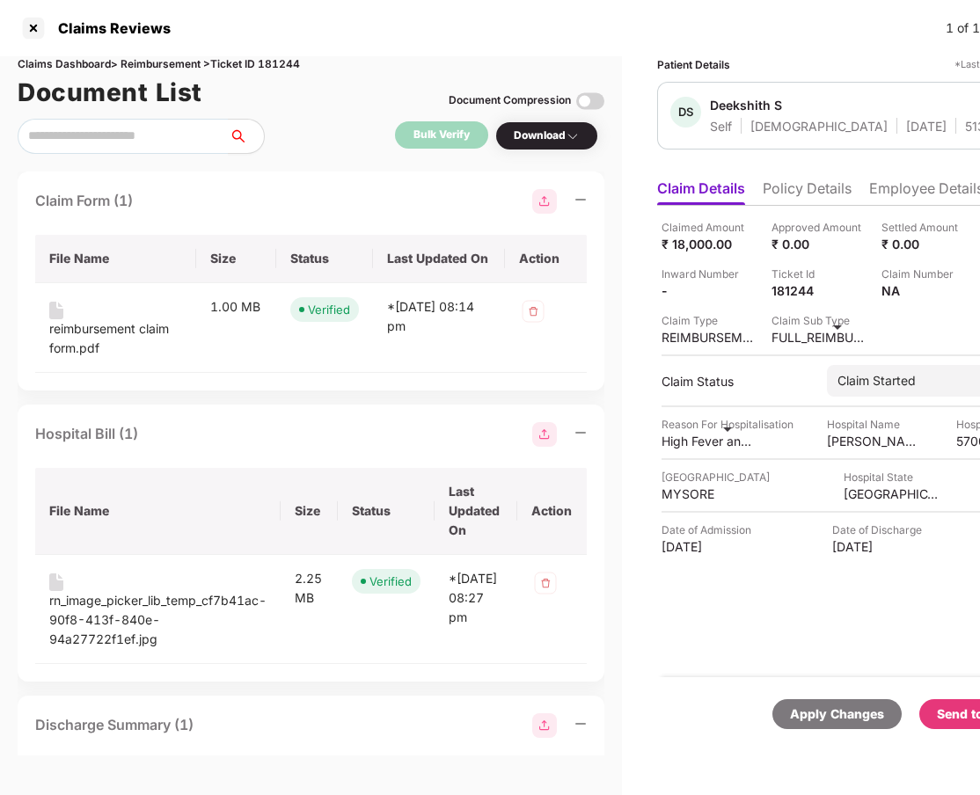
click at [959, 715] on div "Send to Insurer" at bounding box center [984, 714] width 94 height 19
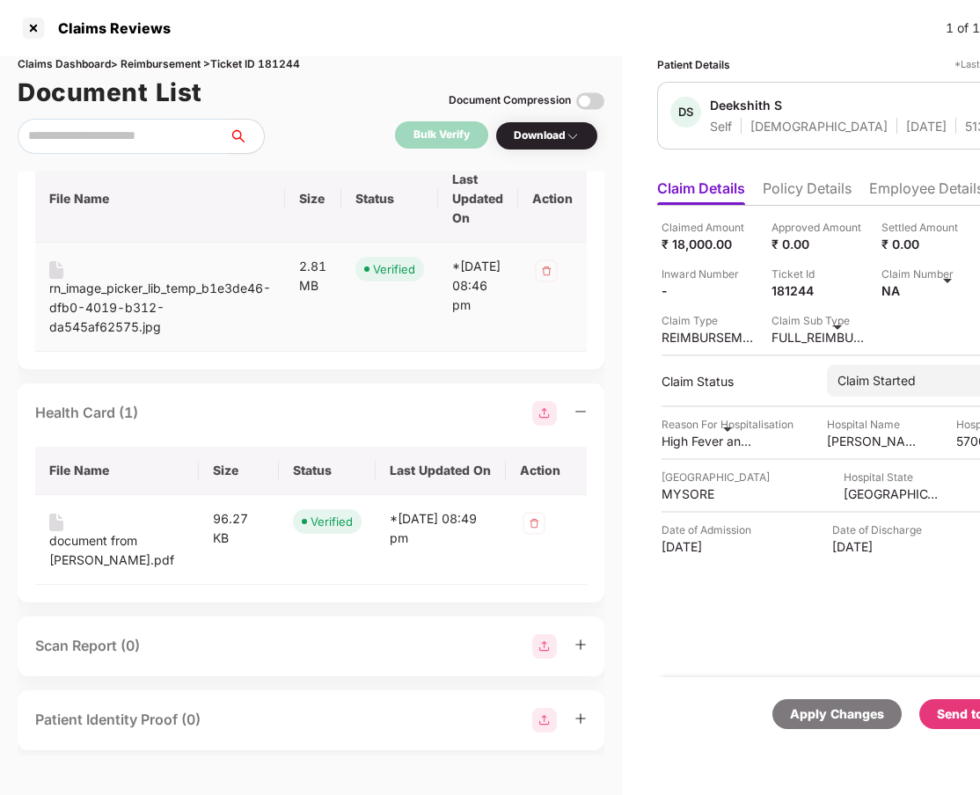
scroll to position [2902, 0]
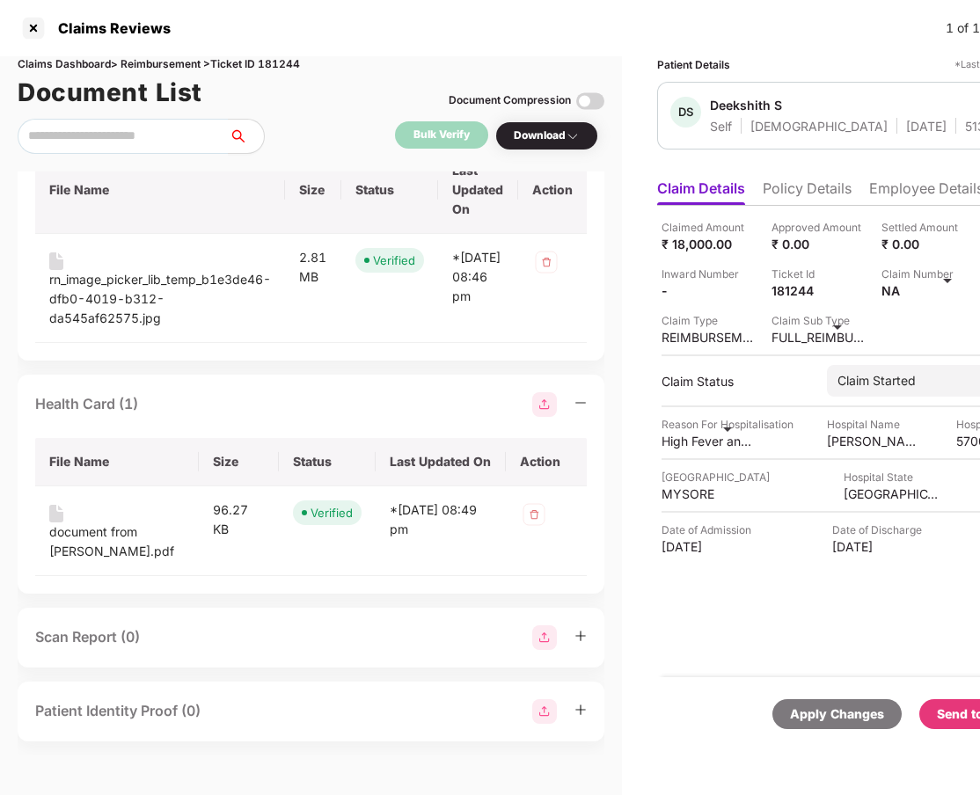
click at [155, 638] on div "Scan Report (0)" at bounding box center [310, 637] width 551 height 25
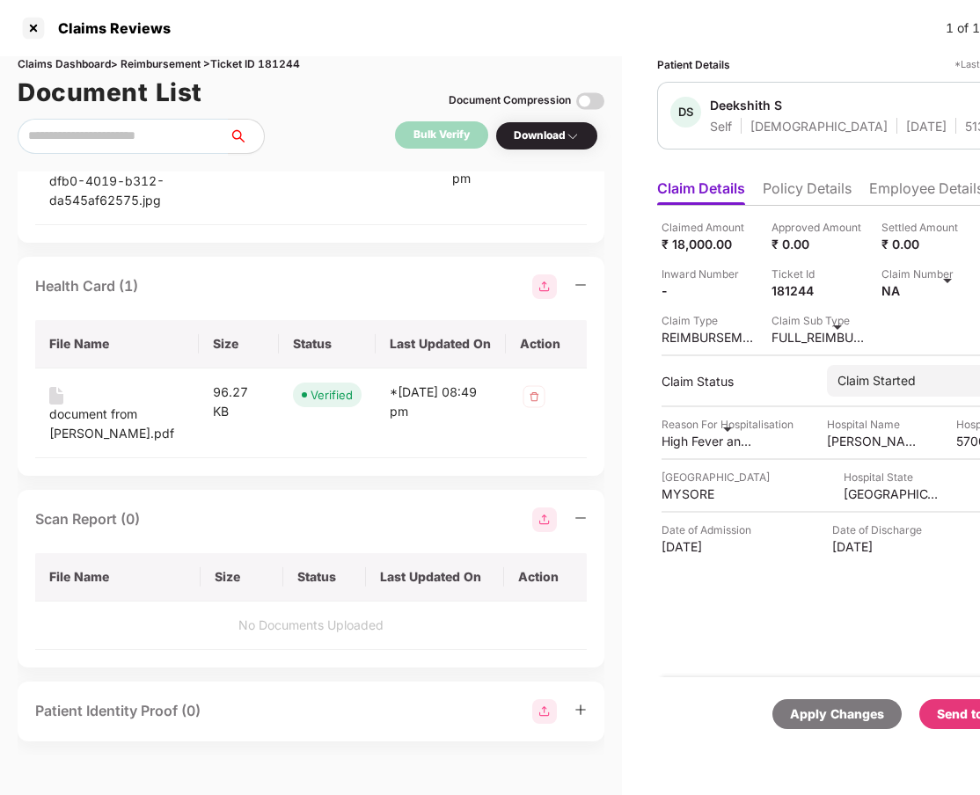
scroll to position [3020, 0]
click at [167, 704] on div "Patient Identity Proof (0)" at bounding box center [117, 711] width 165 height 22
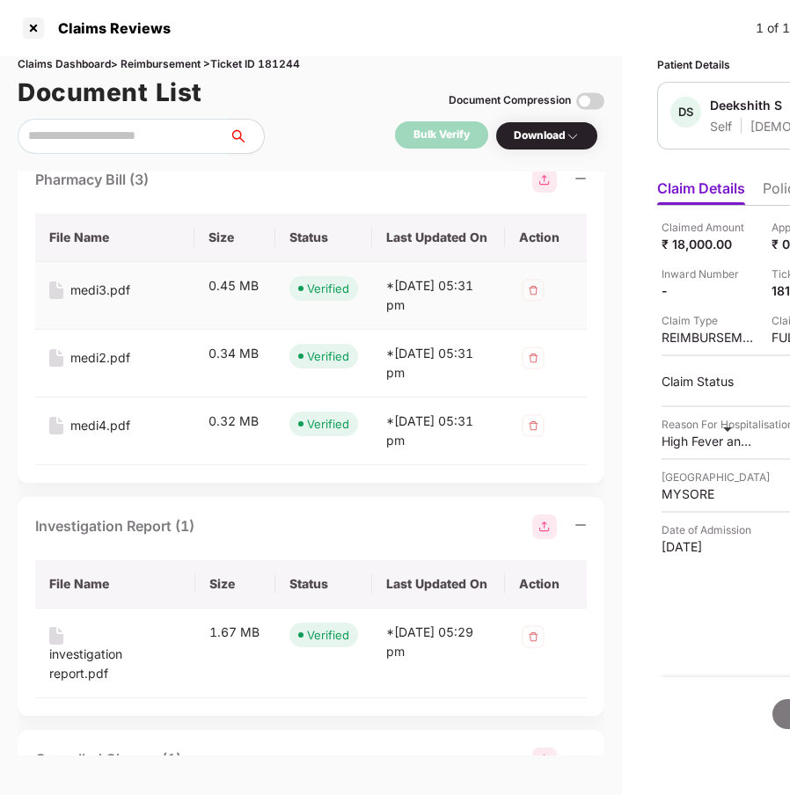
scroll to position [773, 0]
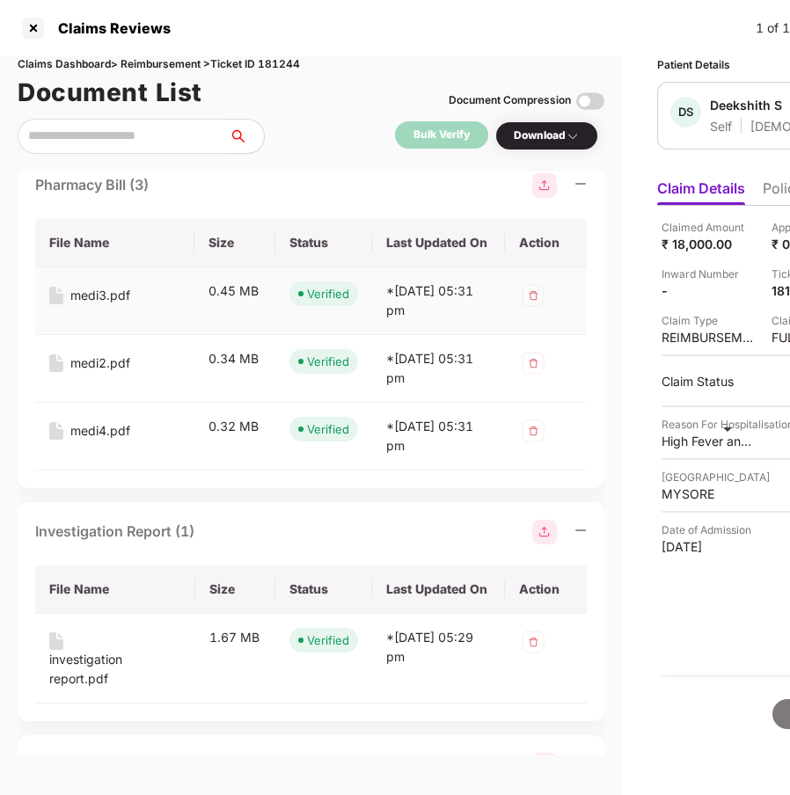
click at [131, 295] on div "medi3.pdf" at bounding box center [114, 295] width 131 height 19
click at [99, 294] on div "medi3.pdf" at bounding box center [100, 295] width 60 height 19
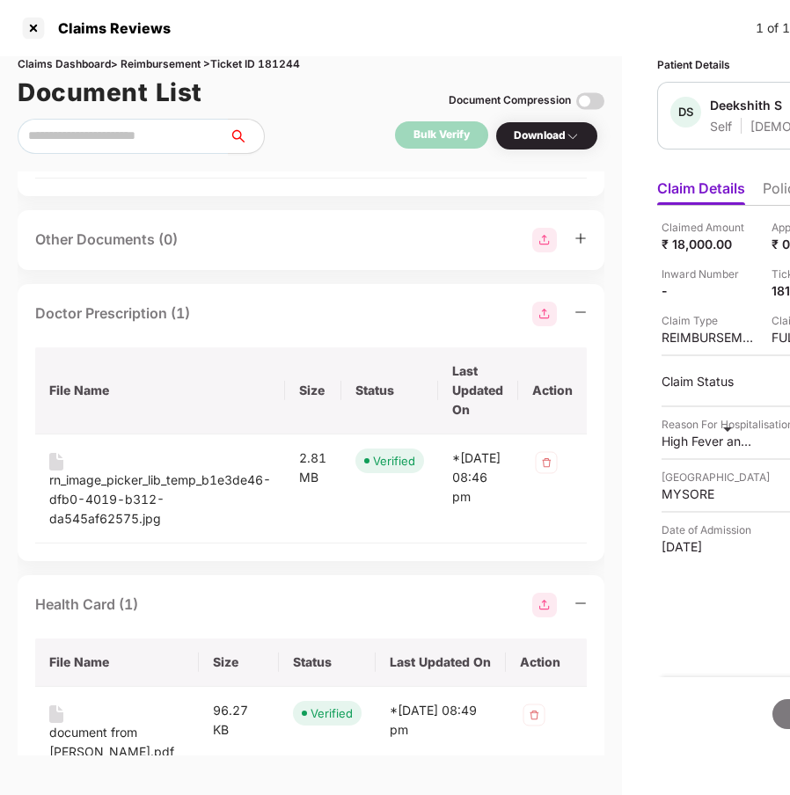
scroll to position [2639, 0]
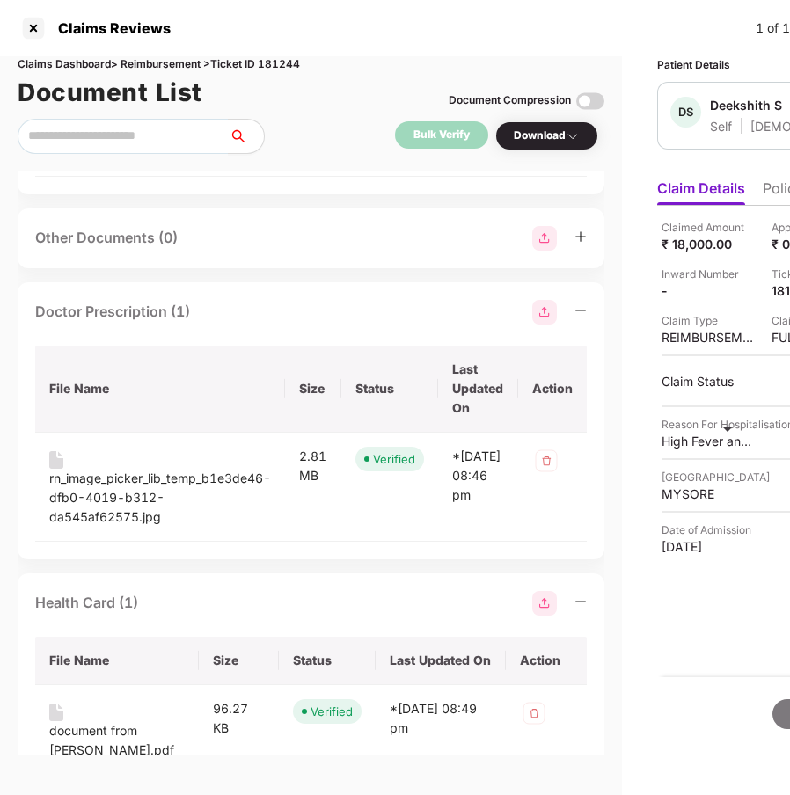
click at [382, 251] on div "Other Documents (0)" at bounding box center [310, 238] width 551 height 25
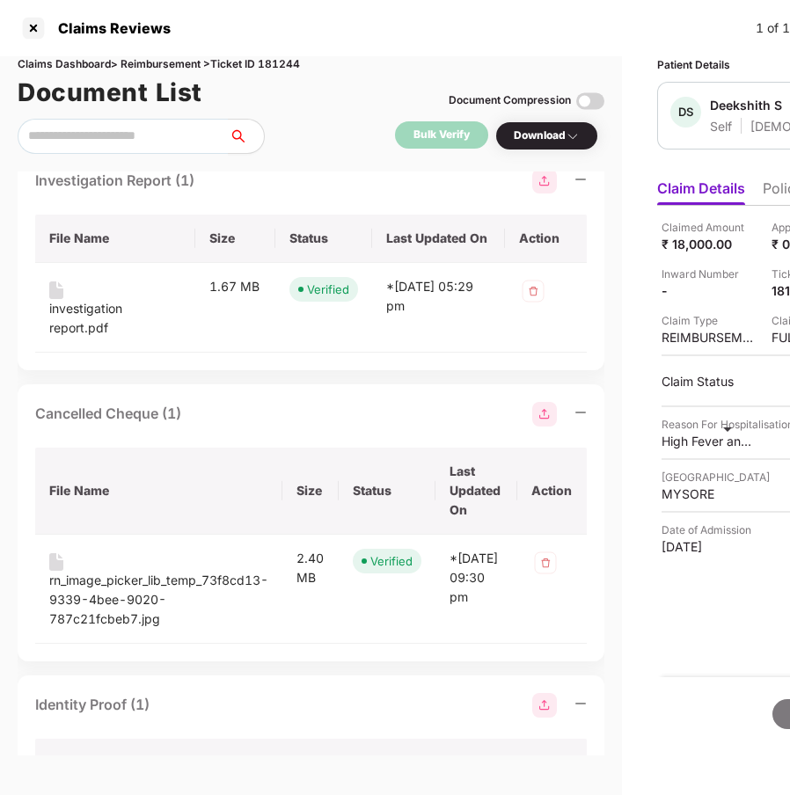
scroll to position [1010, 0]
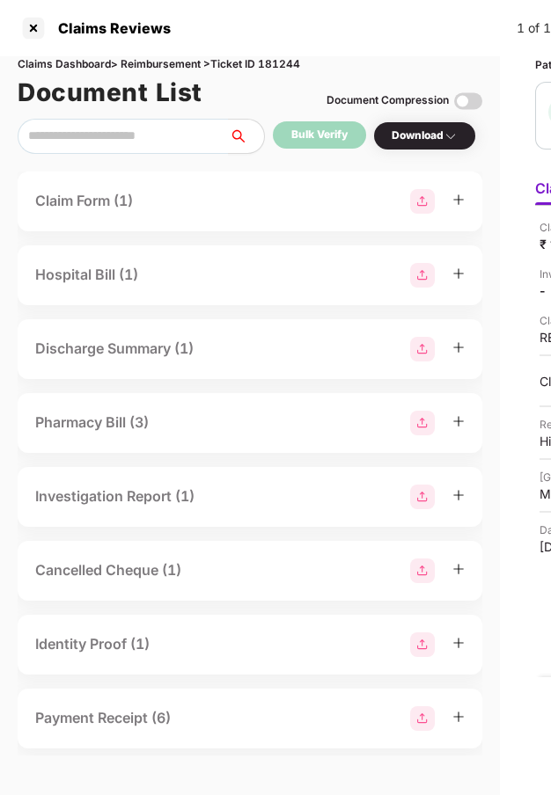
click at [237, 432] on div "Pharmacy Bill (3)" at bounding box center [249, 423] width 429 height 25
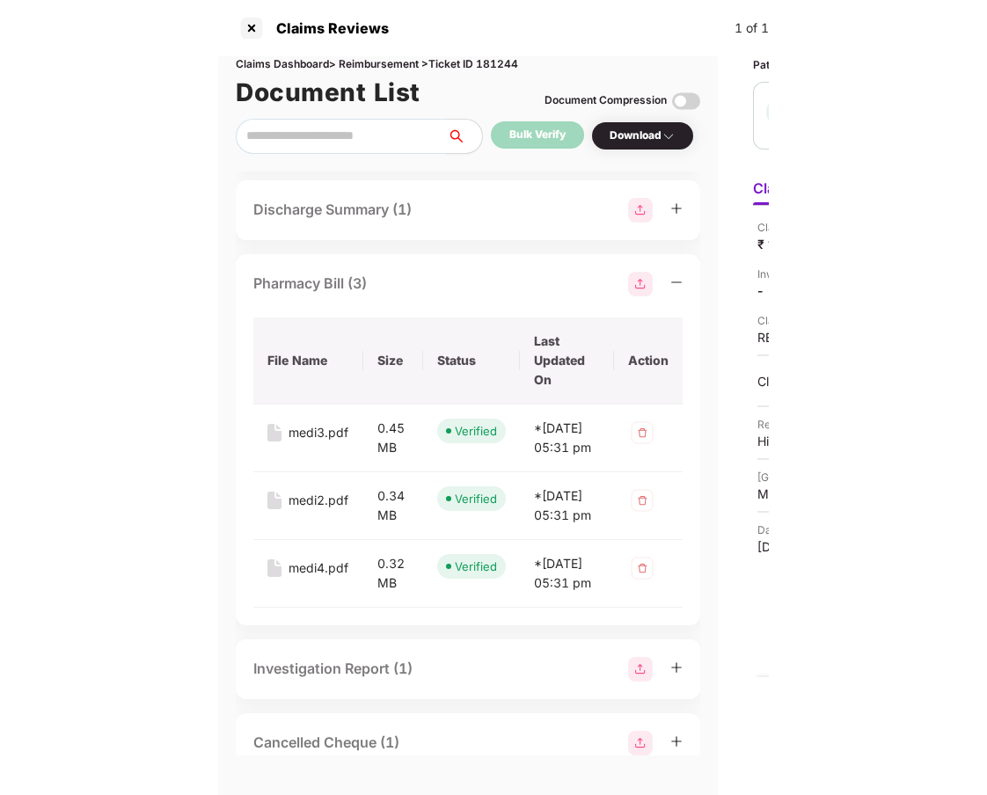
scroll to position [132, 0]
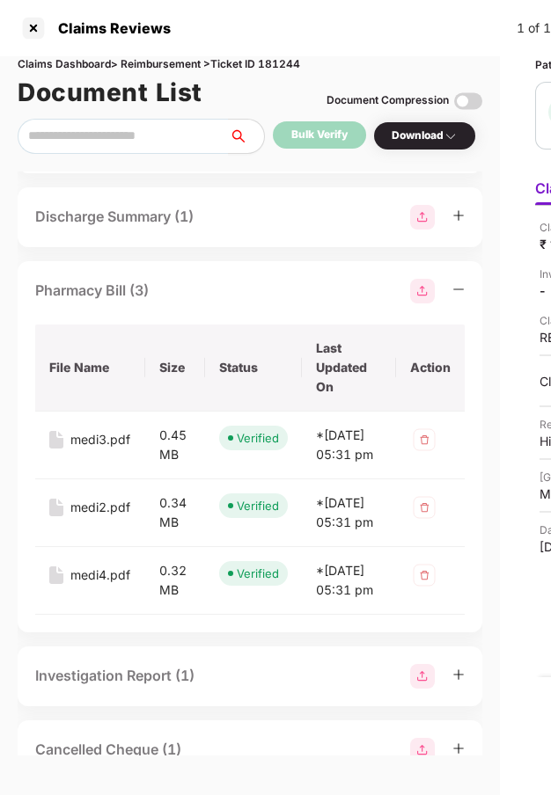
click at [416, 295] on img at bounding box center [422, 291] width 25 height 25
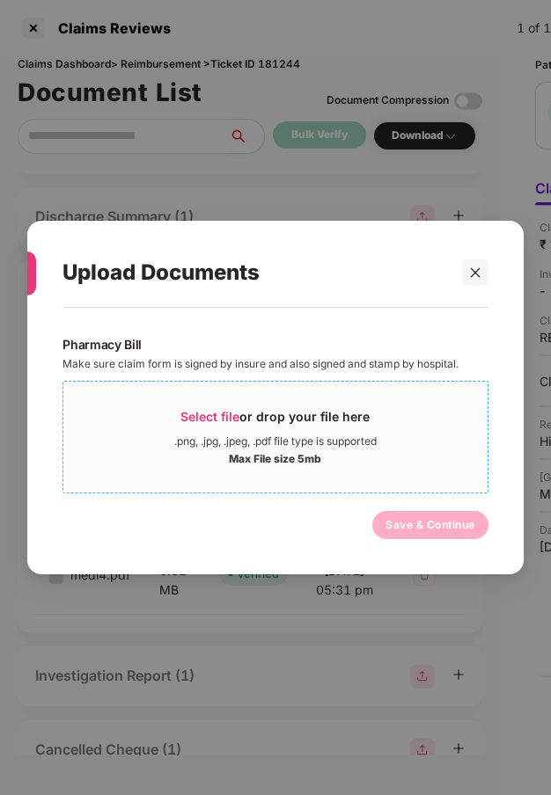
click at [254, 444] on div ".png, .jpg, .jpeg, .pdf file type is supported" at bounding box center [275, 442] width 202 height 14
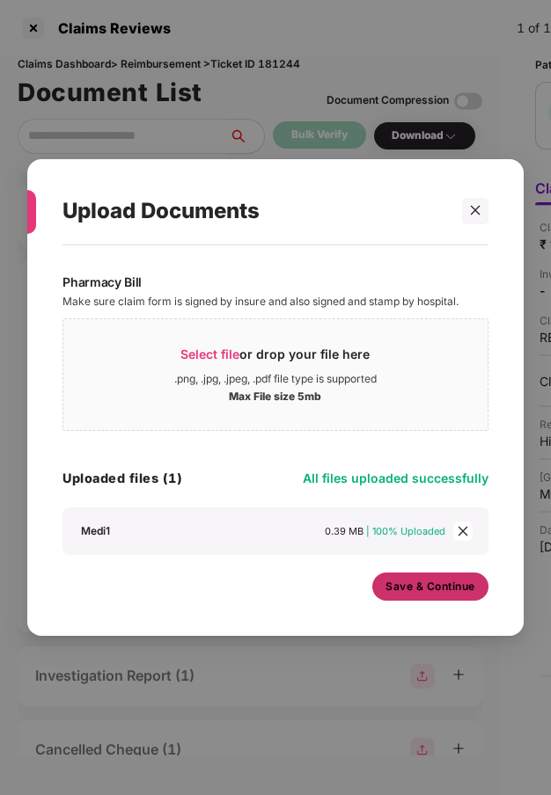
click at [401, 594] on span "Save & Continue" at bounding box center [430, 586] width 90 height 19
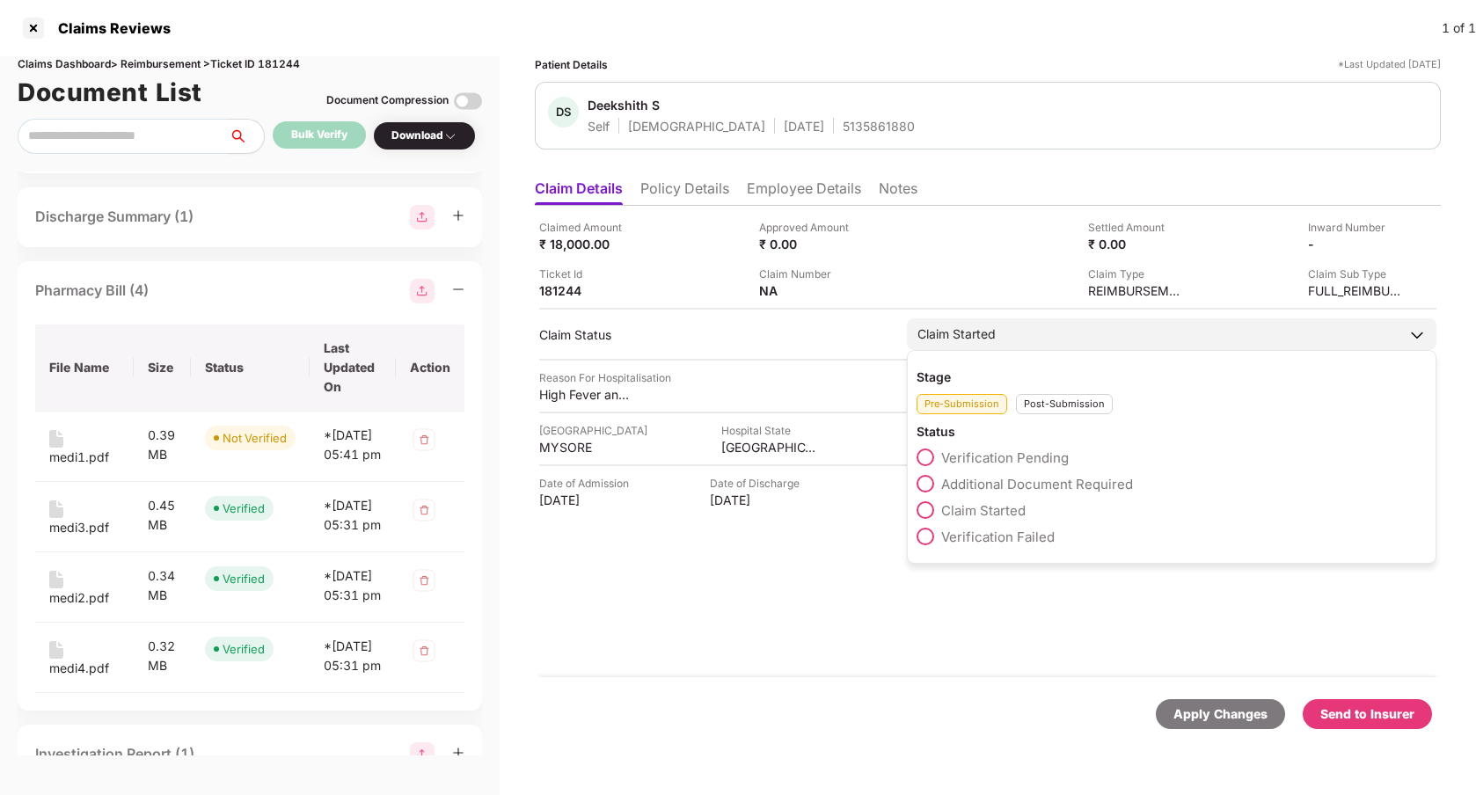
click at [789, 455] on span at bounding box center [926, 458] width 18 height 18
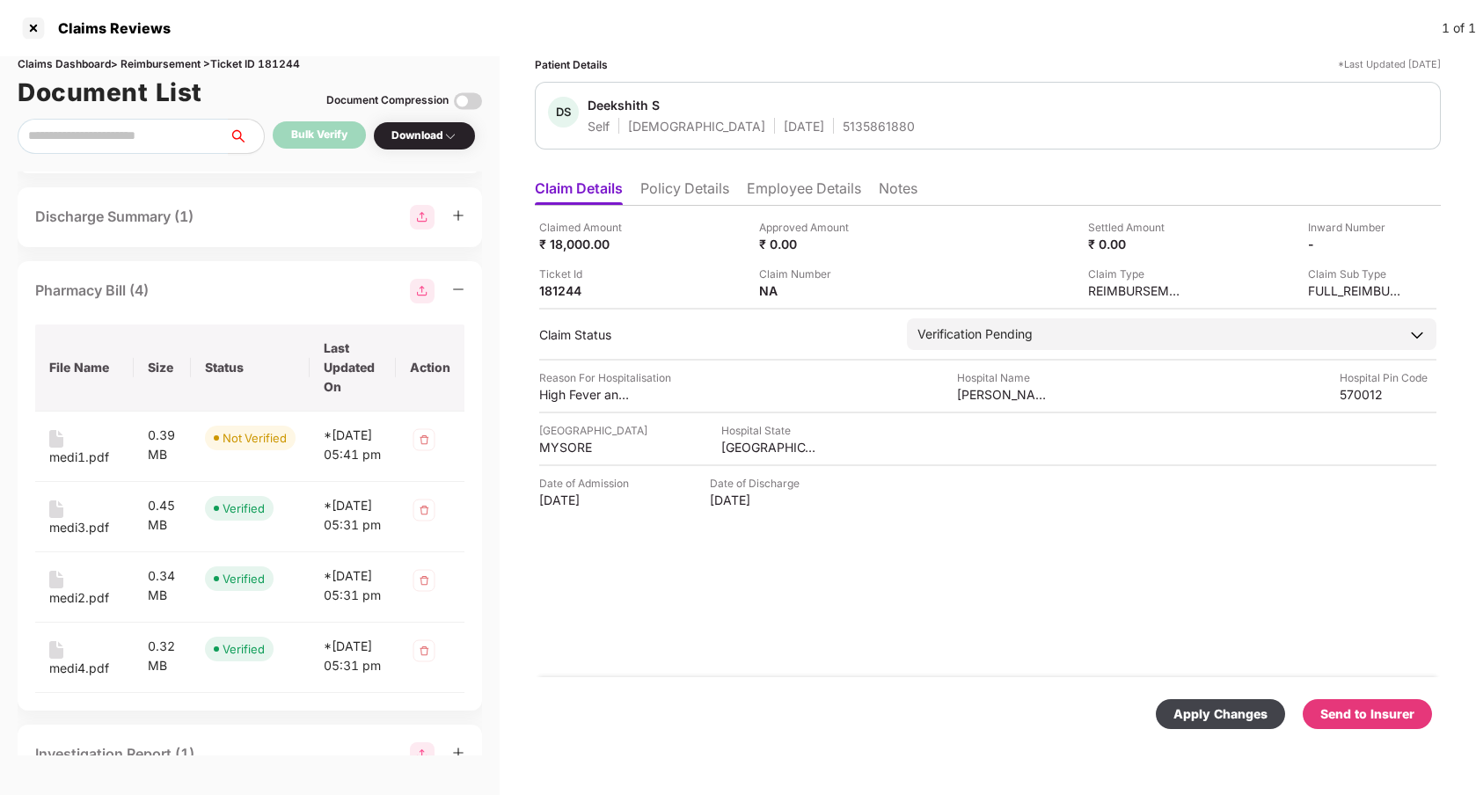
click at [789, 722] on div "Apply Changes" at bounding box center [1220, 714] width 94 height 19
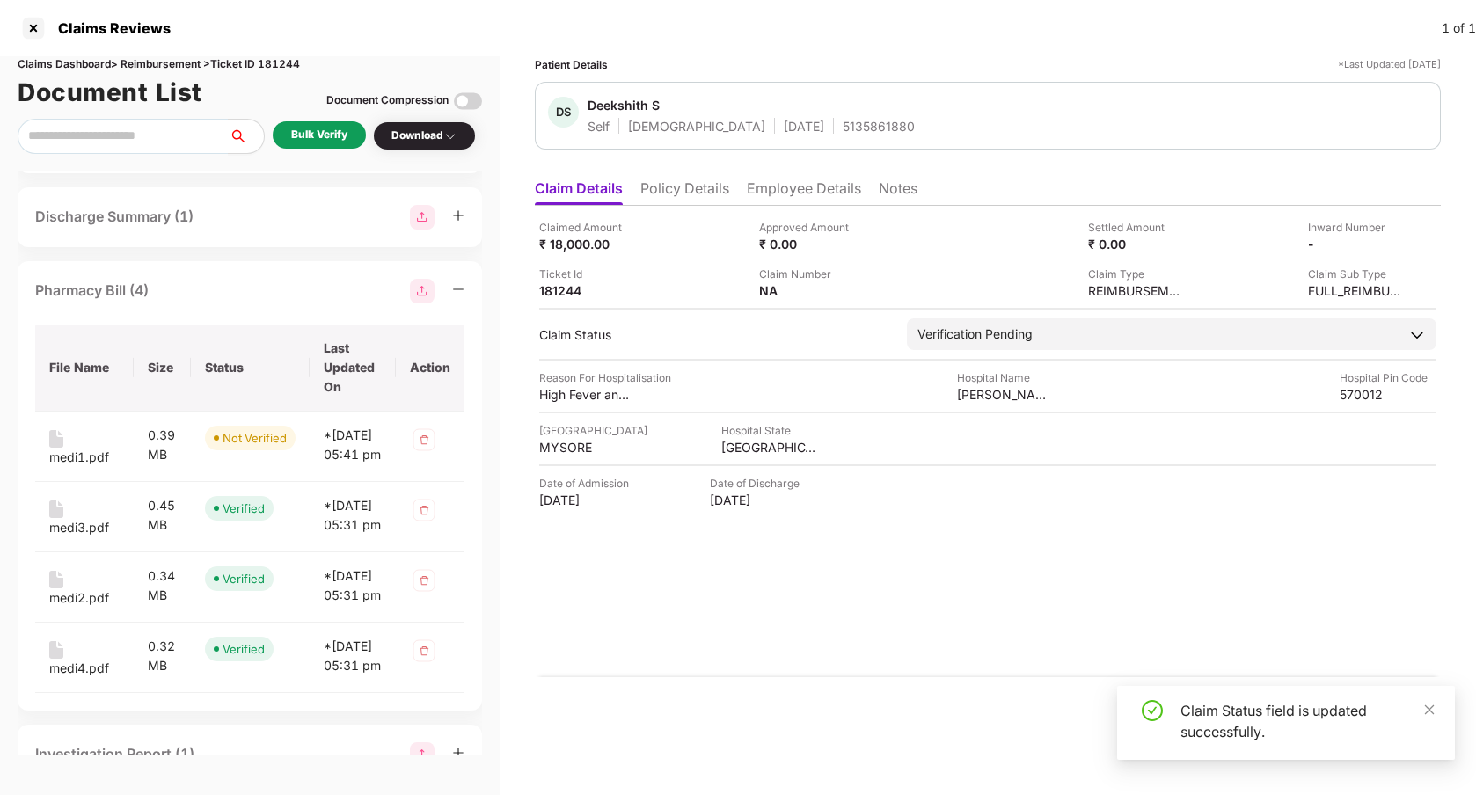
click at [332, 136] on div "Bulk Verify" at bounding box center [319, 135] width 56 height 17
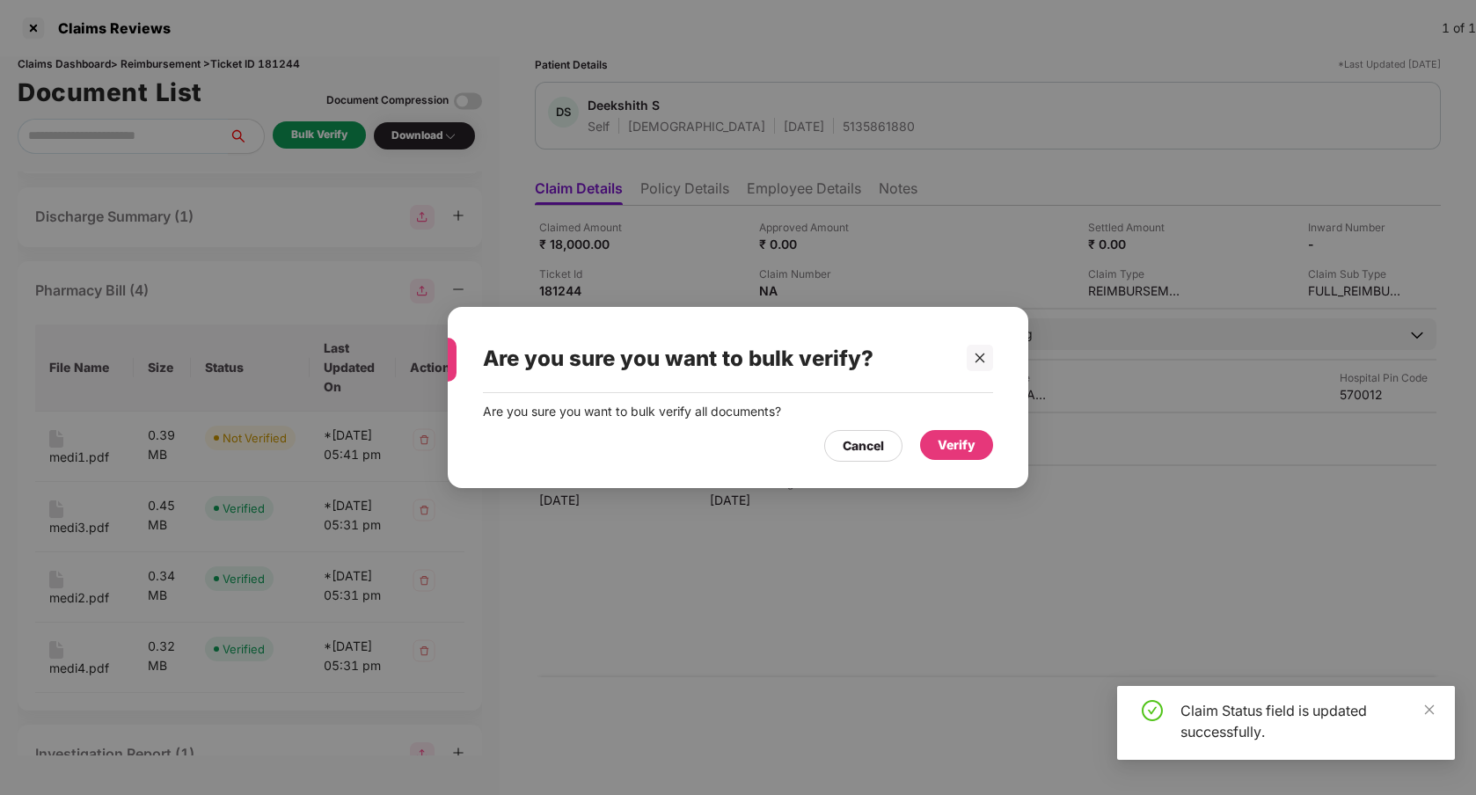
click at [789, 449] on div "Verify" at bounding box center [957, 444] width 38 height 19
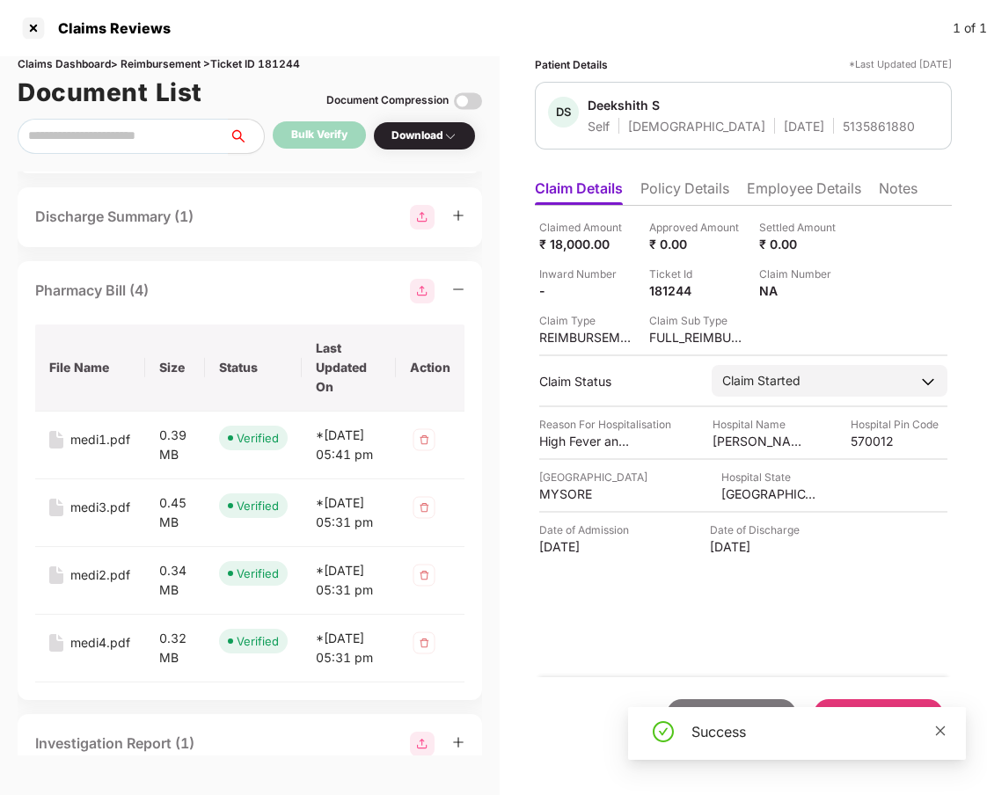
click at [789, 733] on icon "close" at bounding box center [940, 731] width 12 height 12
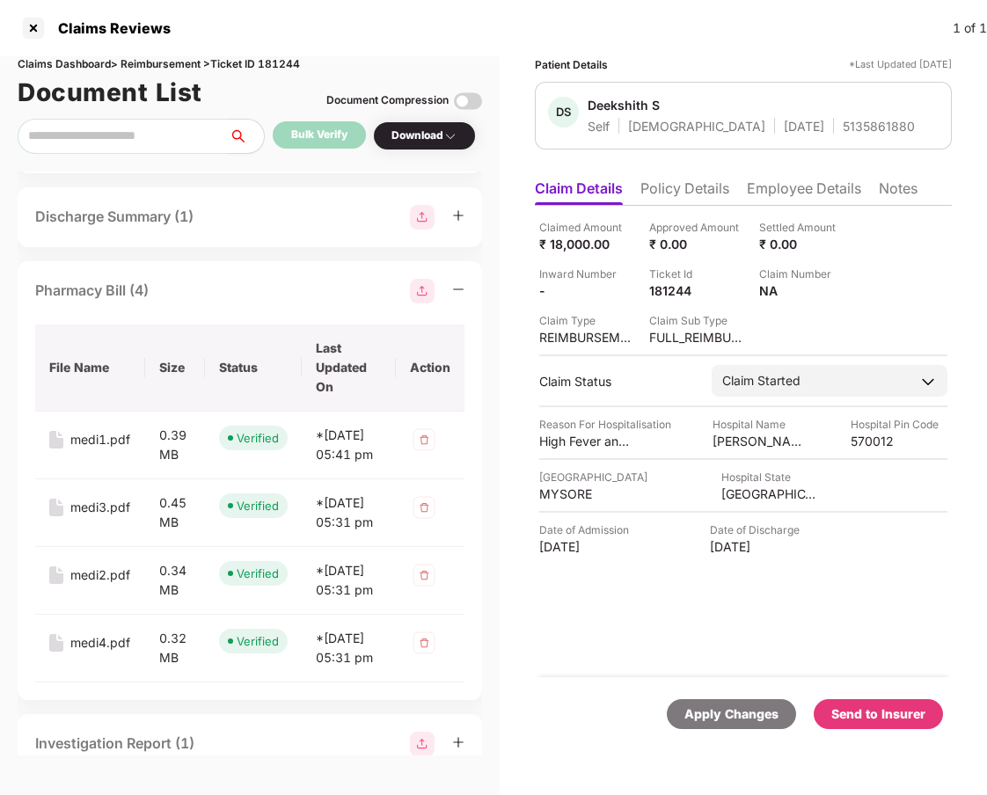
click at [789, 712] on div "Send to Insurer" at bounding box center [878, 714] width 94 height 19
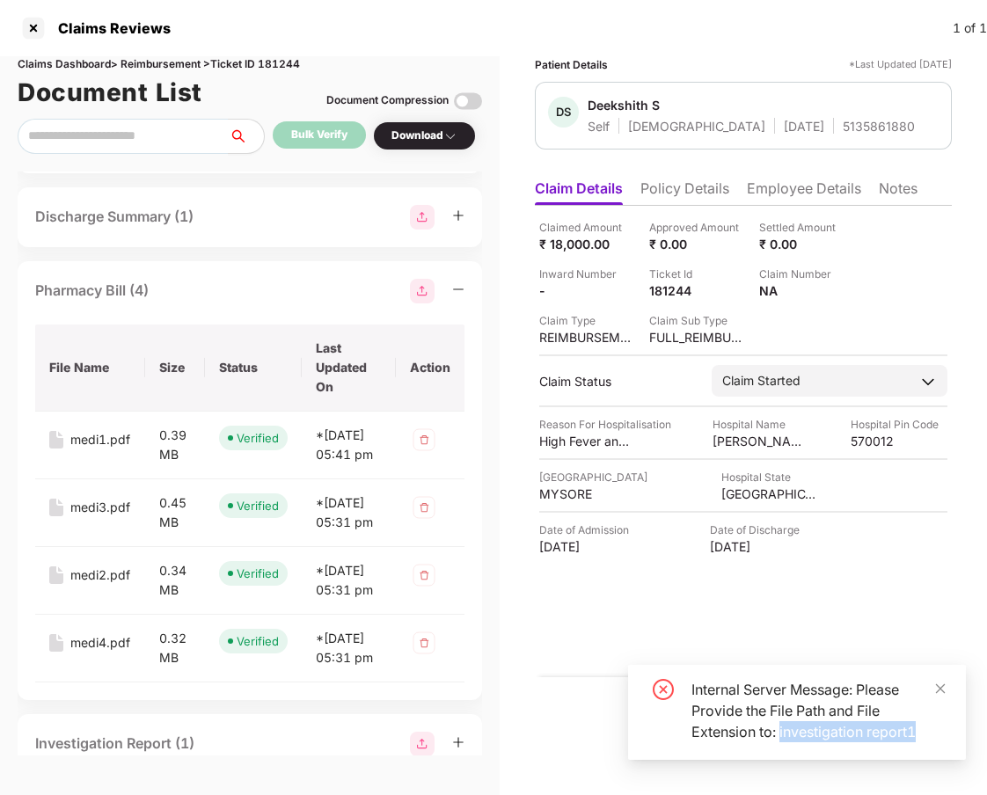
drag, startPoint x: 918, startPoint y: 735, endPoint x: 781, endPoint y: 734, distance: 137.2
click at [780, 734] on div "Internal Server Message: Please Provide the File Path and File Extension to: in…" at bounding box center [817, 710] width 253 height 63
copy div "investigation report1"
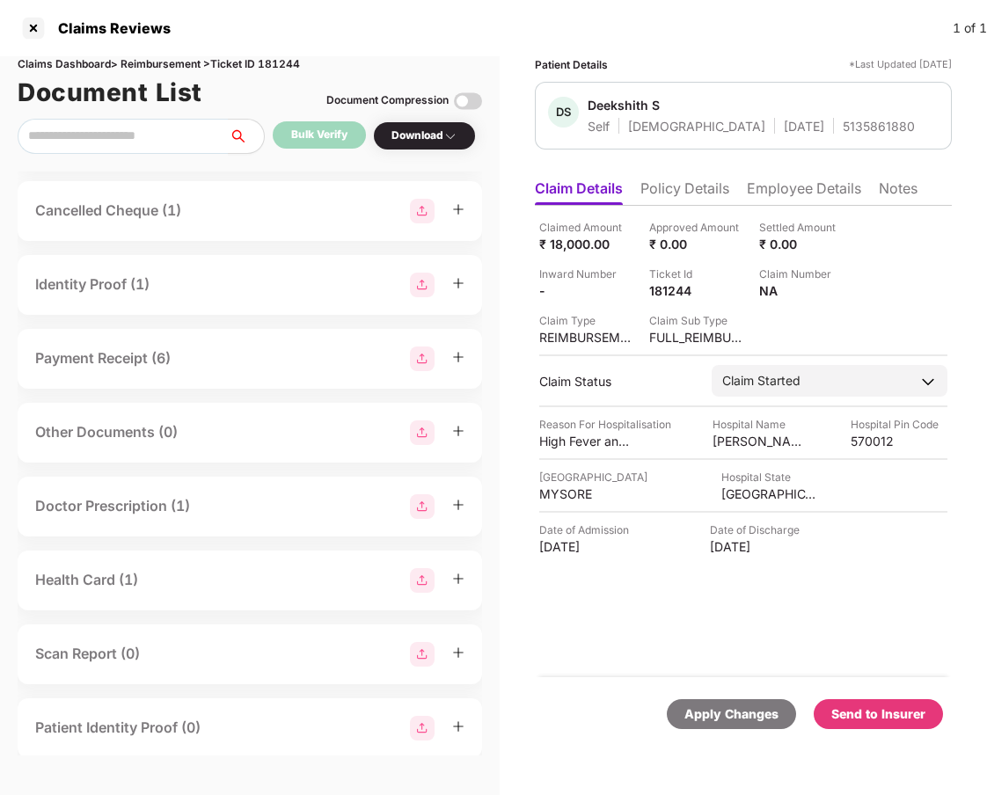
scroll to position [624, 0]
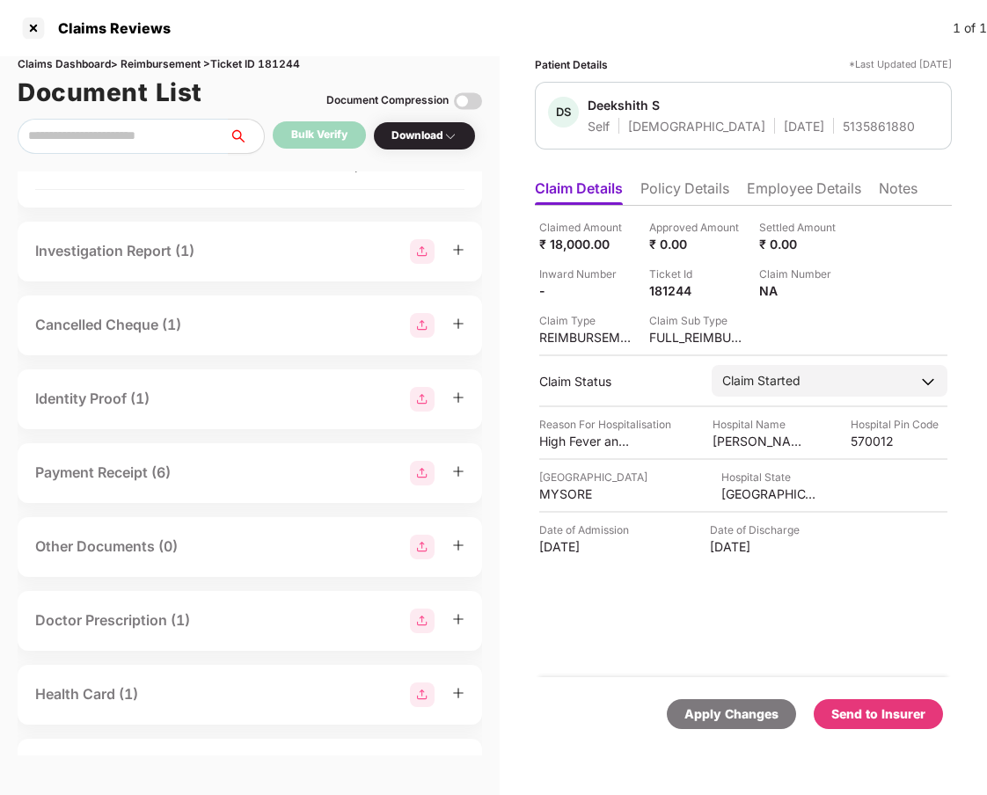
click at [278, 264] on div "Investigation Report (1)" at bounding box center [249, 251] width 429 height 25
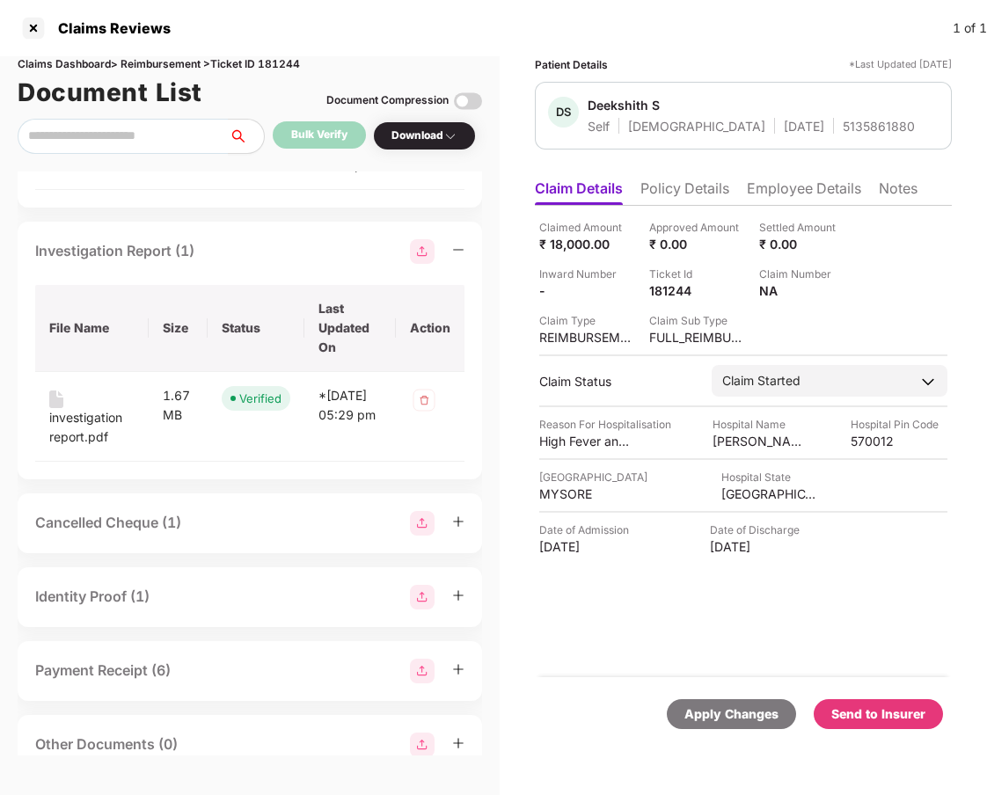
click at [416, 264] on img at bounding box center [422, 251] width 25 height 25
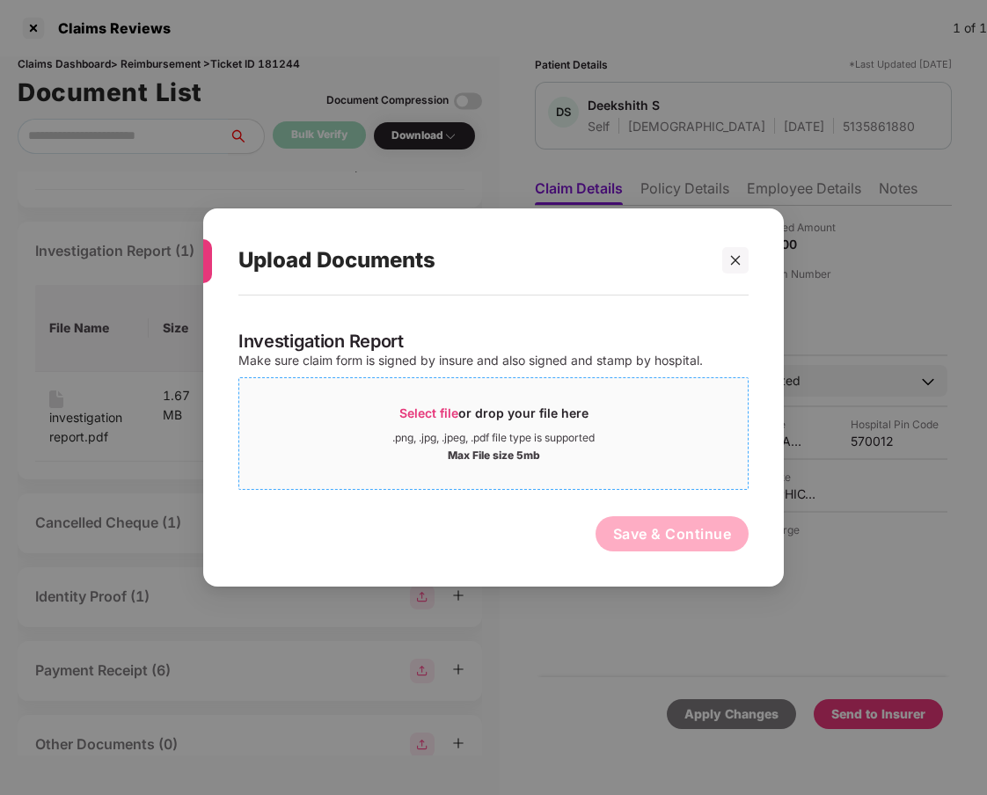
click at [460, 427] on div "Select file or drop your file here" at bounding box center [493, 418] width 189 height 26
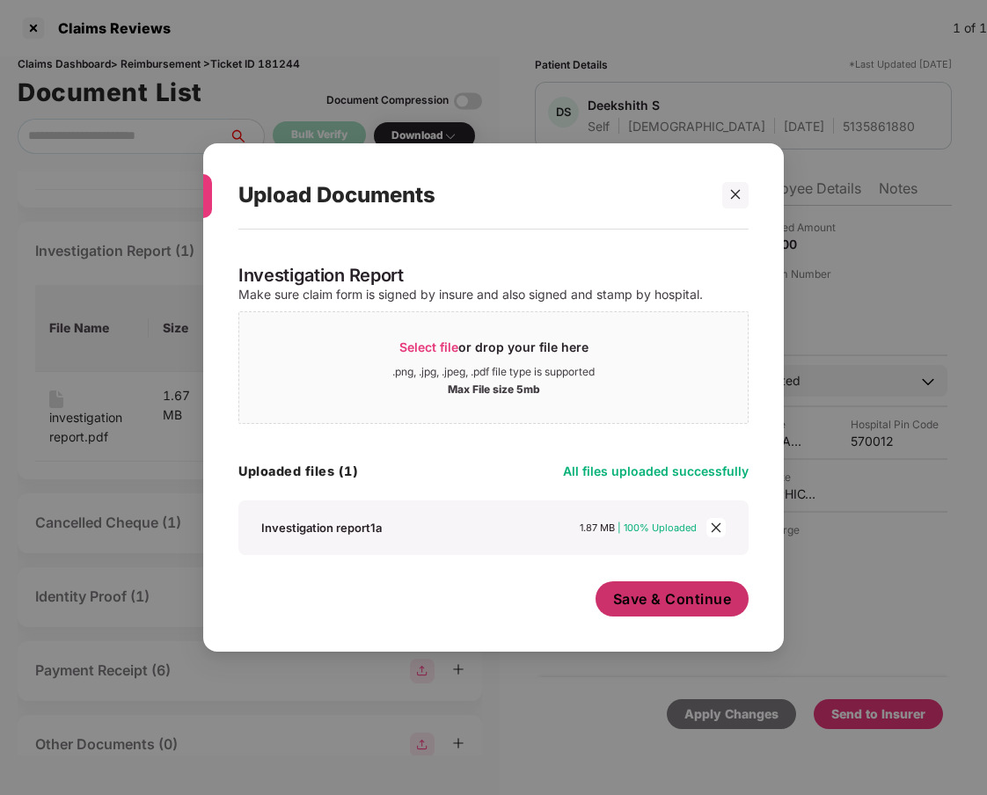
click at [672, 598] on span "Save & Continue" at bounding box center [672, 598] width 119 height 19
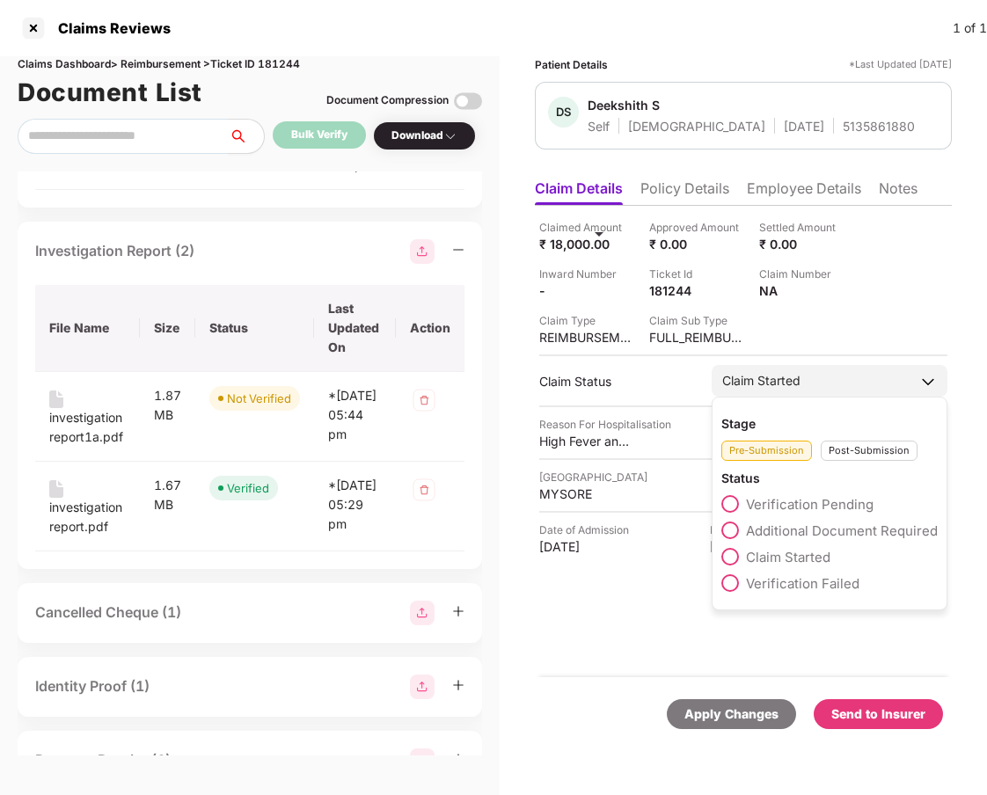
click at [734, 495] on label "Verification Pending" at bounding box center [797, 504] width 152 height 18
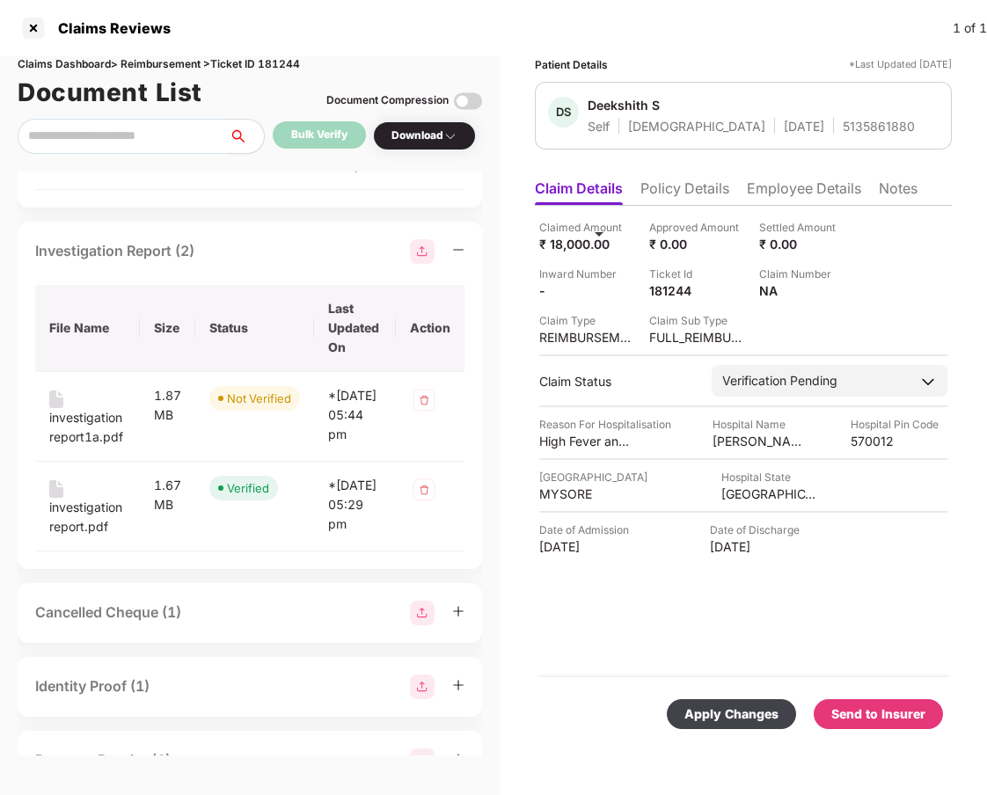
click at [746, 714] on div "Apply Changes" at bounding box center [731, 714] width 94 height 19
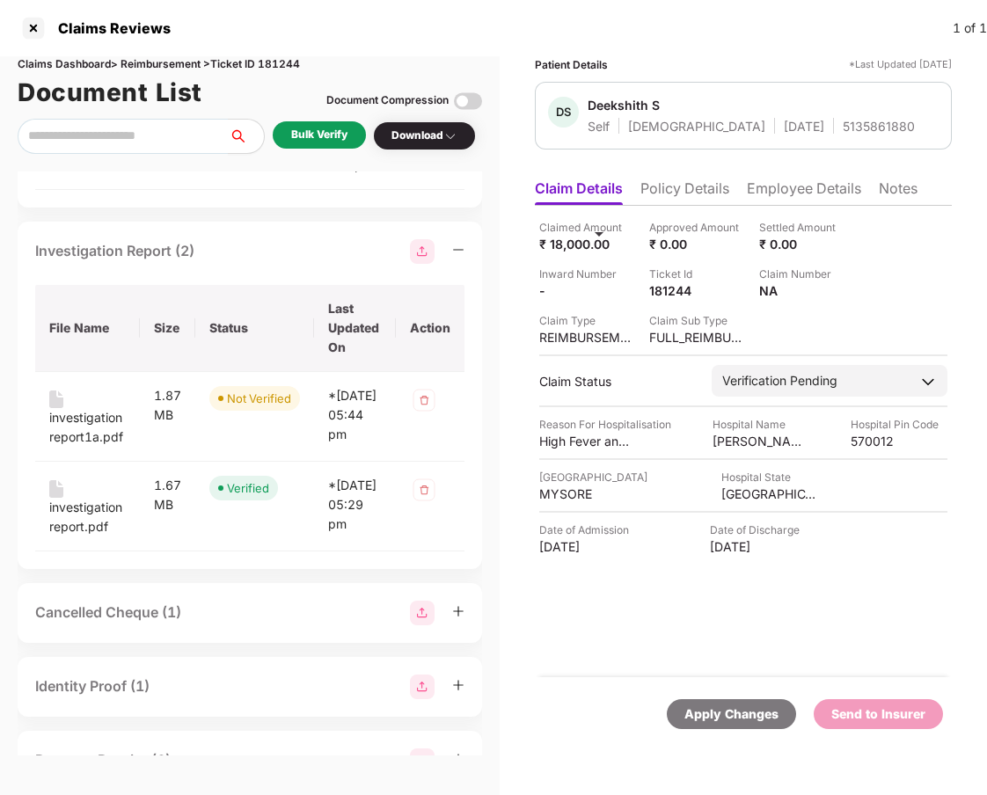
click at [319, 135] on div "Bulk Verify" at bounding box center [319, 135] width 56 height 17
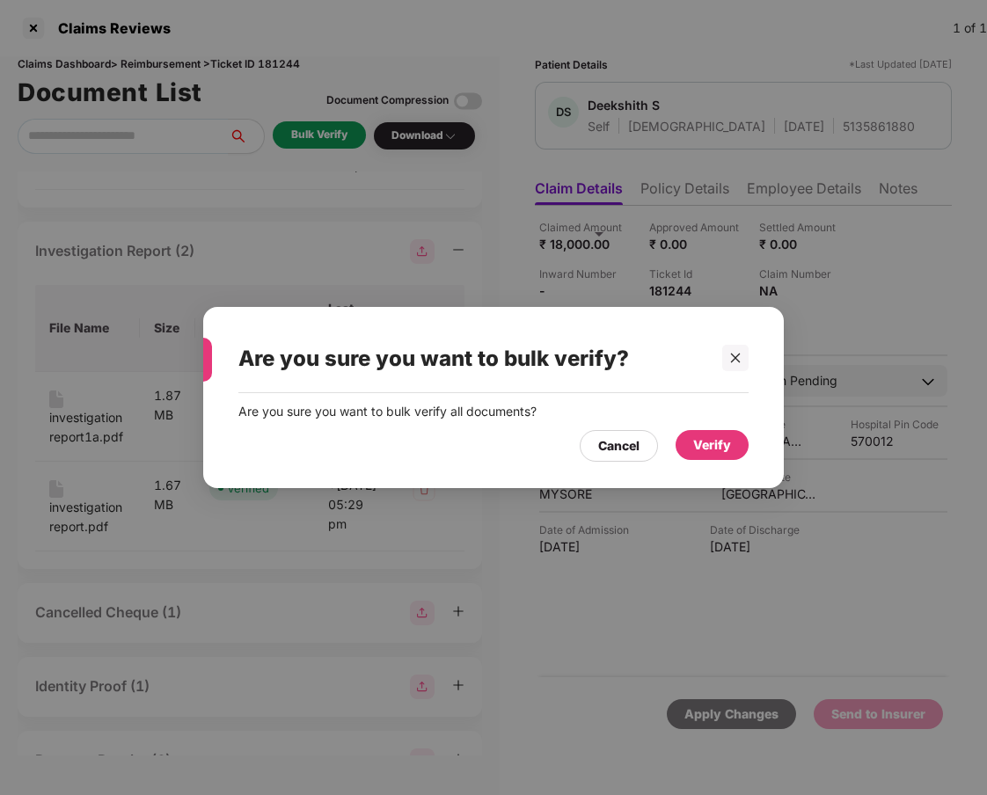
click at [722, 446] on div "Verify" at bounding box center [712, 444] width 38 height 19
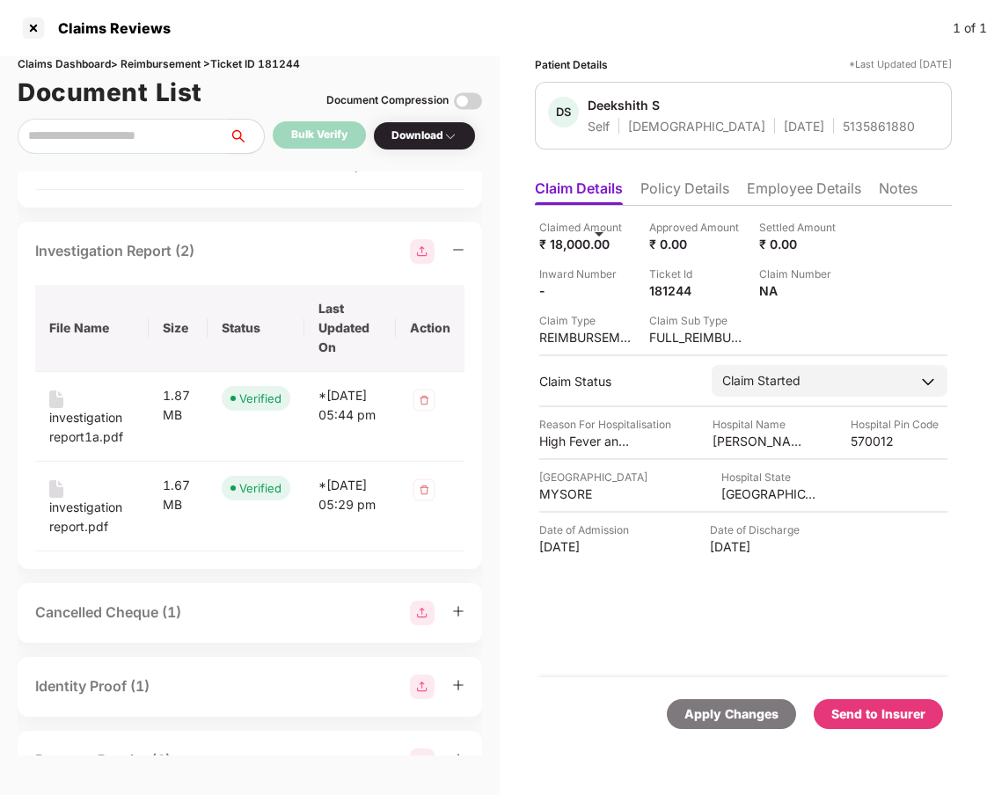
click at [789, 712] on div "Send to Insurer" at bounding box center [878, 714] width 94 height 19
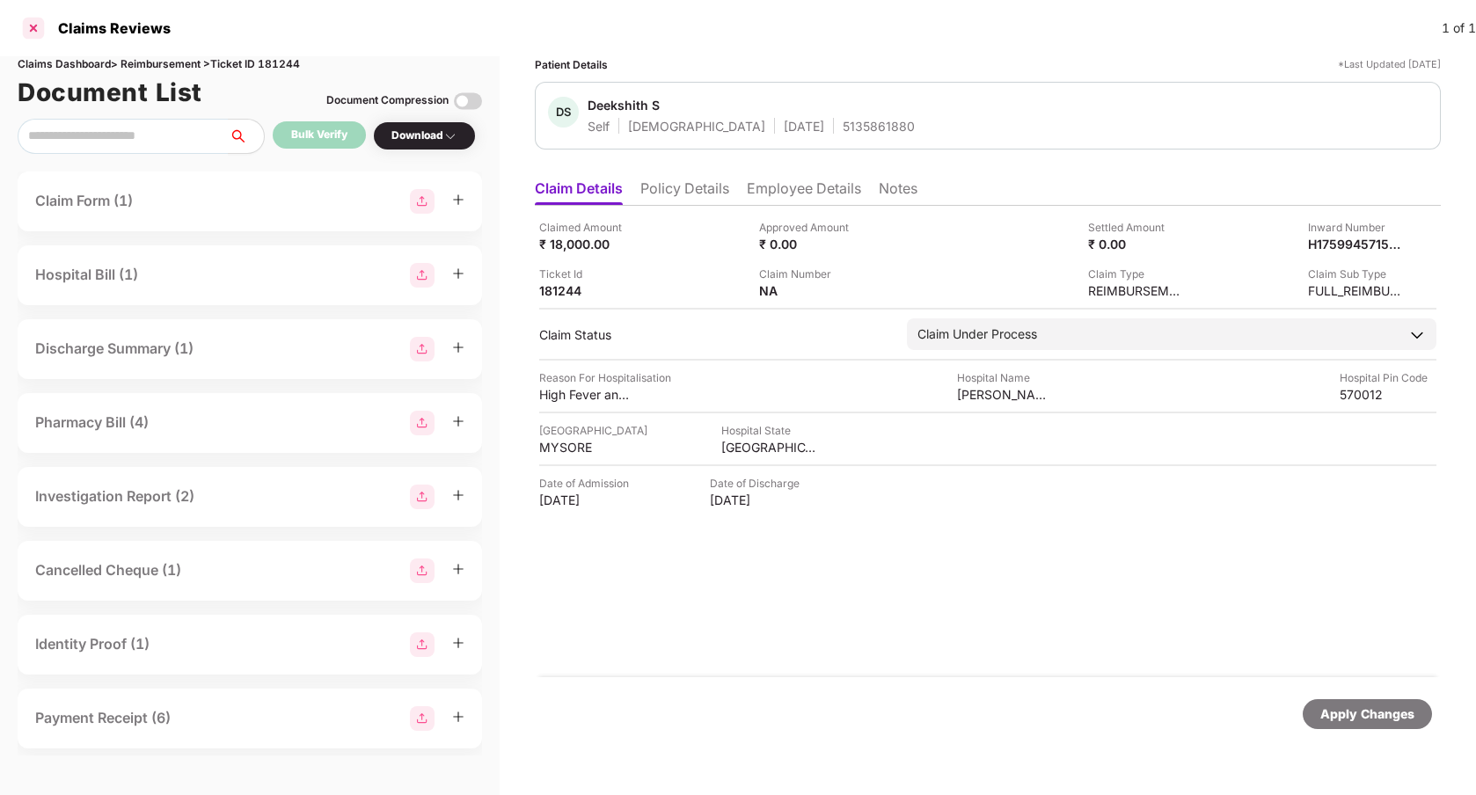
click at [28, 25] on div at bounding box center [33, 28] width 28 height 28
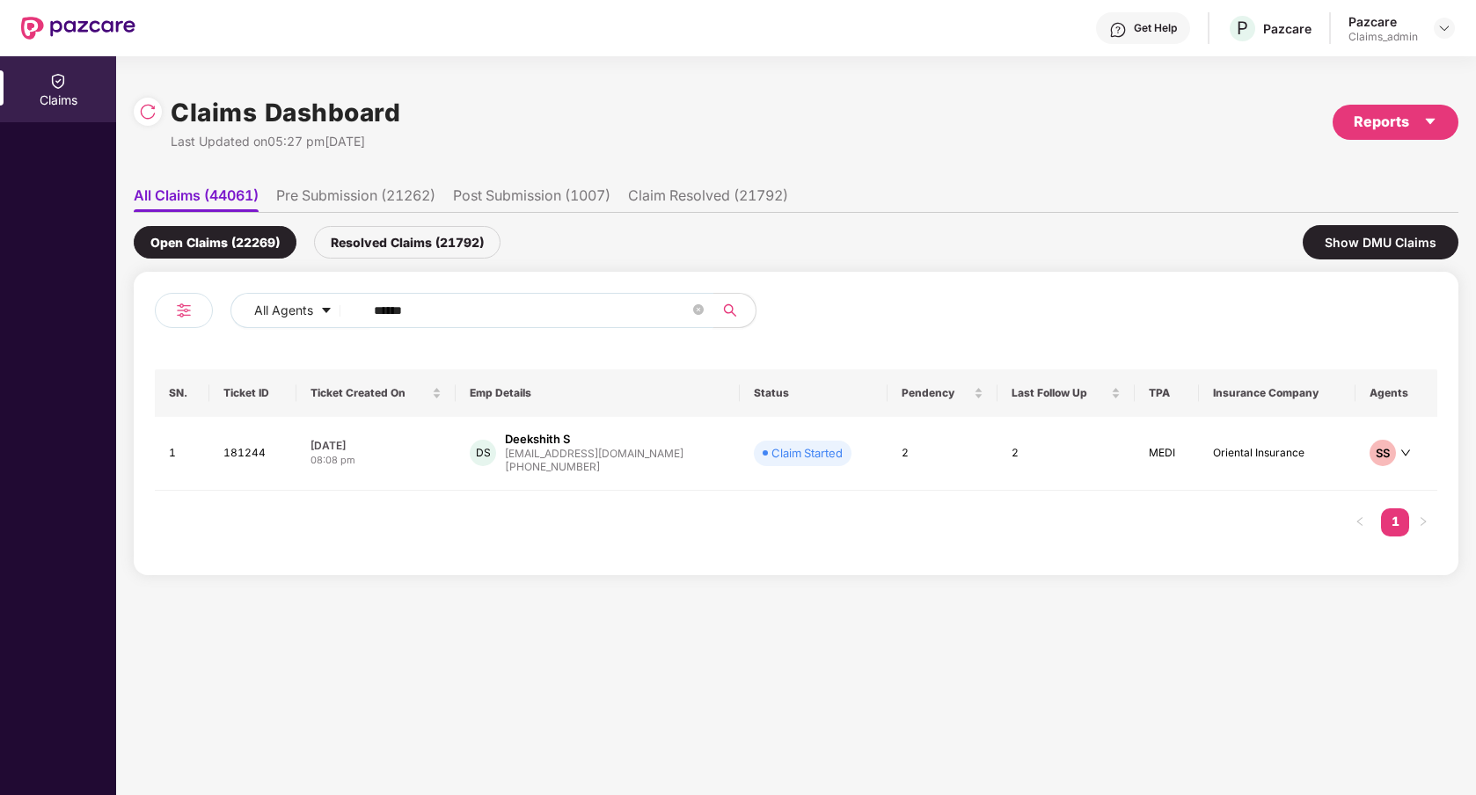
click at [421, 311] on input "******" at bounding box center [532, 310] width 316 height 26
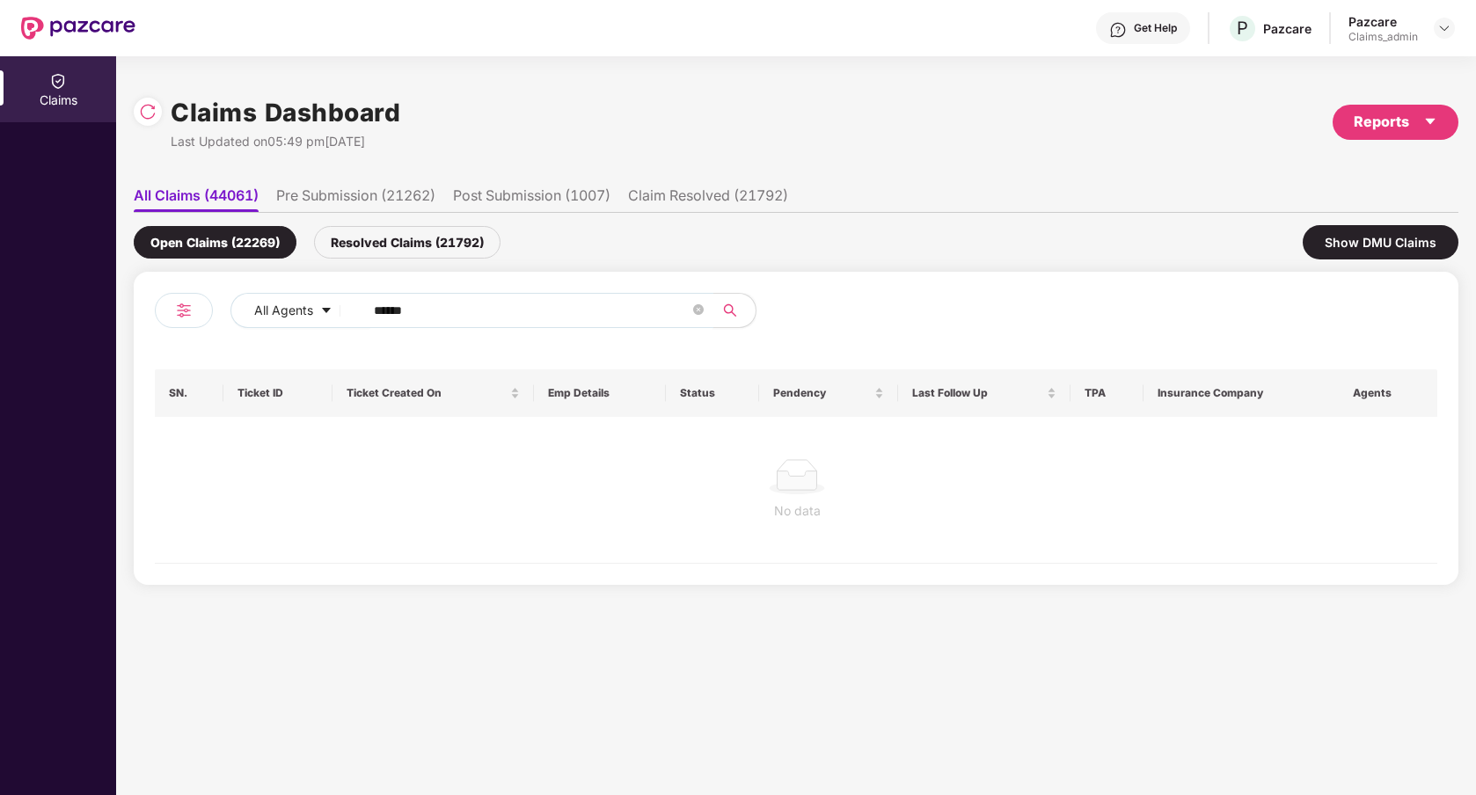
type input "******"
click at [412, 244] on div "Resolved Claims (21792)" at bounding box center [407, 242] width 186 height 33
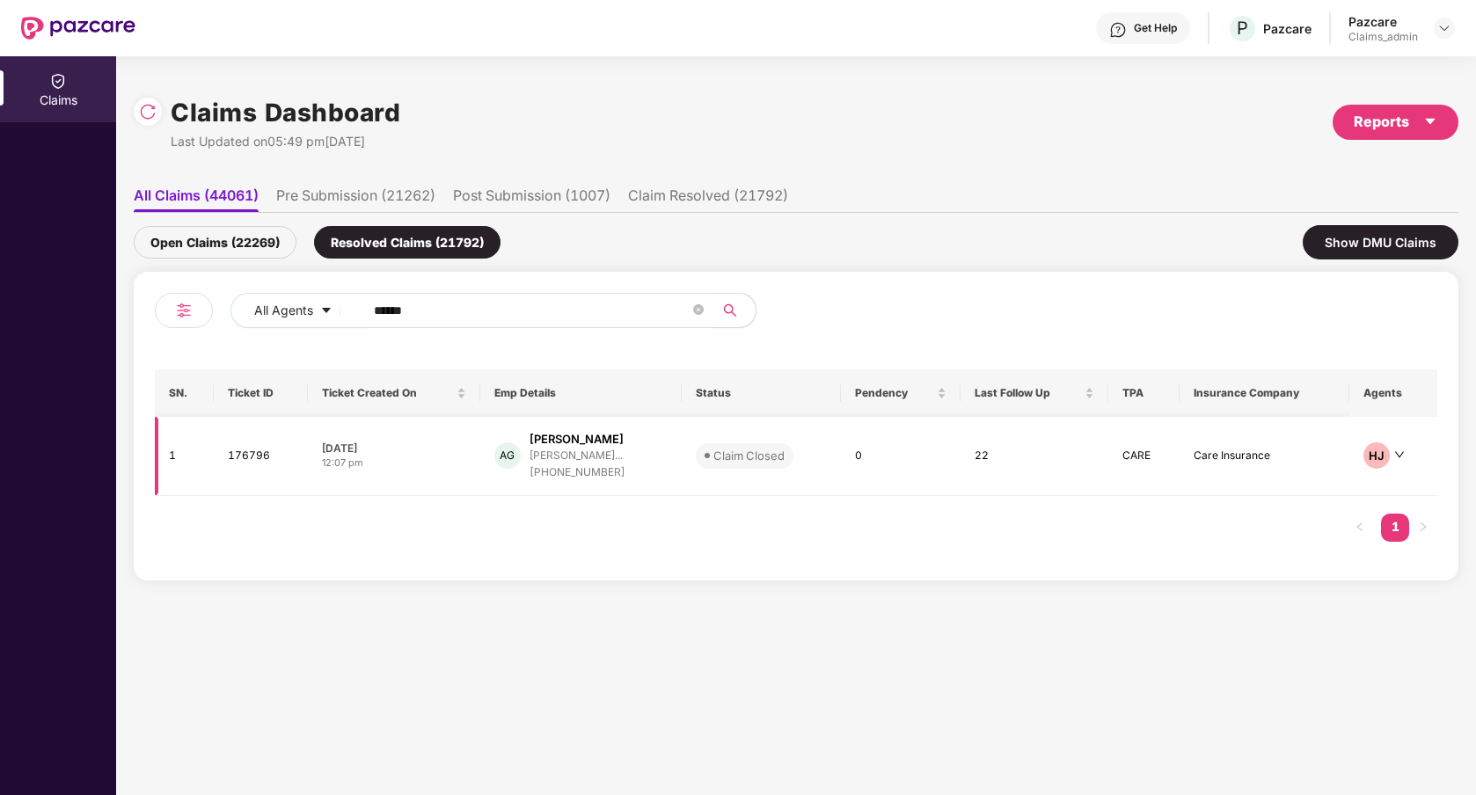
click at [646, 489] on td "AG Anil Gocher neil@swastikproduction... +917977966359" at bounding box center [580, 456] width 201 height 79
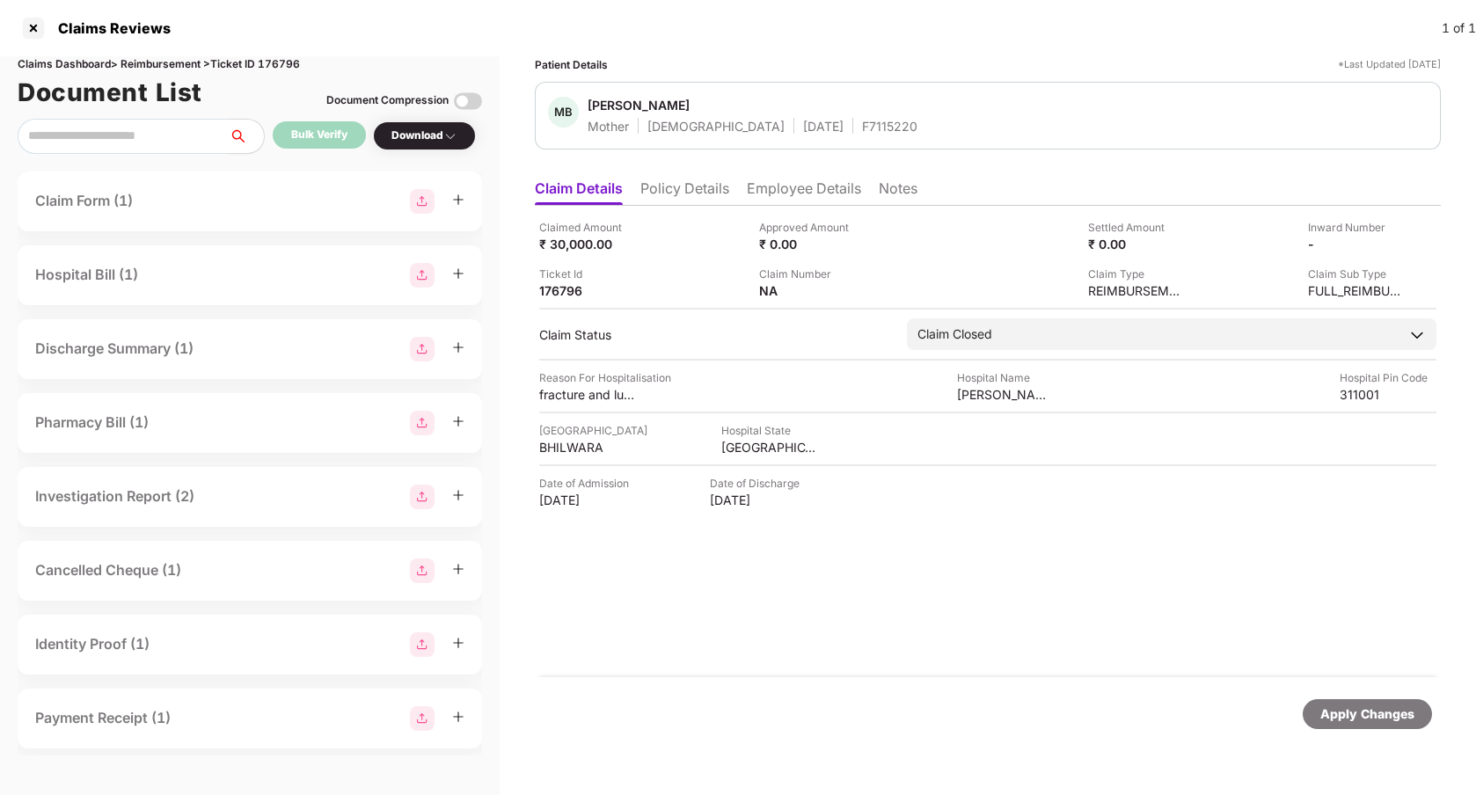
click at [677, 186] on li "Policy Details" at bounding box center [684, 192] width 89 height 26
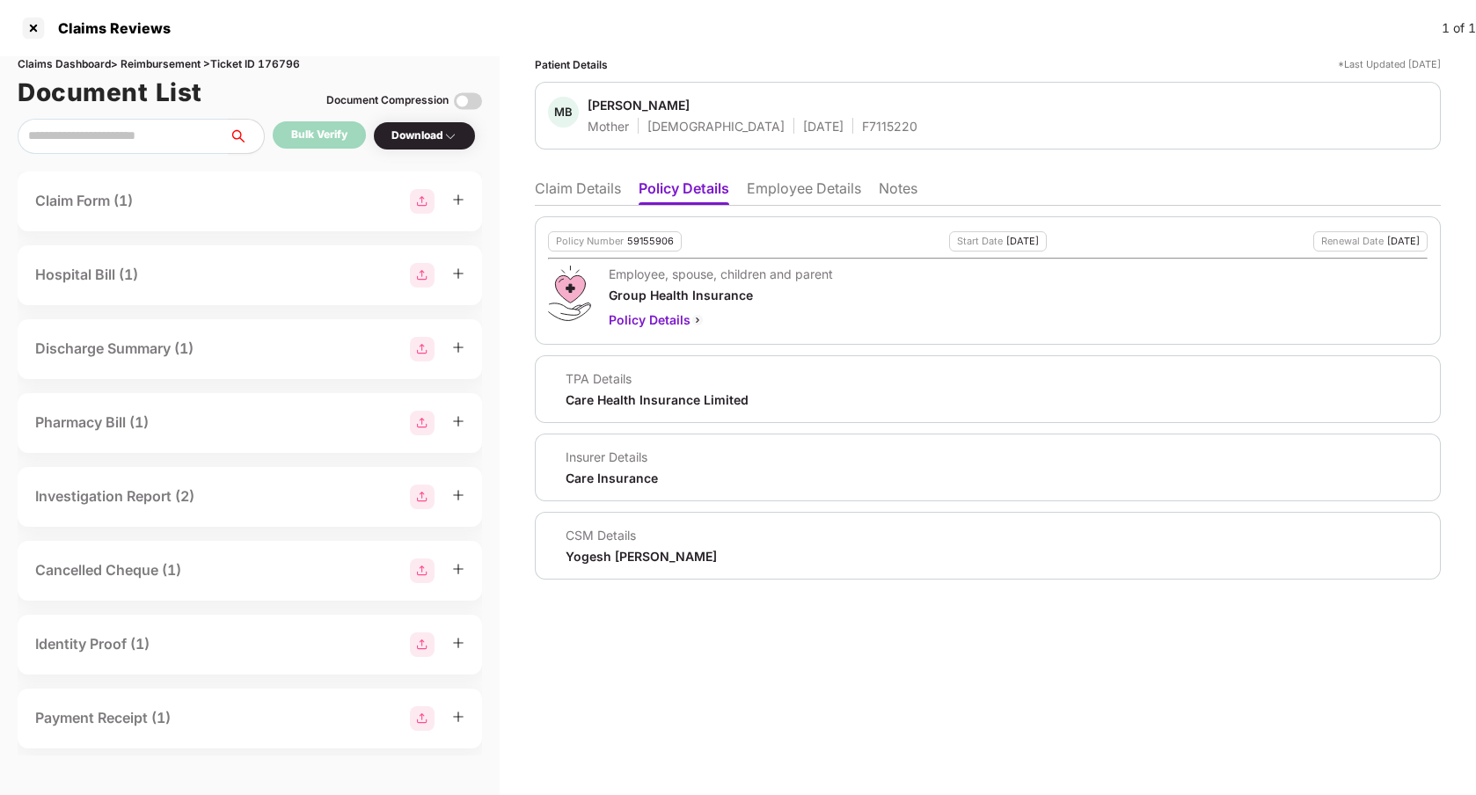
click at [685, 624] on div "Patient Details *Last Updated 08 Oct 2025 MB Manbhar Bai Mother Female 01 Jan 1…" at bounding box center [988, 425] width 976 height 739
click at [597, 193] on li "Claim Details" at bounding box center [578, 192] width 86 height 26
